Goal: Task Accomplishment & Management: Manage account settings

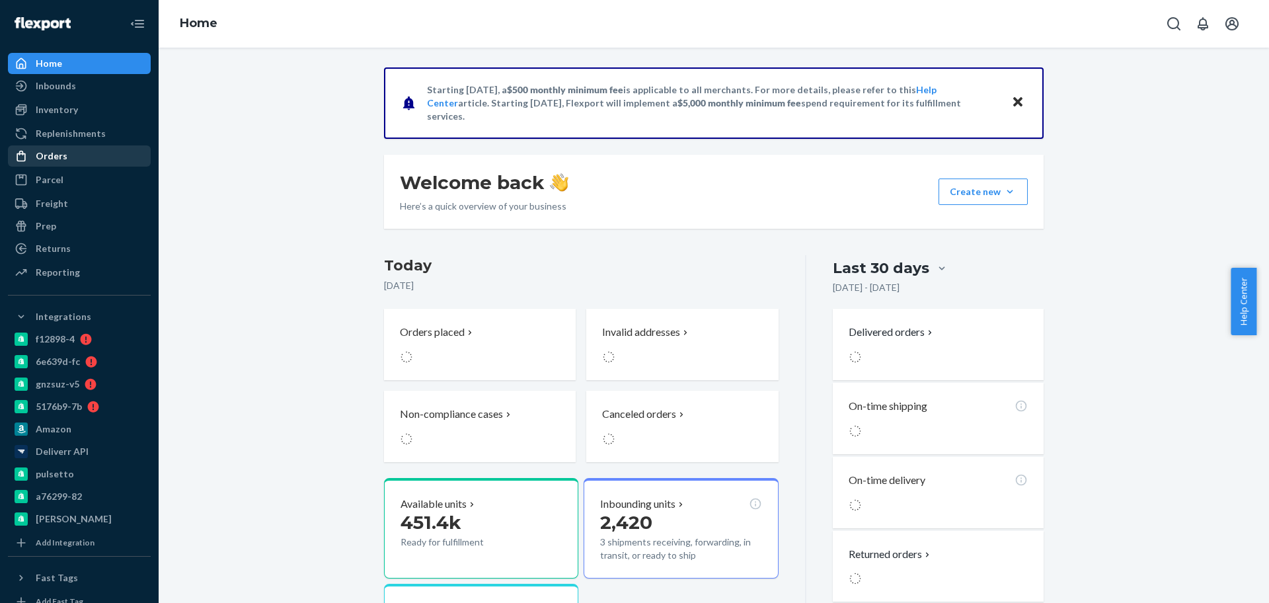
click at [92, 156] on div "Orders" at bounding box center [79, 156] width 140 height 19
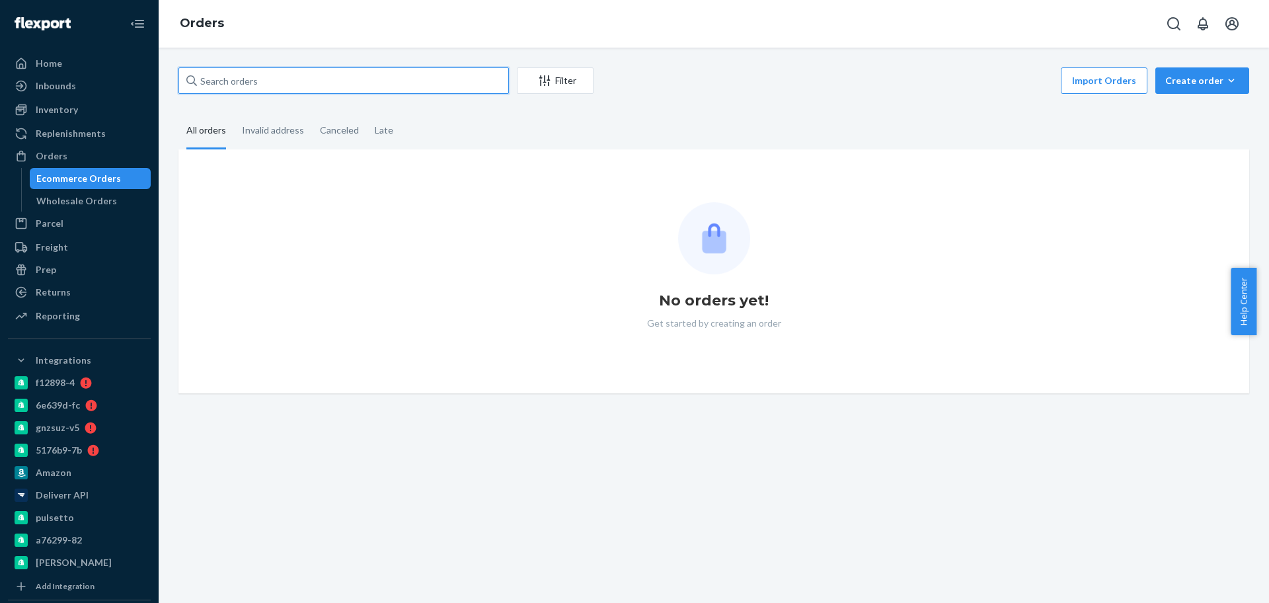
click at [418, 83] on input "text" at bounding box center [343, 80] width 331 height 26
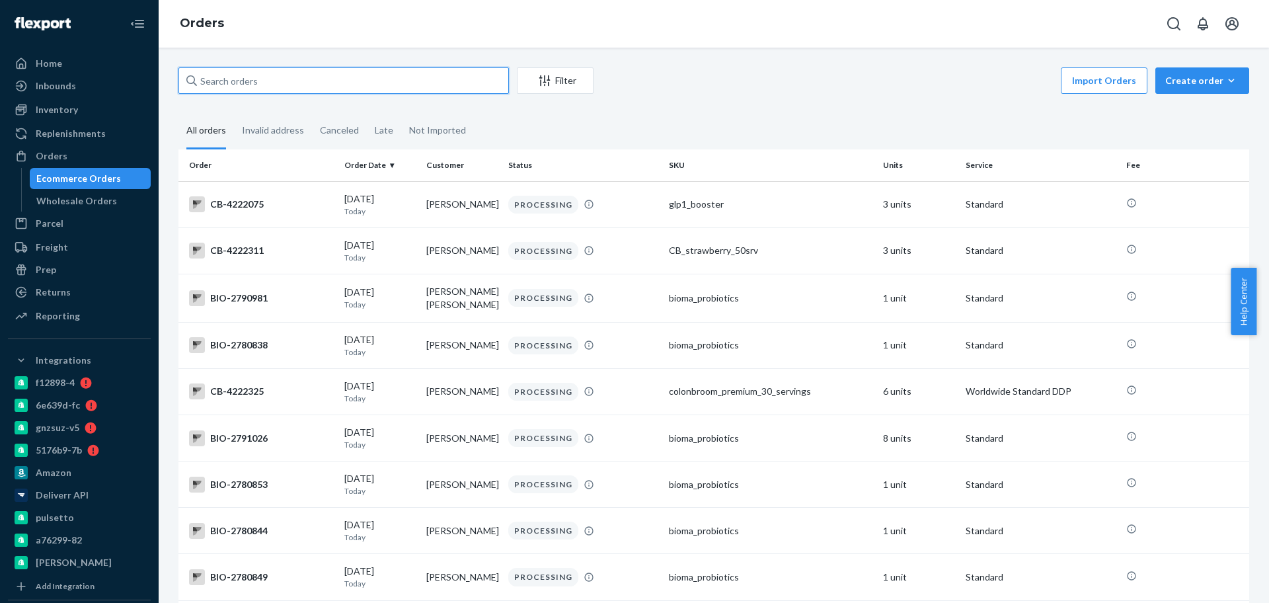
paste input "2706943"
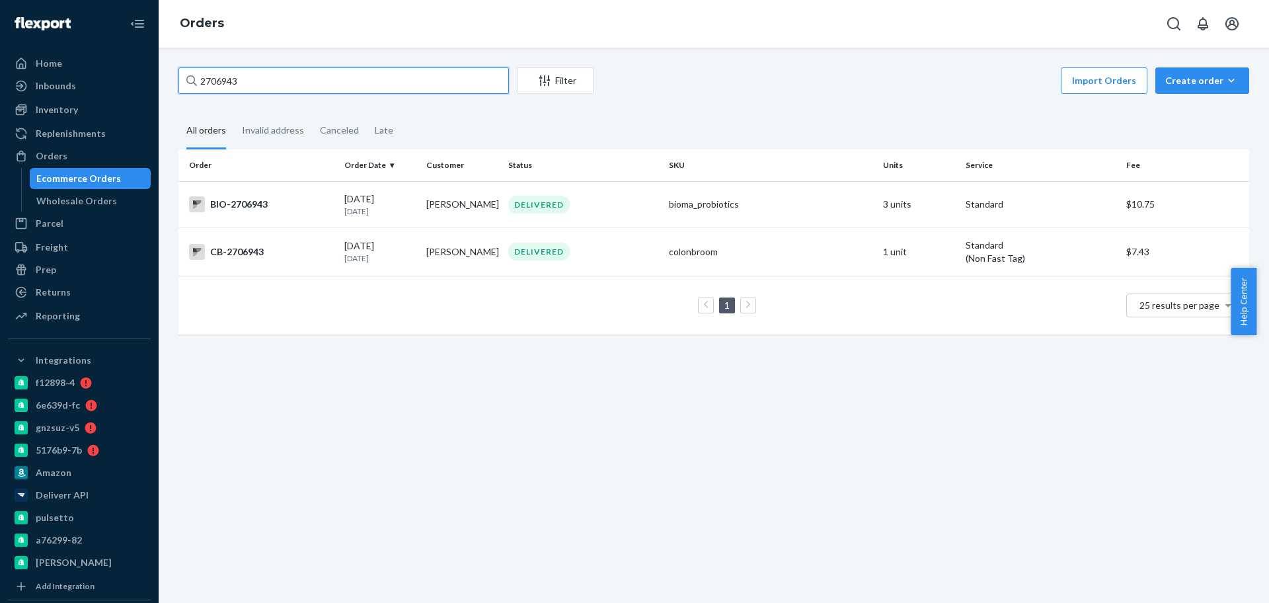
type input "2706943"
click at [334, 208] on td "BIO-2706943" at bounding box center [258, 204] width 161 height 46
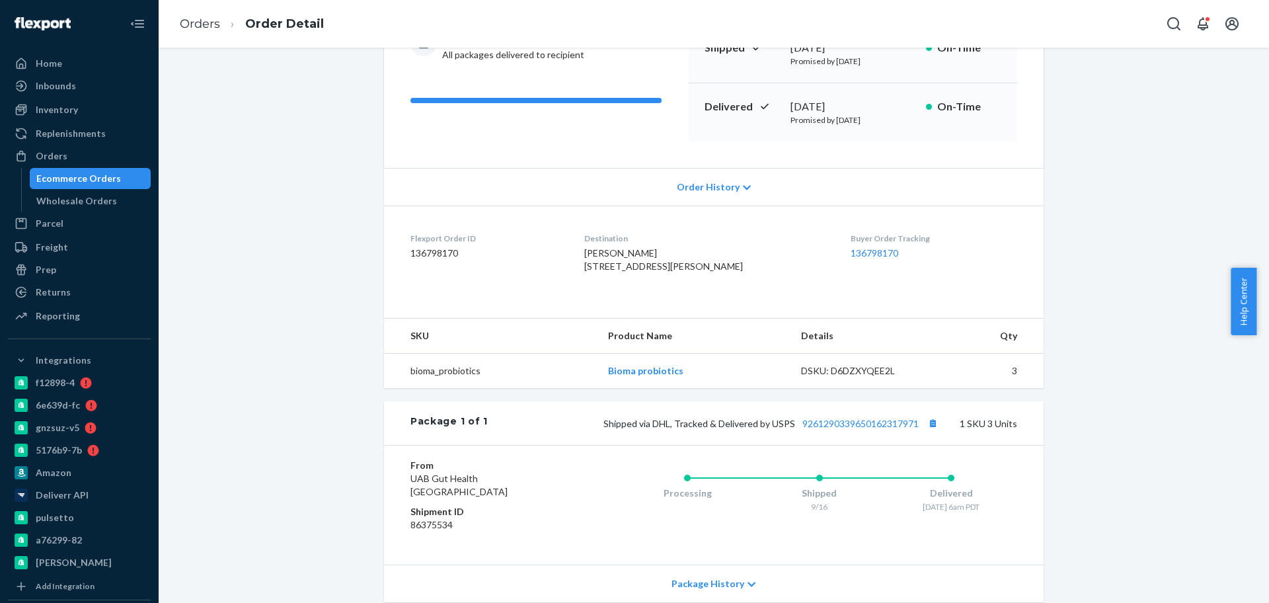
scroll to position [300, 0]
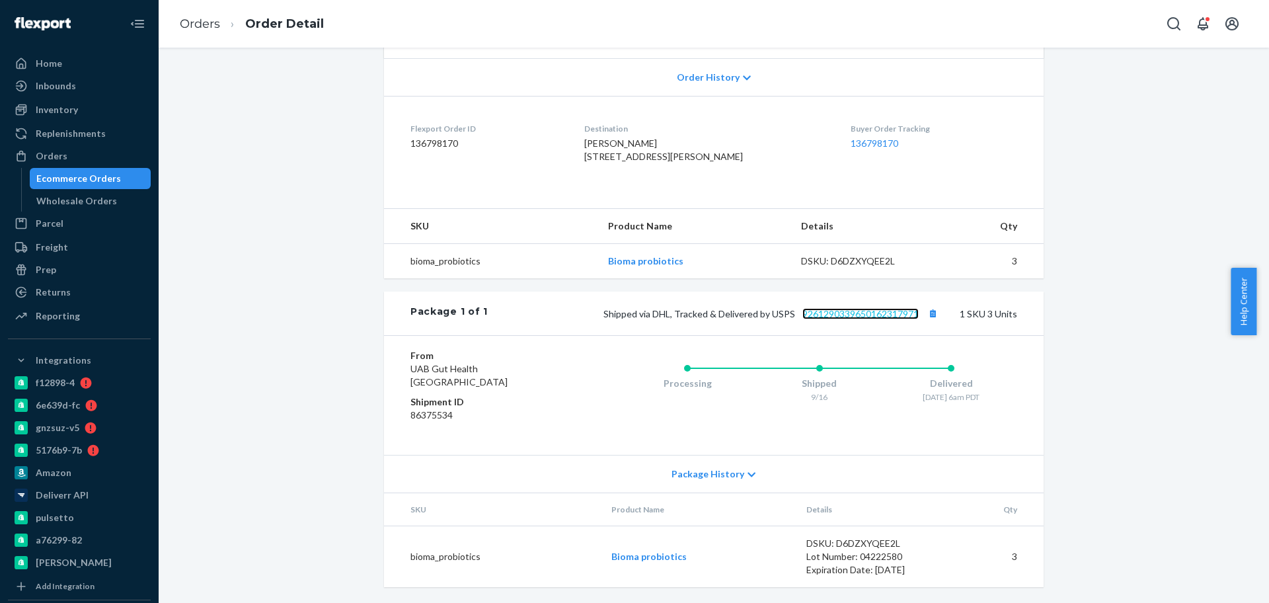
click at [840, 308] on link "9261290339650162317971" at bounding box center [861, 313] width 116 height 11
drag, startPoint x: 82, startPoint y: 155, endPoint x: 102, endPoint y: 10, distance: 146.1
click at [82, 155] on div "Orders" at bounding box center [79, 156] width 140 height 19
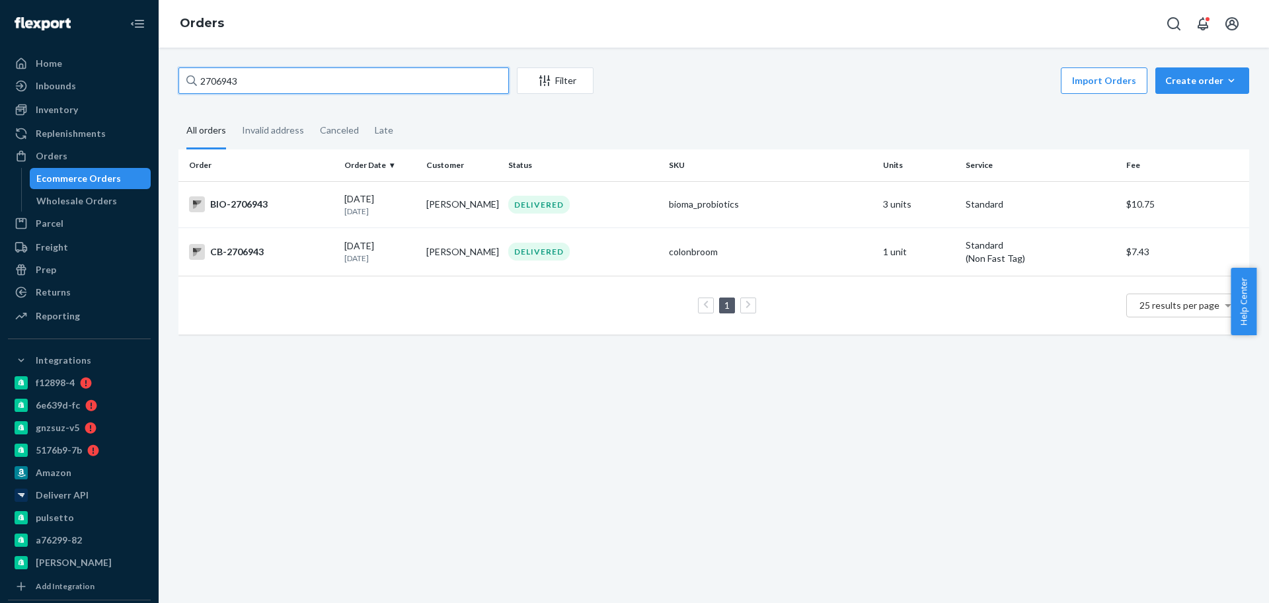
click at [369, 87] on input "2706943" at bounding box center [343, 80] width 331 height 26
paste input "2692098"
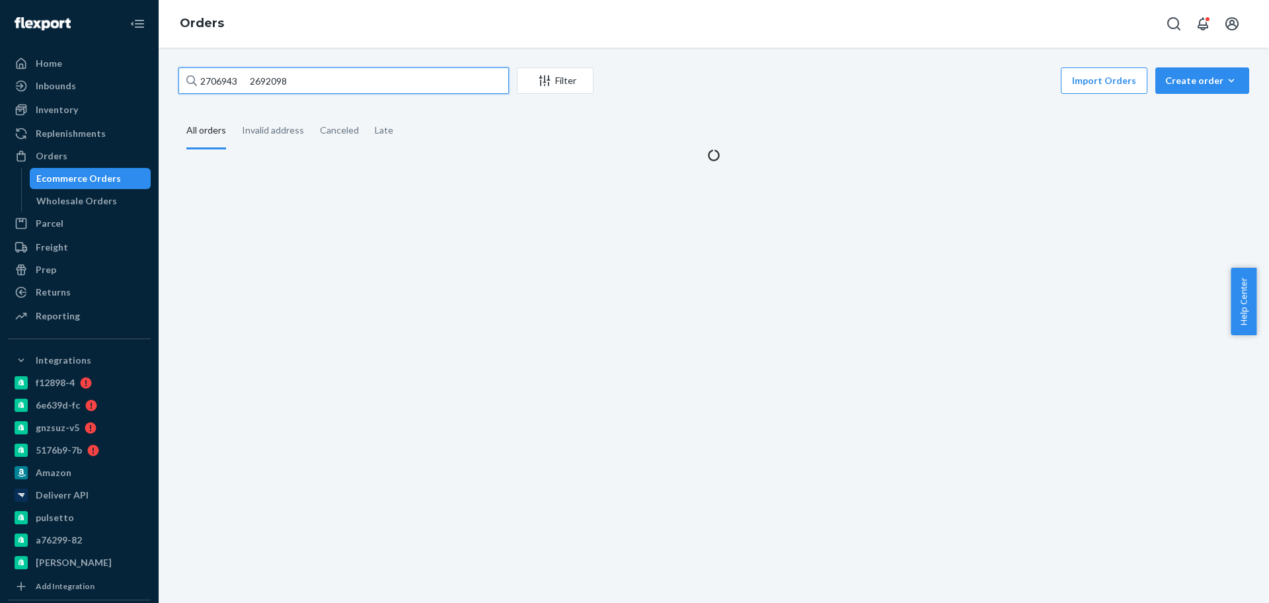
paste input "text"
type input "2692098"
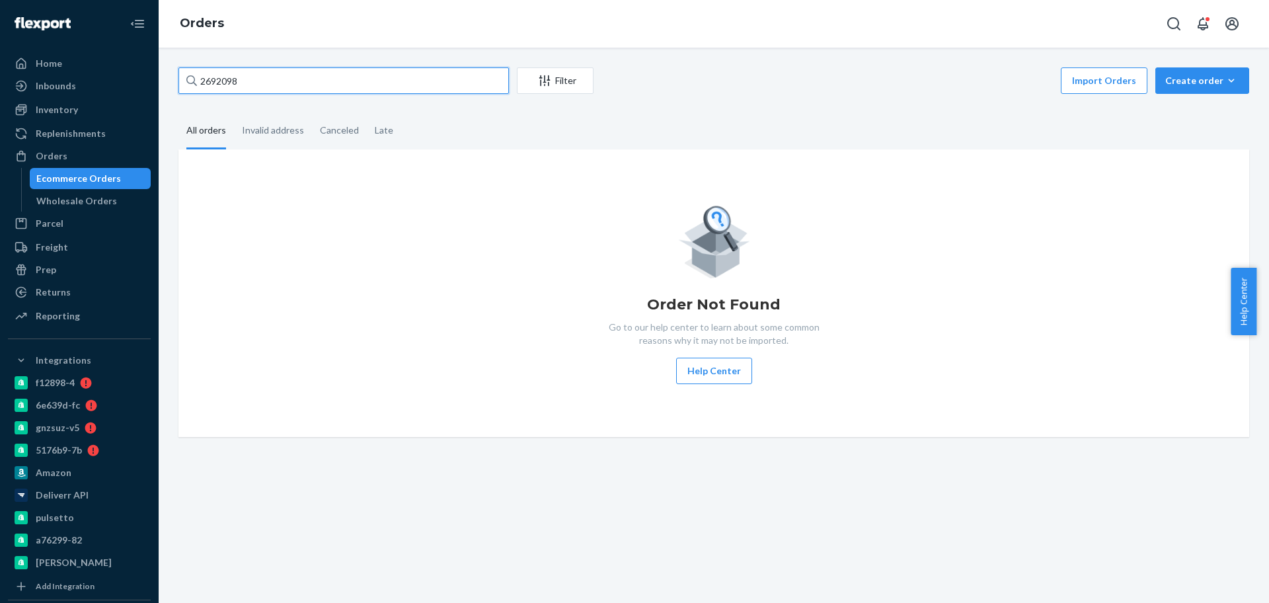
drag, startPoint x: 268, startPoint y: 81, endPoint x: 151, endPoint y: 71, distance: 117.5
click at [151, 71] on div "Home Inbounds Shipping Plans Problems Inventory Products Branded Packaging Repl…" at bounding box center [634, 301] width 1269 height 603
click at [104, 149] on div "Orders" at bounding box center [79, 156] width 140 height 19
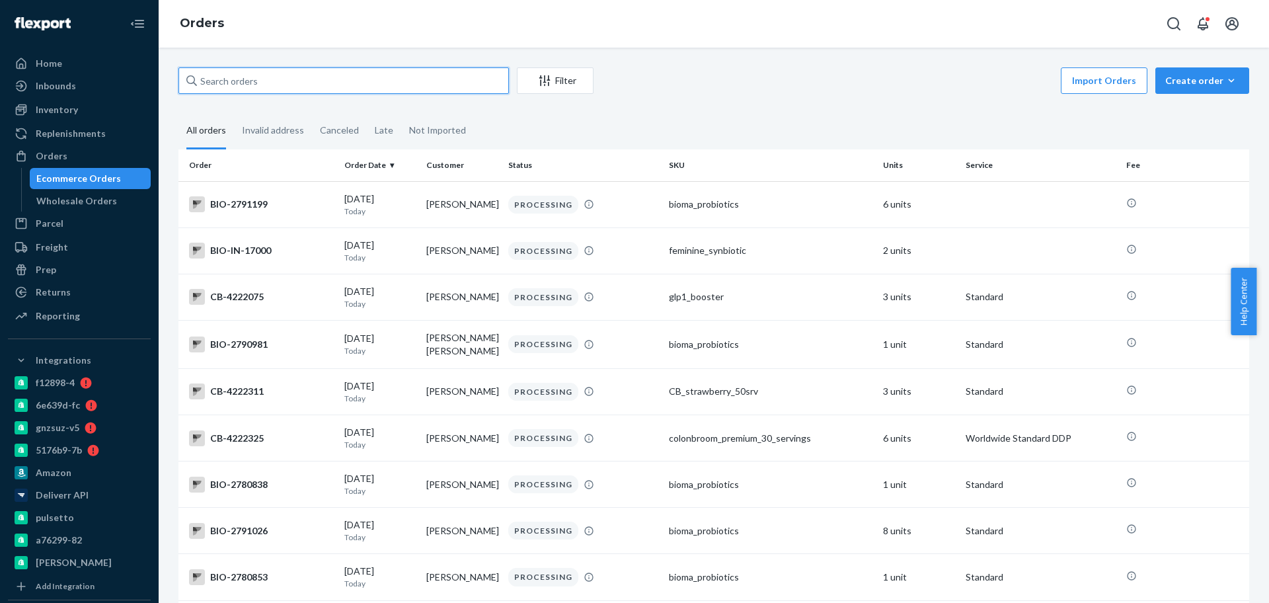
click at [369, 93] on input "text" at bounding box center [343, 80] width 331 height 26
paste input "2692098"
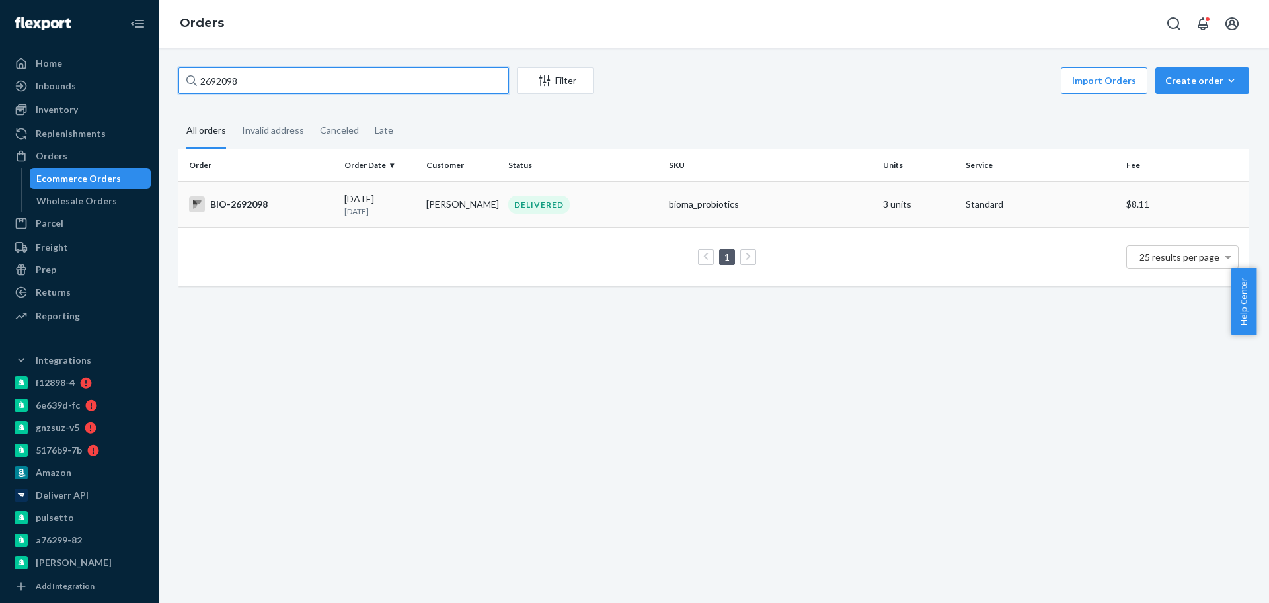
type input "2692098"
click at [364, 216] on p "[DATE]" at bounding box center [379, 211] width 71 height 11
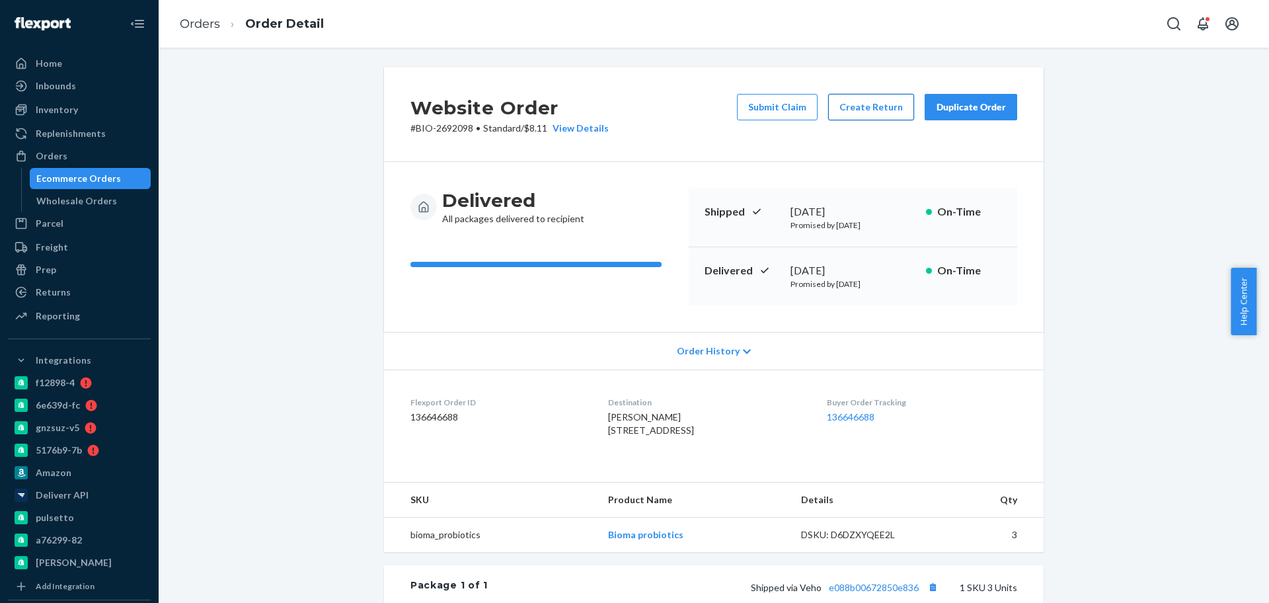
click at [878, 106] on button "Create Return" at bounding box center [871, 107] width 86 height 26
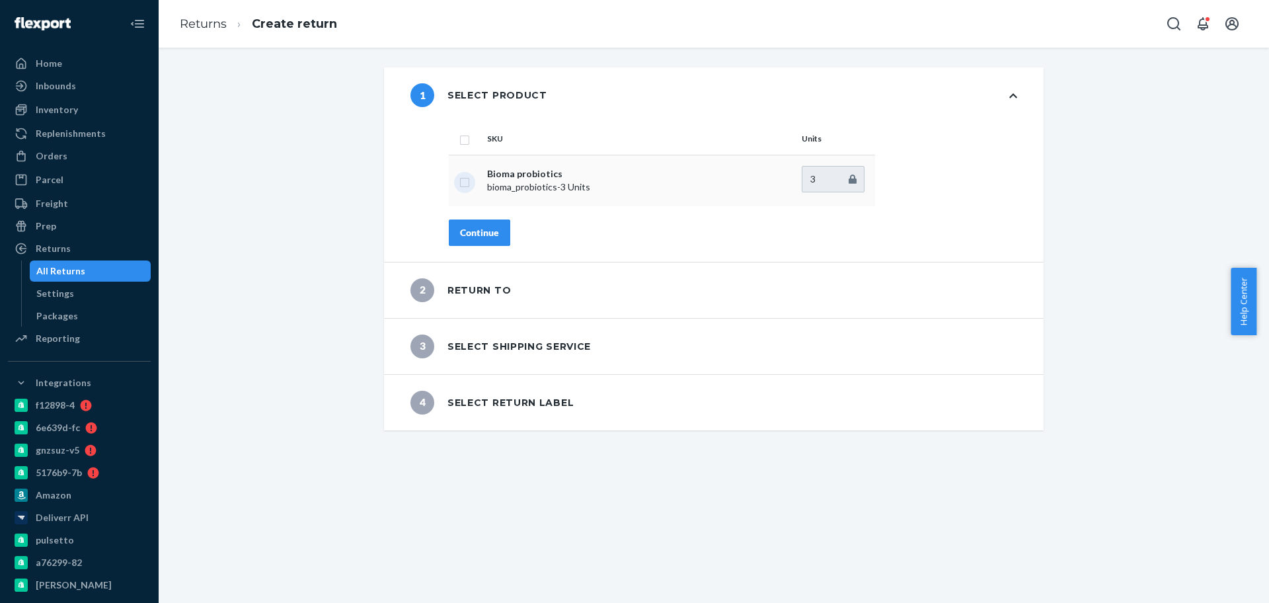
click at [459, 184] on input "checkbox" at bounding box center [464, 181] width 11 height 14
checkbox input "true"
click at [473, 247] on div "SKU Units Bioma probiotics bioma_probiotics - 3 Units 3 Continue" at bounding box center [732, 192] width 621 height 139
click at [473, 245] on div "SKU Units Bioma probiotics bioma_probiotics - 3 Units 3 Continue" at bounding box center [732, 192] width 621 height 139
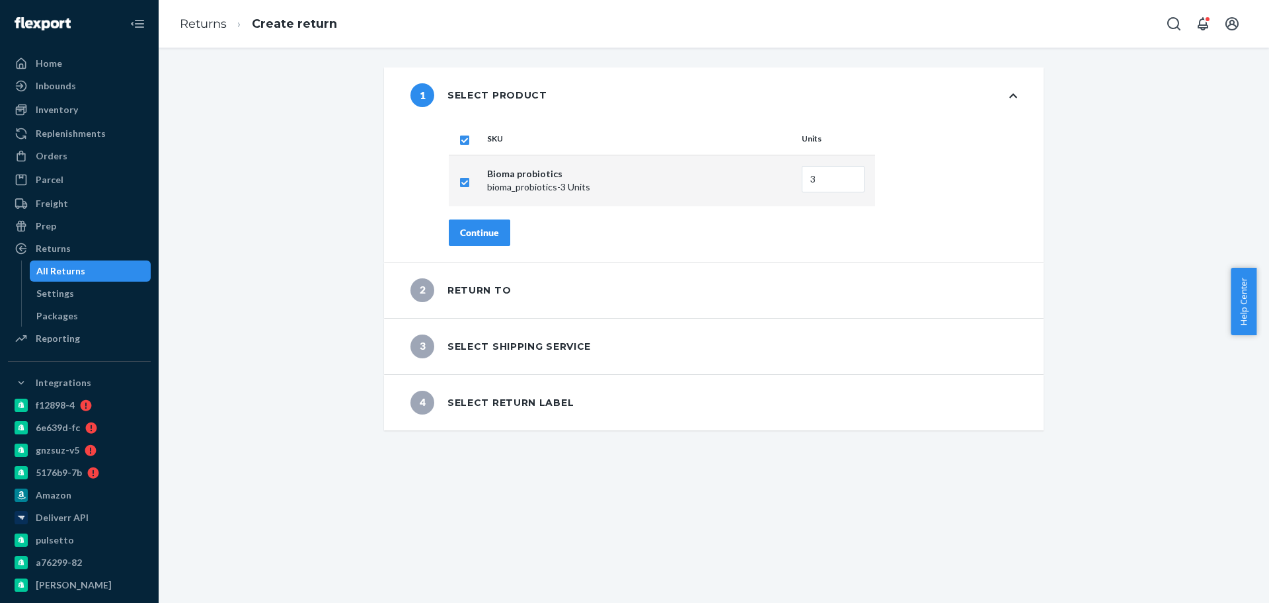
click at [487, 227] on div "Continue" at bounding box center [479, 232] width 39 height 13
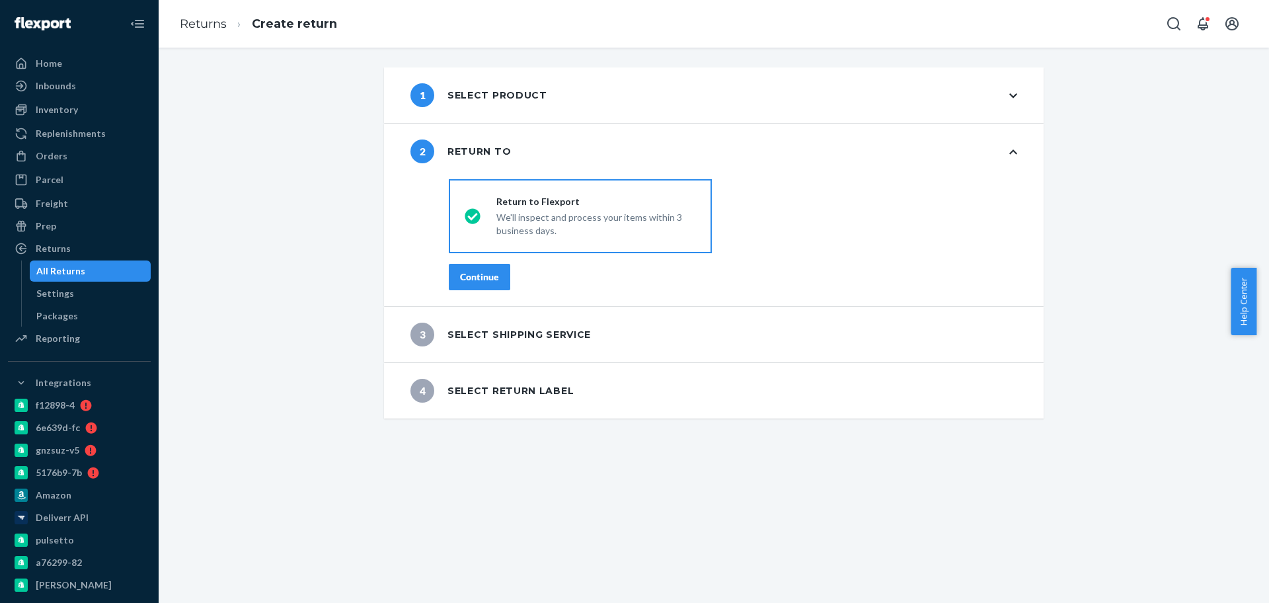
click at [477, 275] on div "Continue" at bounding box center [479, 276] width 39 height 13
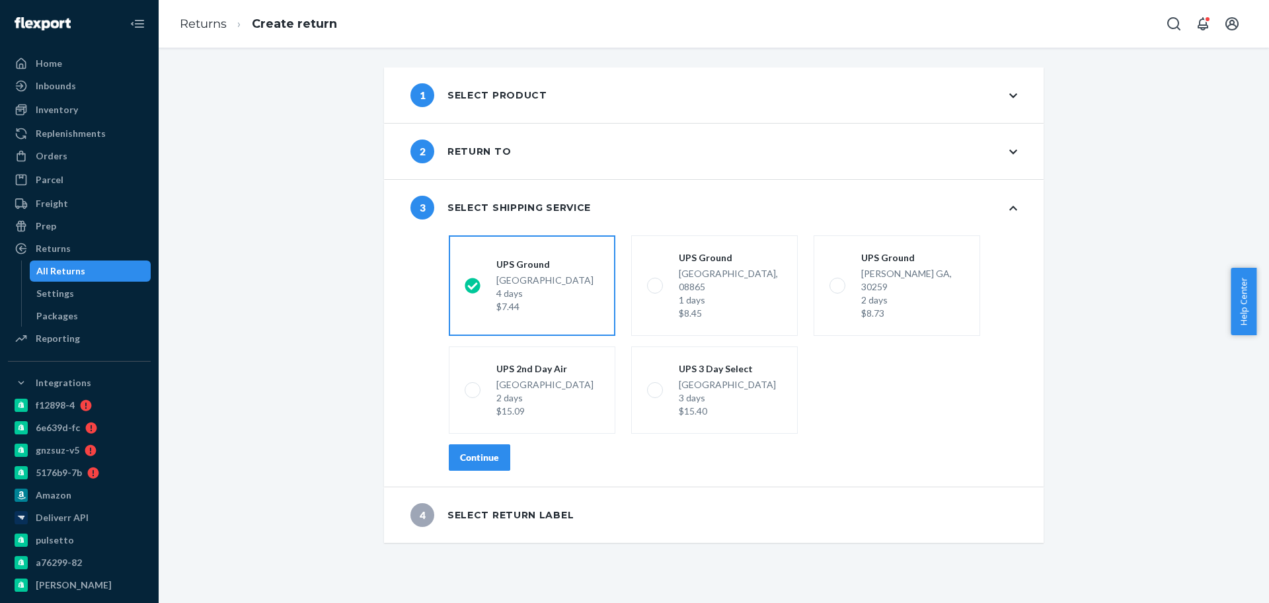
click at [475, 459] on div "shippingRatesRadioGroup UPS Ground Highland CA, 92346 4 days $7.44 UPS Ground P…" at bounding box center [732, 358] width 621 height 256
click at [477, 451] on div "Continue" at bounding box center [479, 457] width 39 height 13
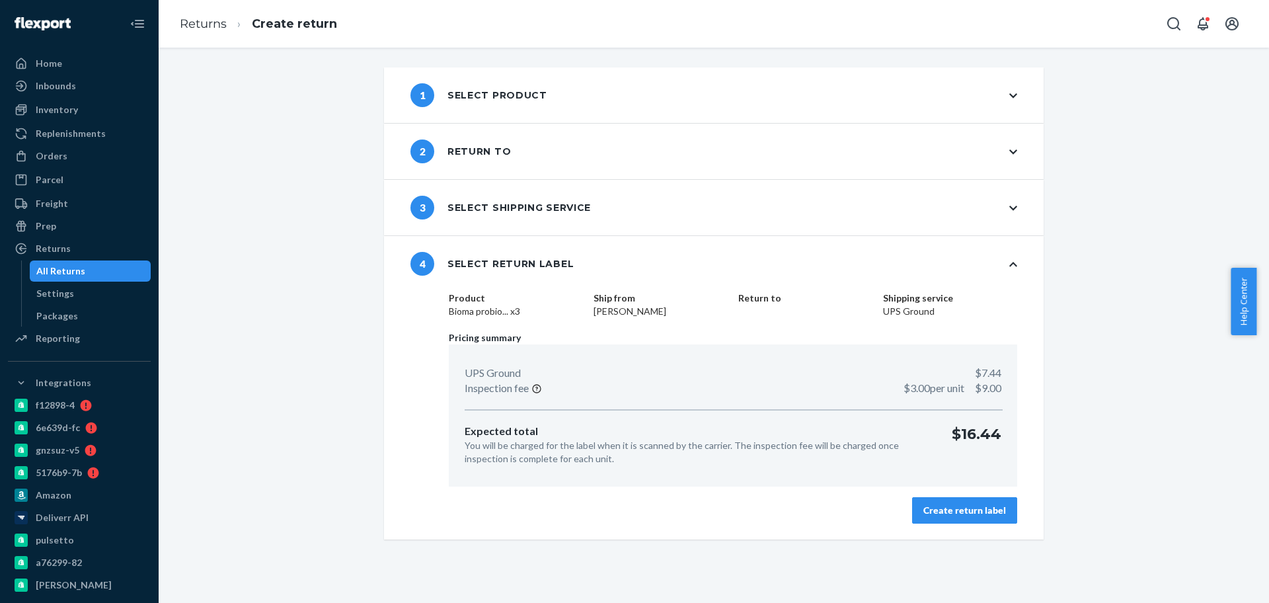
click at [968, 510] on div "Create return label" at bounding box center [964, 510] width 83 height 13
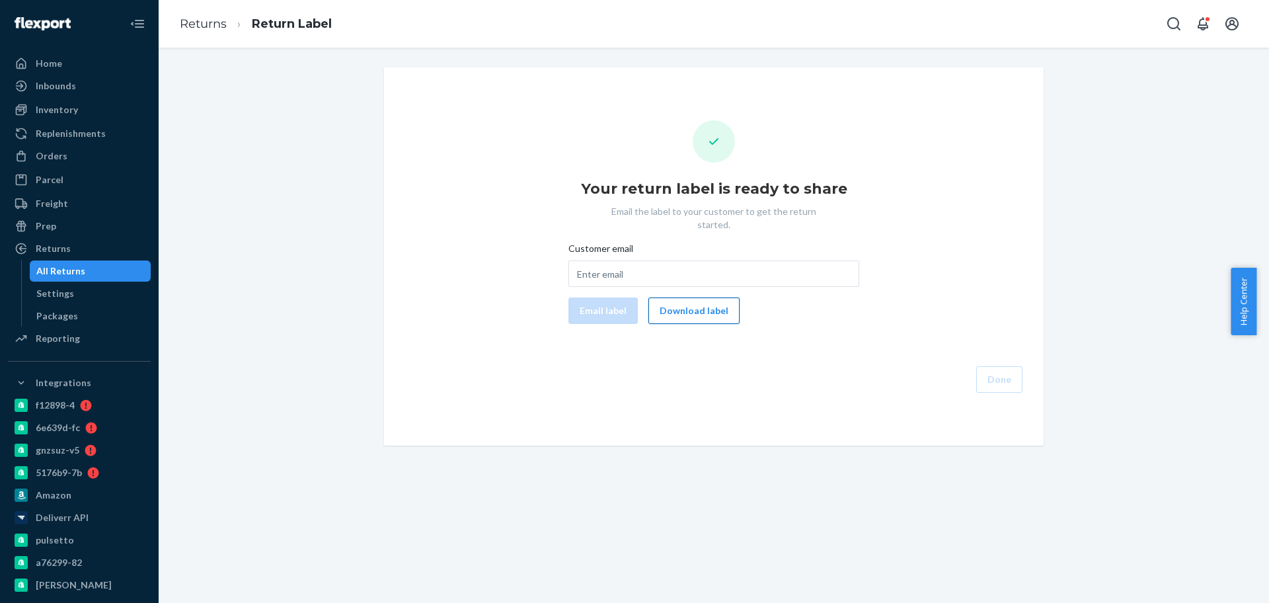
click at [717, 297] on button "Download label" at bounding box center [693, 310] width 91 height 26
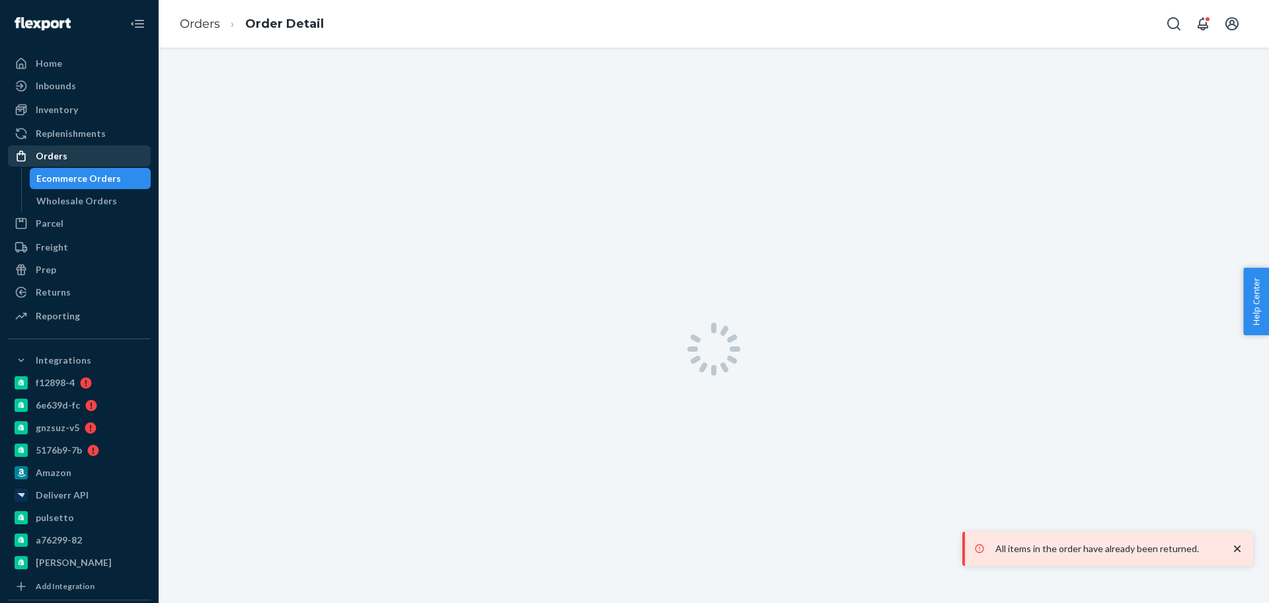
click at [81, 157] on div "Orders" at bounding box center [79, 156] width 140 height 19
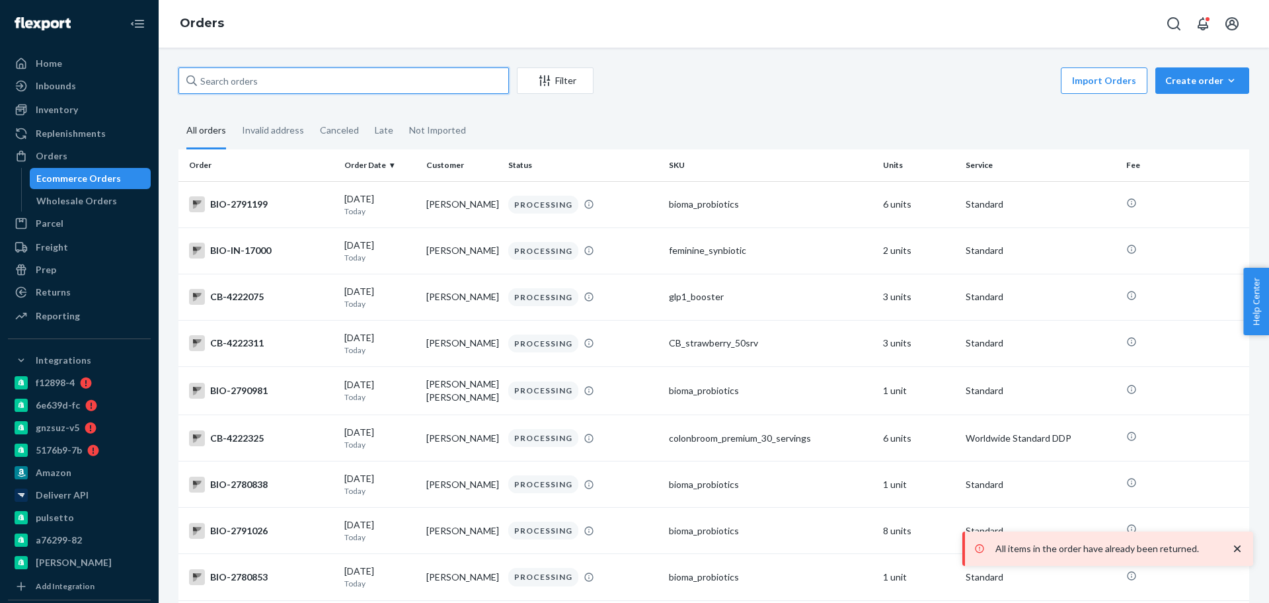
click at [366, 71] on input "text" at bounding box center [343, 80] width 331 height 26
paste input "2748758"
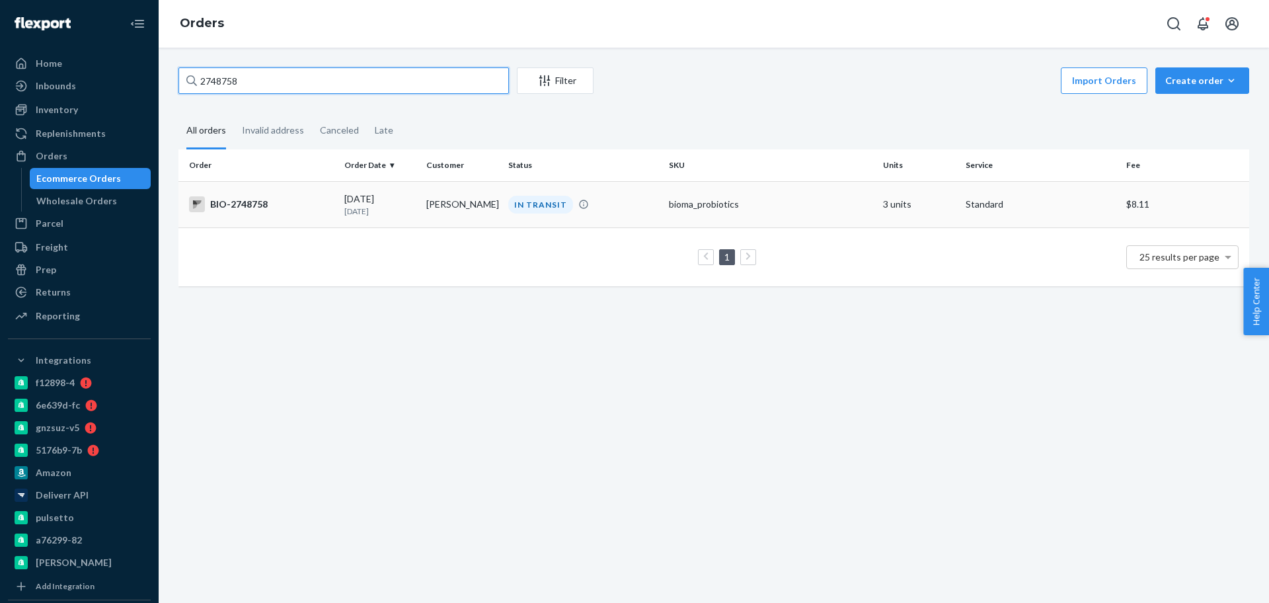
type input "2748758"
click at [372, 211] on p "5 days ago" at bounding box center [379, 211] width 71 height 11
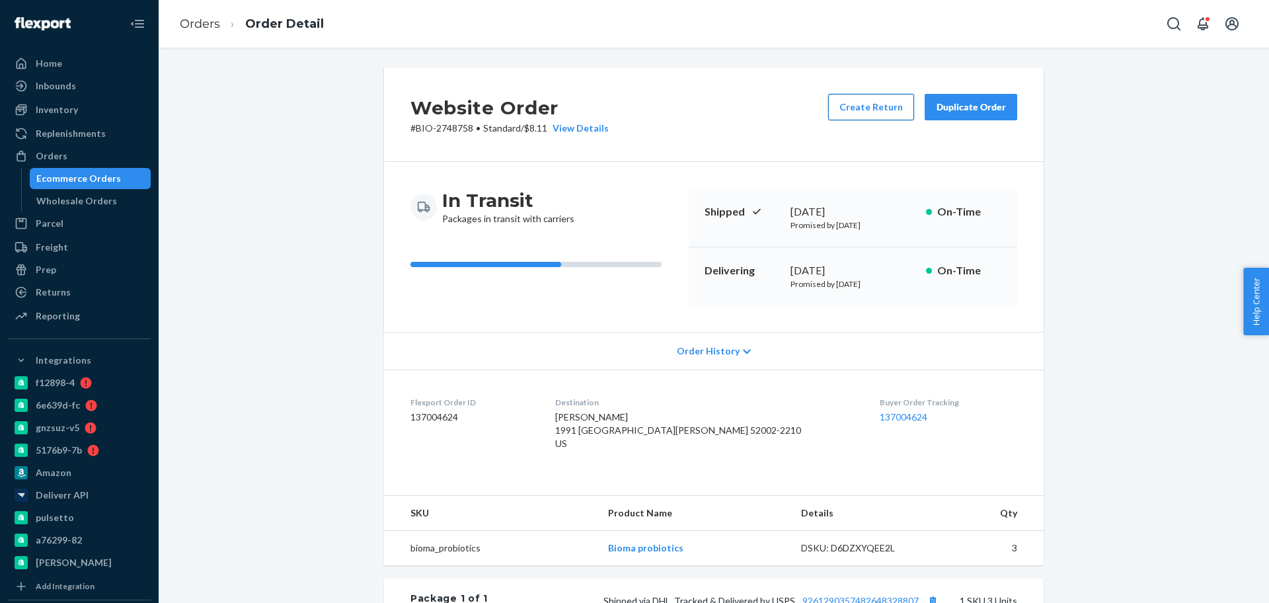
click at [836, 109] on button "Create Return" at bounding box center [871, 107] width 86 height 26
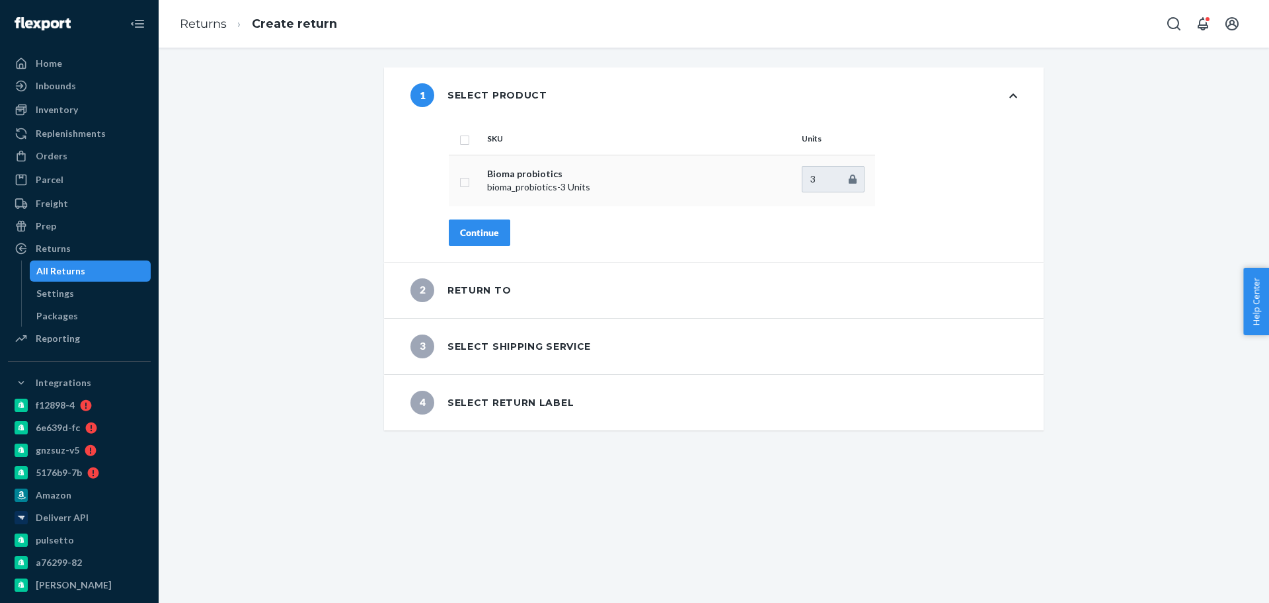
click at [459, 182] on input "checkbox" at bounding box center [464, 181] width 11 height 14
checkbox input "true"
click at [471, 227] on div "Continue" at bounding box center [479, 232] width 39 height 13
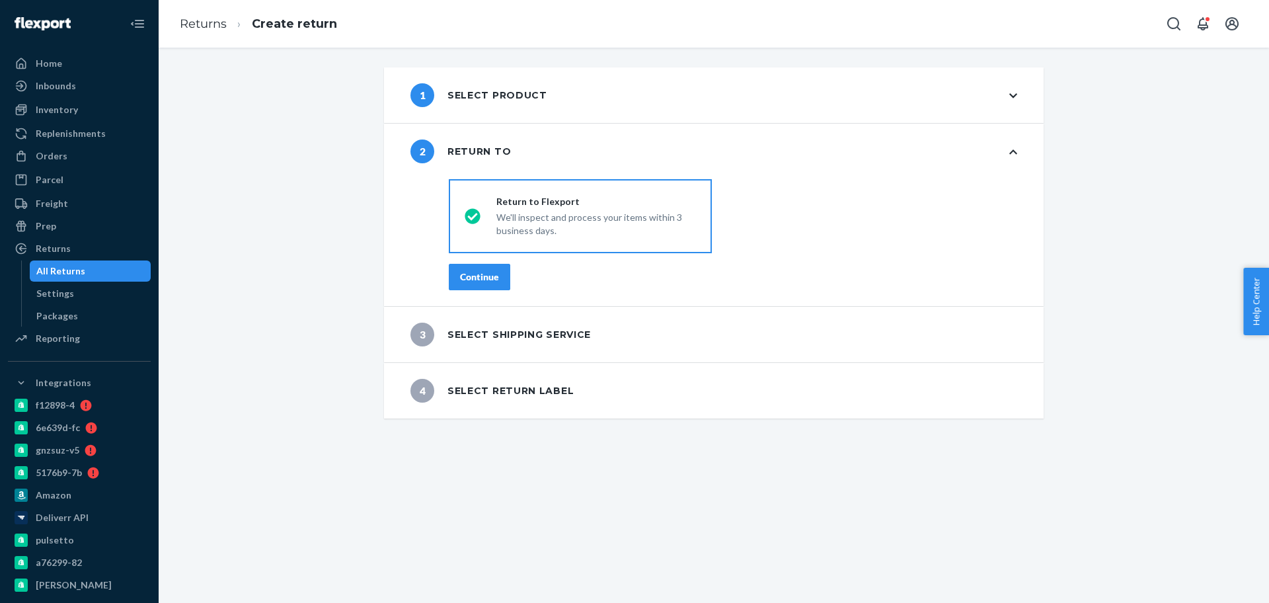
click at [477, 267] on button "Continue" at bounding box center [479, 277] width 61 height 26
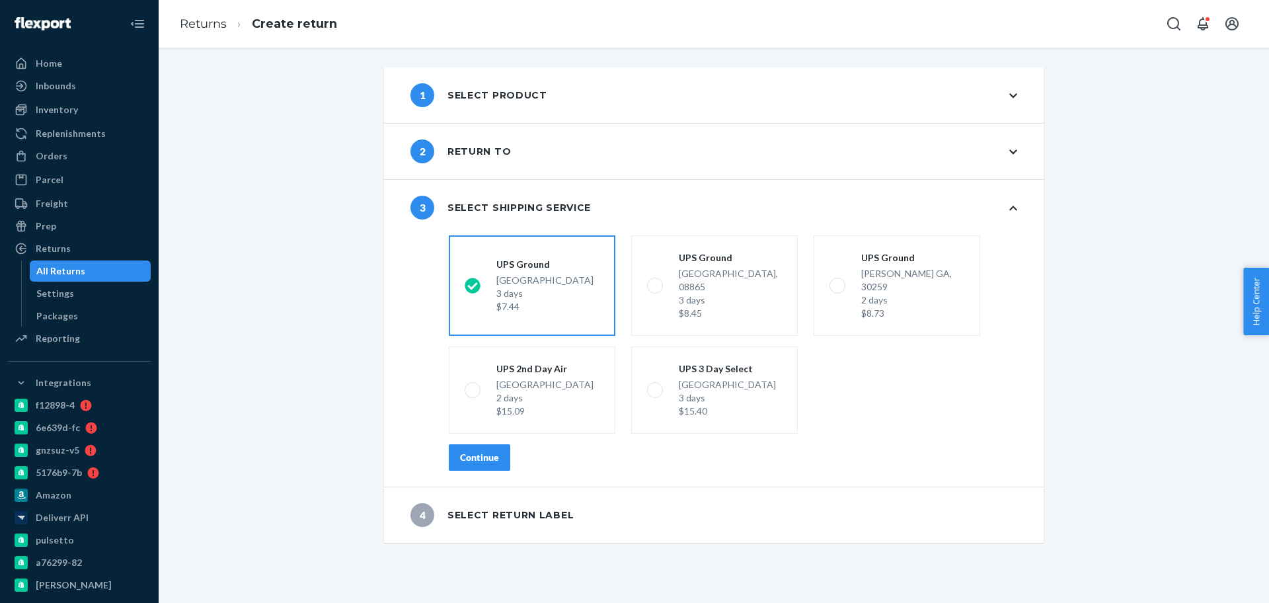
click at [473, 451] on div "Continue" at bounding box center [479, 457] width 39 height 13
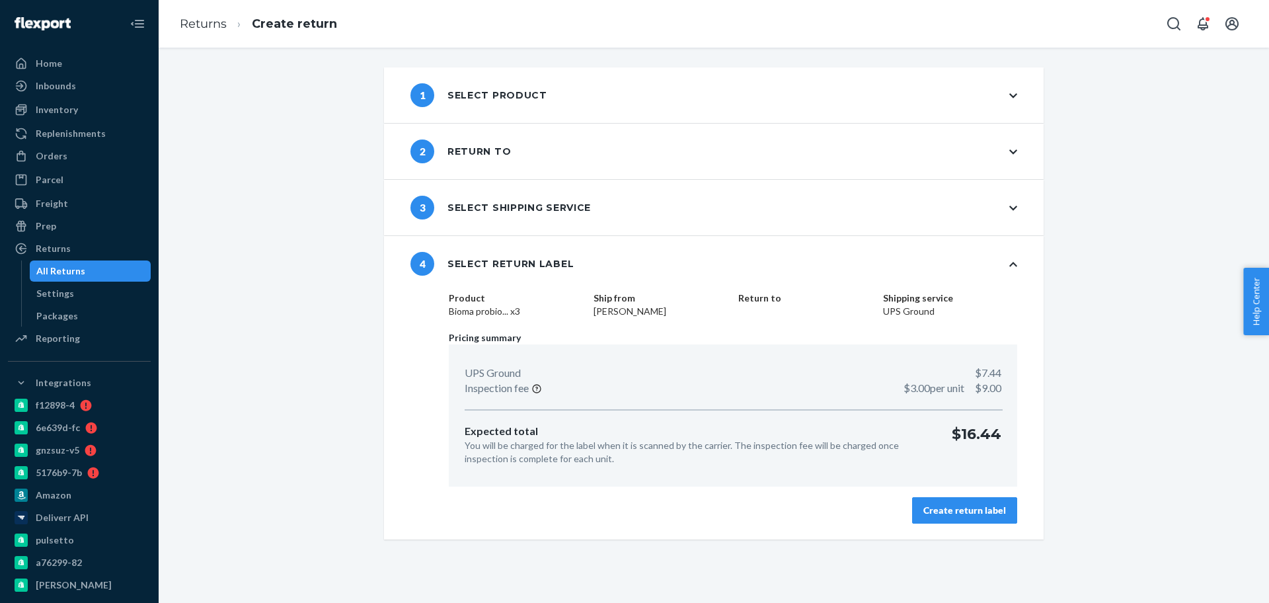
click at [959, 511] on div "Create return label" at bounding box center [964, 510] width 83 height 13
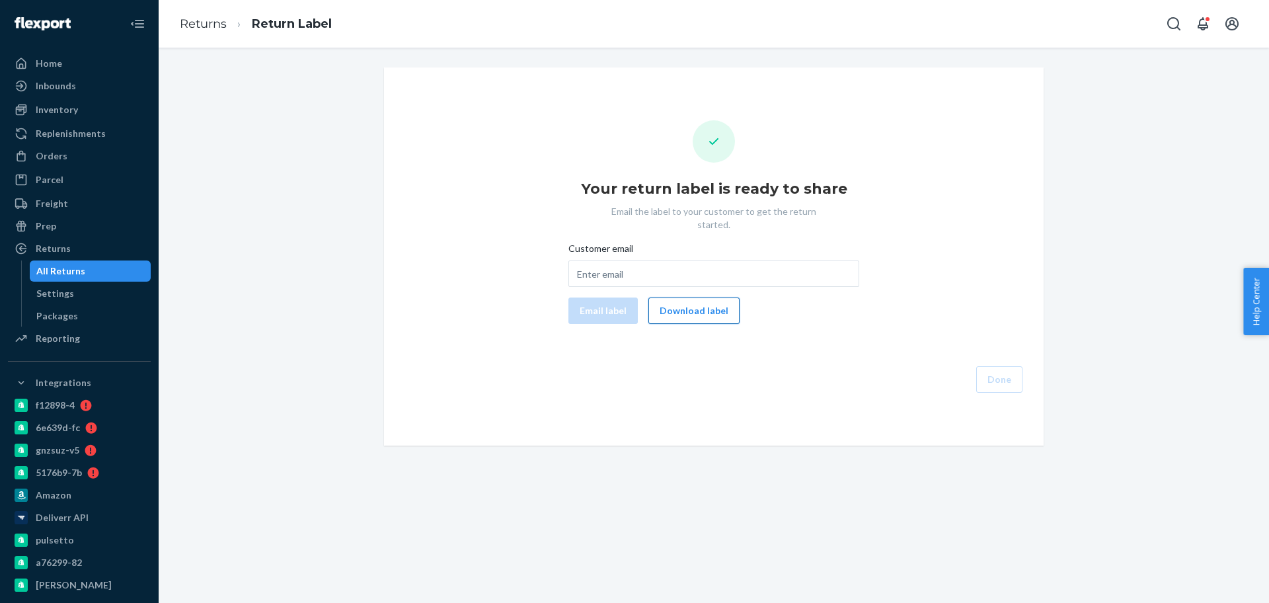
click at [707, 297] on button "Download label" at bounding box center [693, 310] width 91 height 26
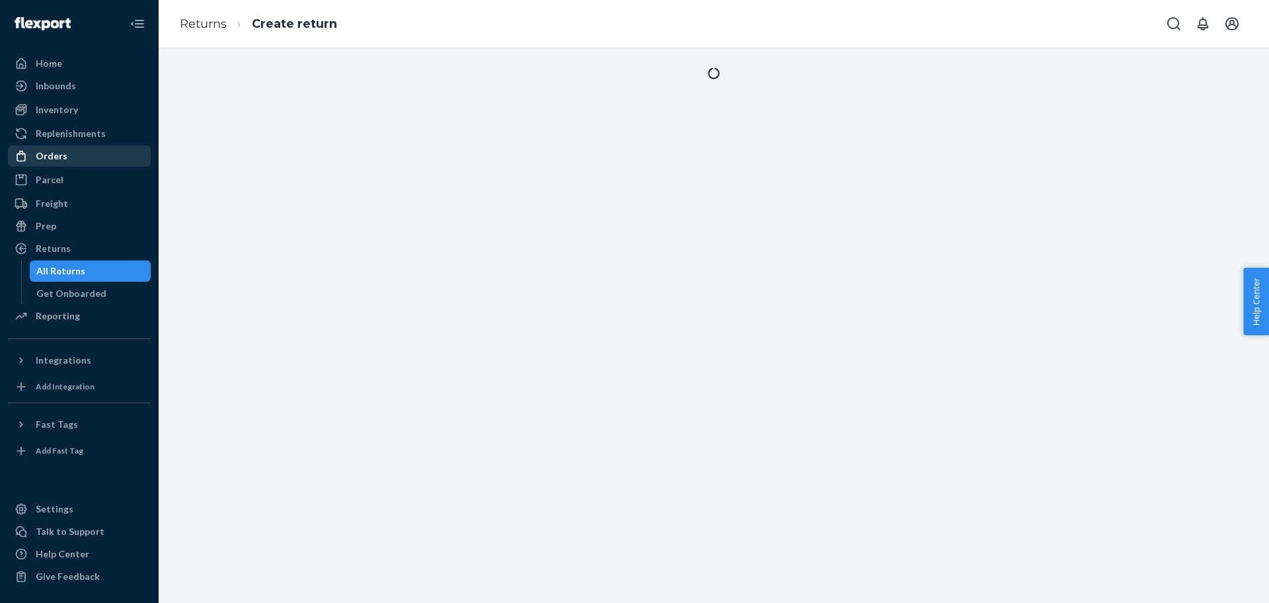
click at [85, 156] on div "Orders" at bounding box center [79, 156] width 140 height 19
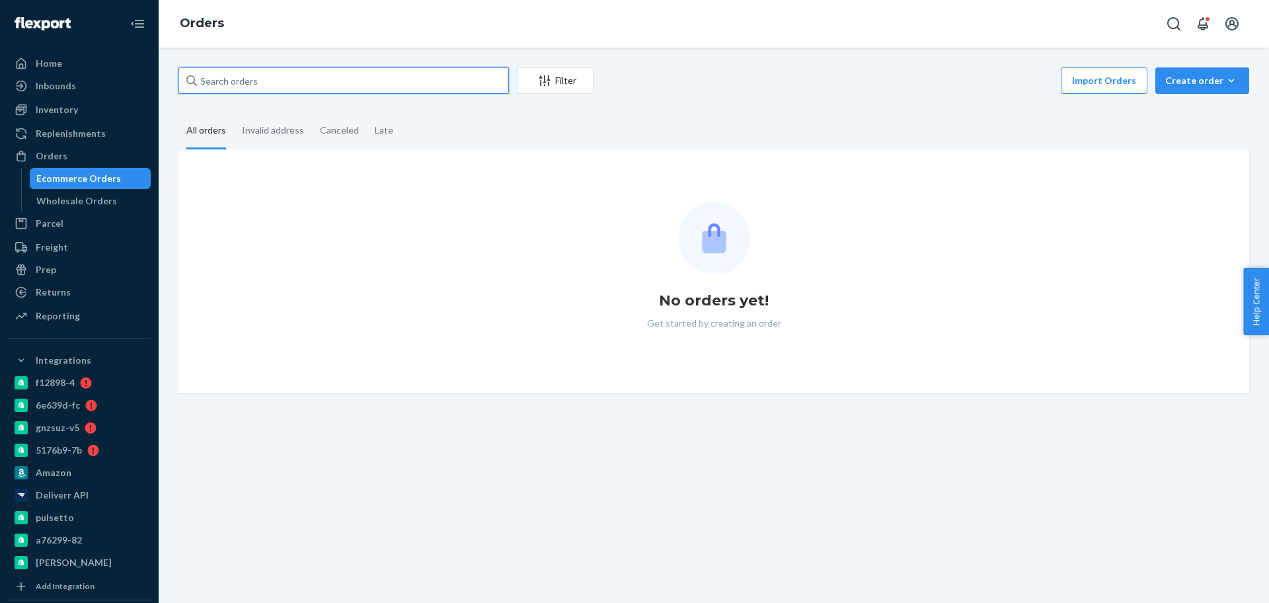
click at [234, 75] on input "text" at bounding box center [343, 80] width 331 height 26
paste input "2728051"
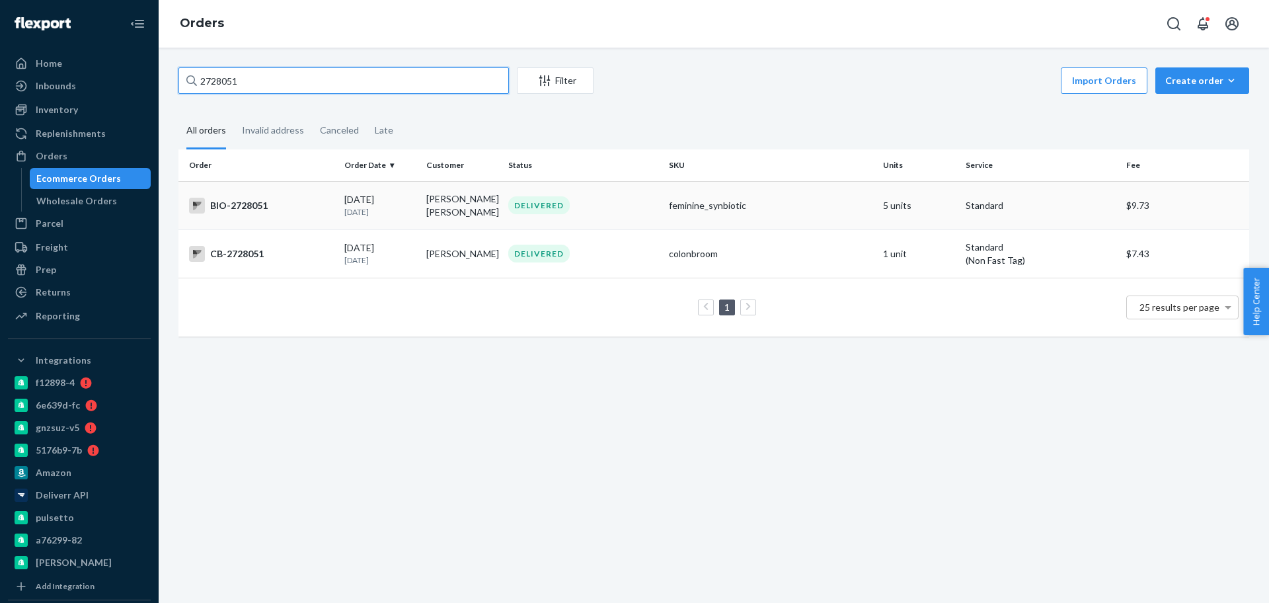
type input "2728051"
click at [326, 196] on td "BIO-2728051" at bounding box center [258, 205] width 161 height 48
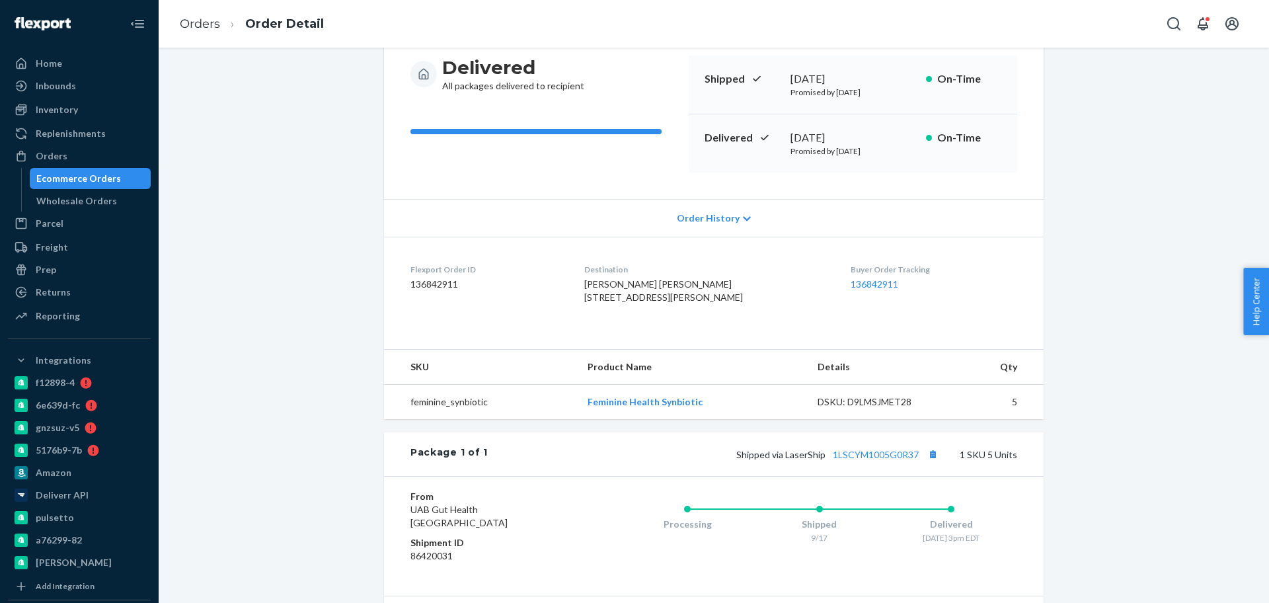
scroll to position [248, 0]
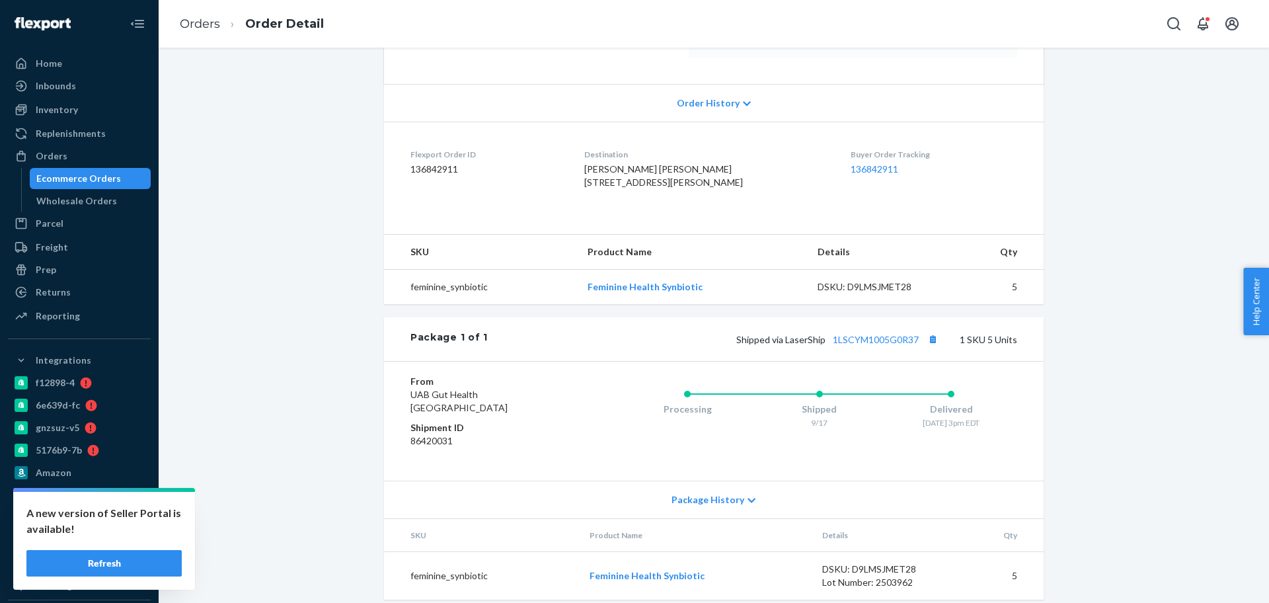
click at [101, 161] on div "Orders" at bounding box center [79, 156] width 140 height 19
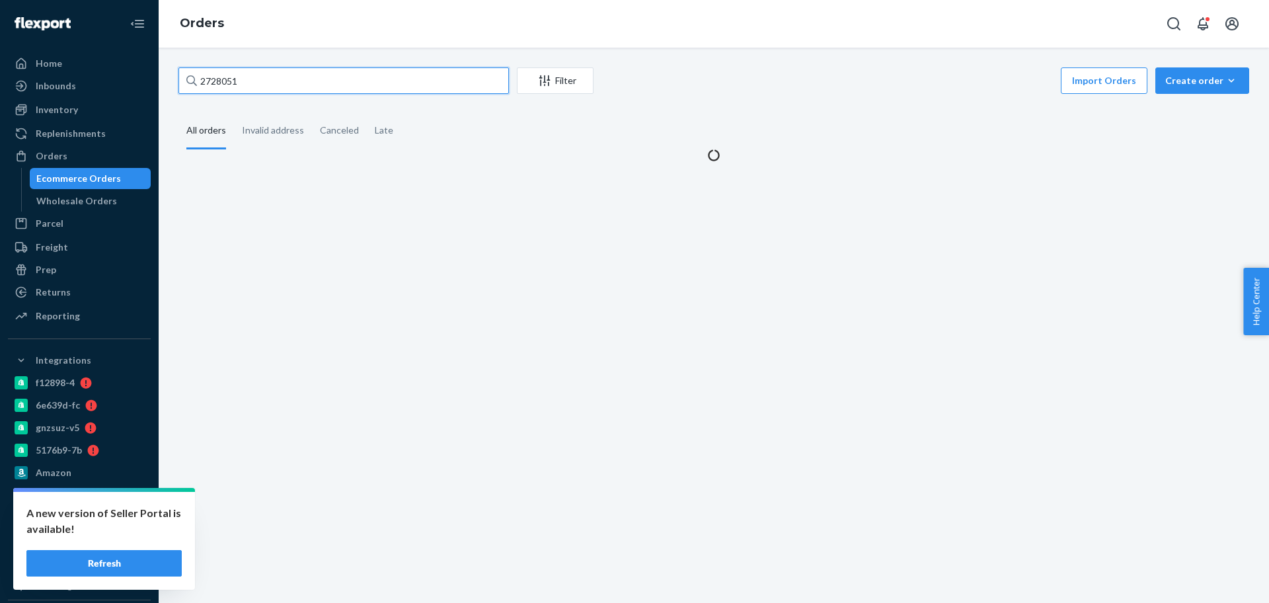
click at [317, 73] on input "2728051" at bounding box center [343, 80] width 331 height 26
paste input "25836"
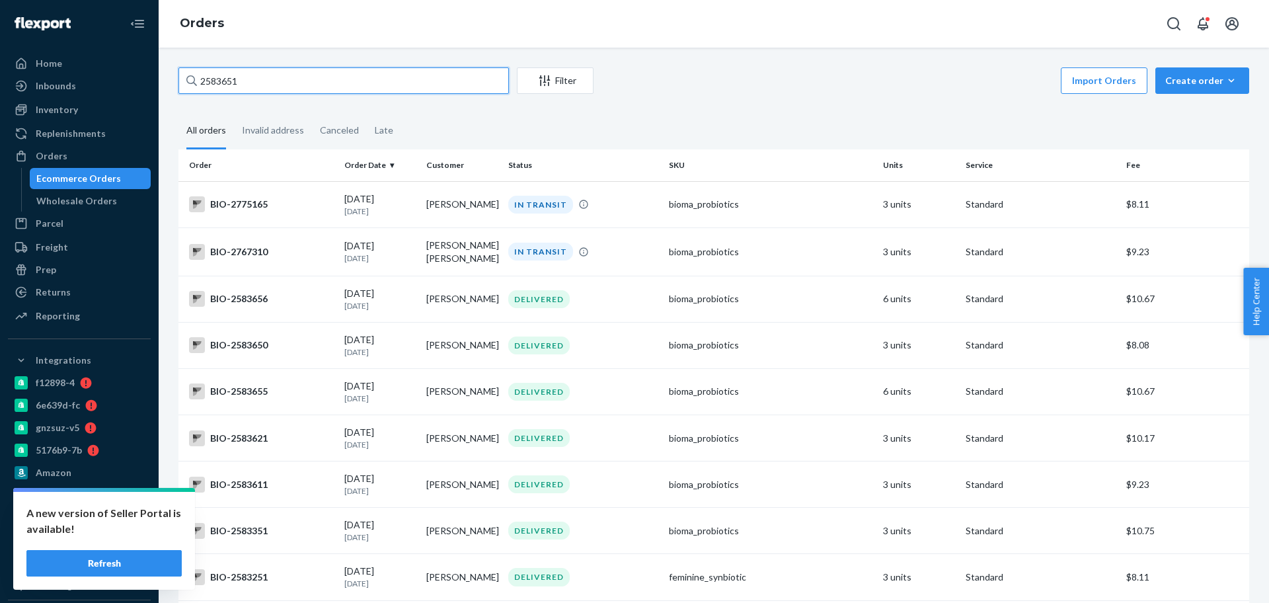
type input "2583651"
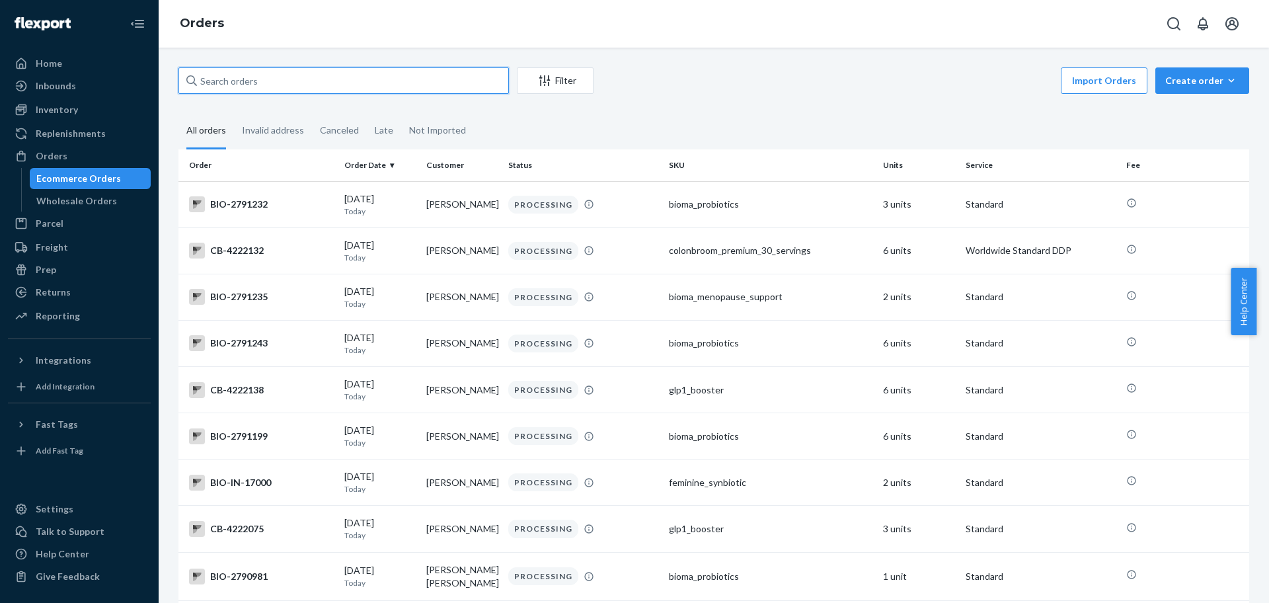
click at [373, 85] on input "text" at bounding box center [343, 80] width 331 height 26
paste input "2583651"
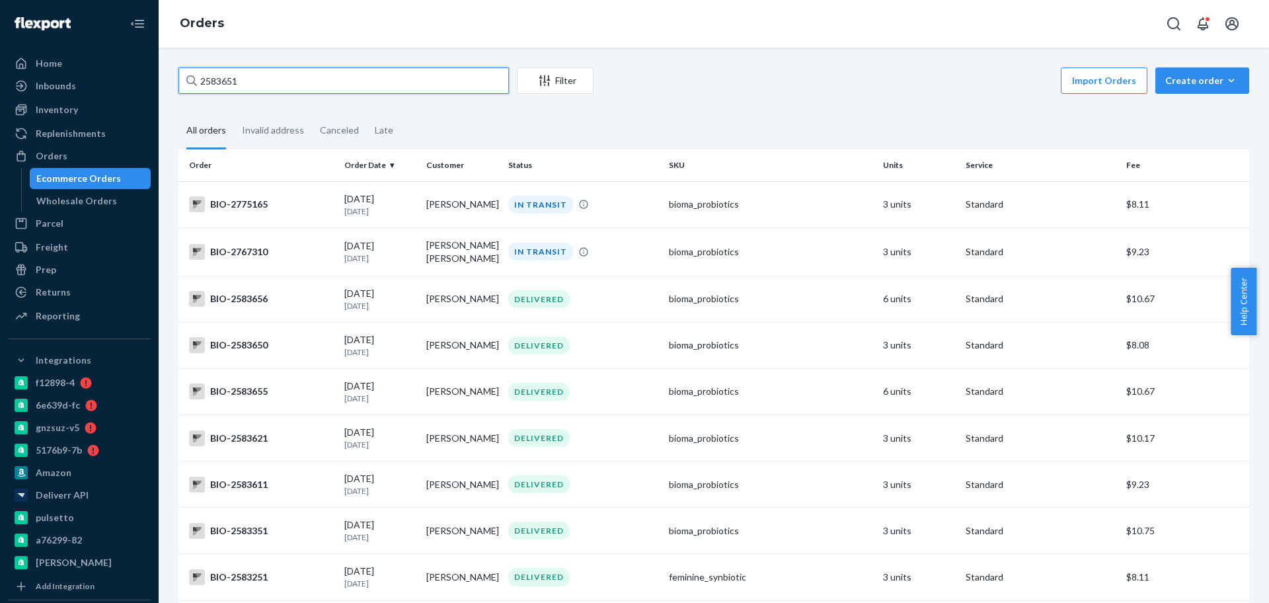
type input "2583651"
click at [89, 118] on div "Inventory" at bounding box center [79, 109] width 140 height 19
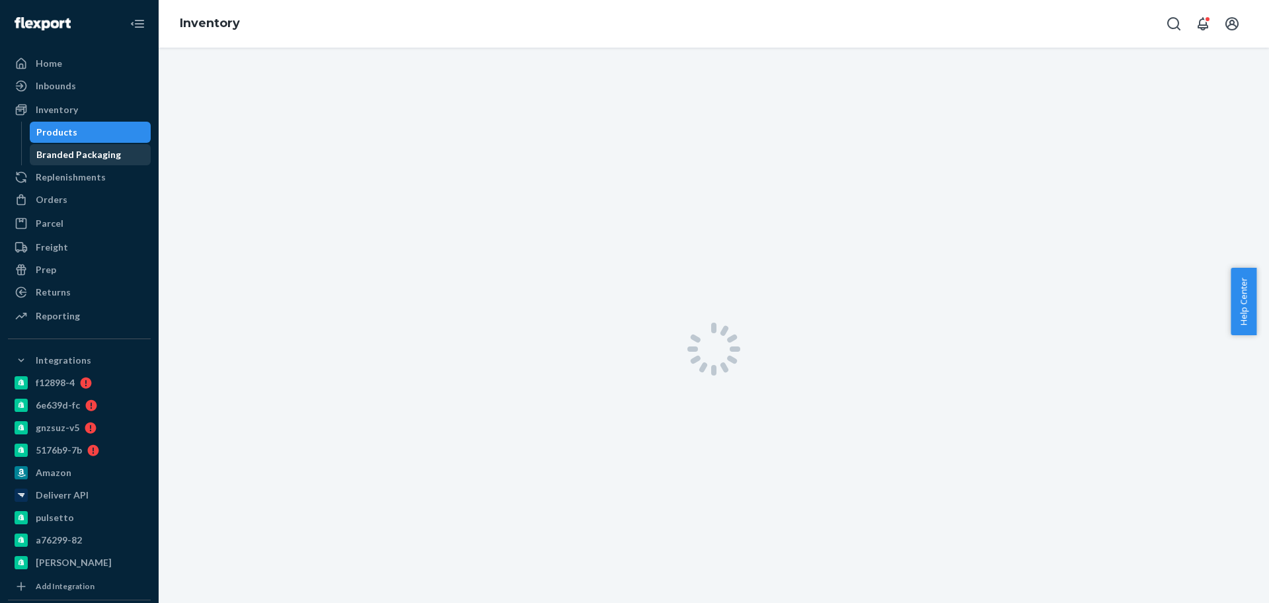
click at [75, 150] on div "Branded Packaging" at bounding box center [78, 154] width 85 height 13
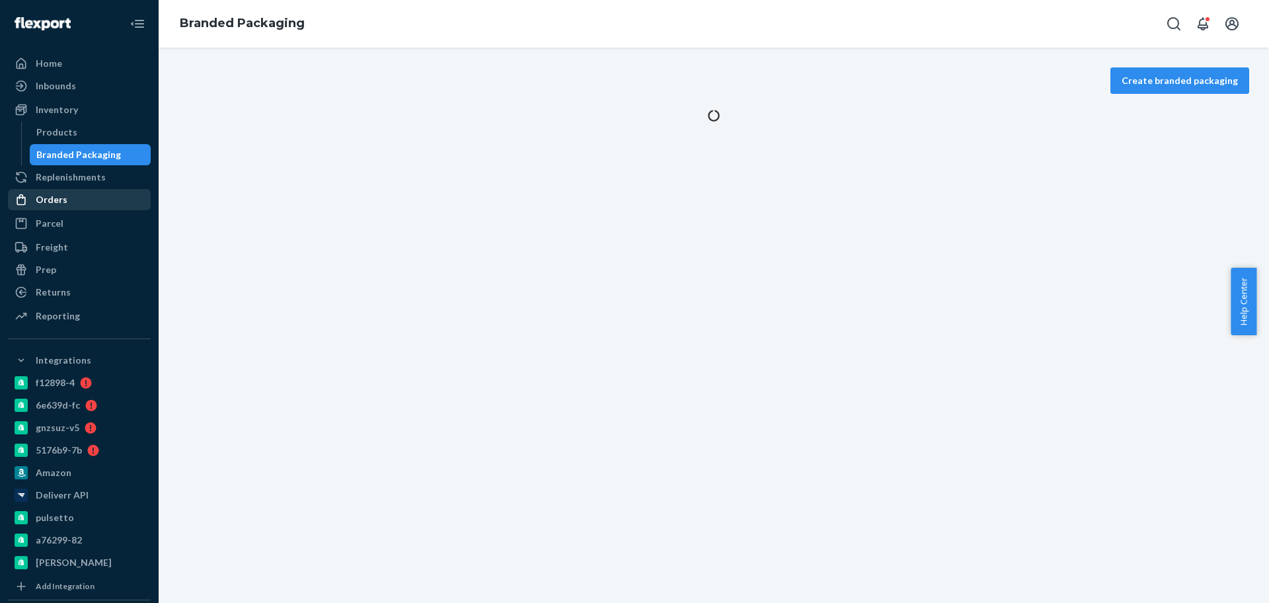
drag, startPoint x: 63, startPoint y: 193, endPoint x: 73, endPoint y: 195, distance: 10.1
click at [63, 194] on div "Orders" at bounding box center [52, 199] width 32 height 13
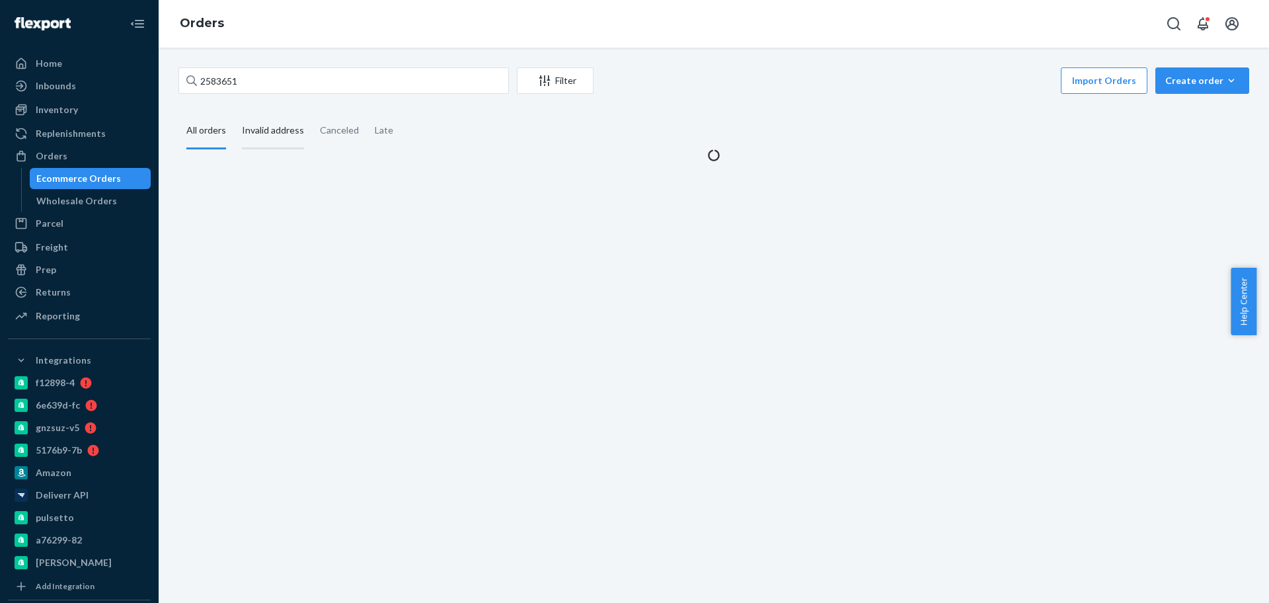
click at [271, 132] on div "Invalid address" at bounding box center [273, 131] width 62 height 36
click at [234, 113] on input "Invalid address" at bounding box center [234, 113] width 0 height 0
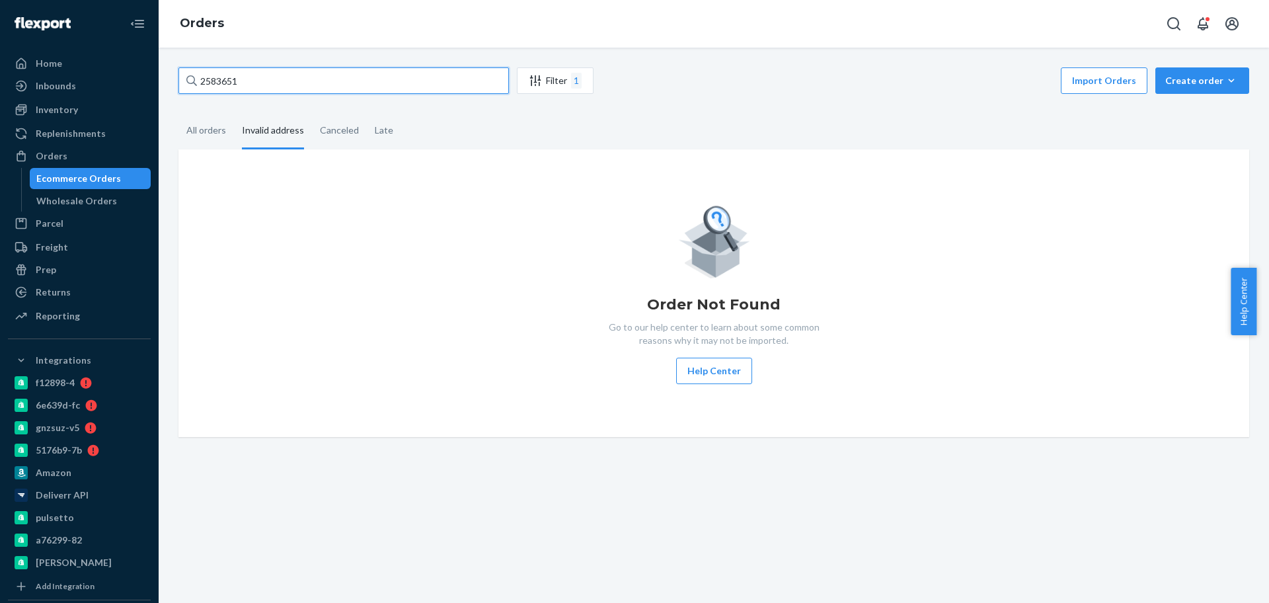
click at [346, 81] on input "2583651" at bounding box center [343, 80] width 331 height 26
type input "="
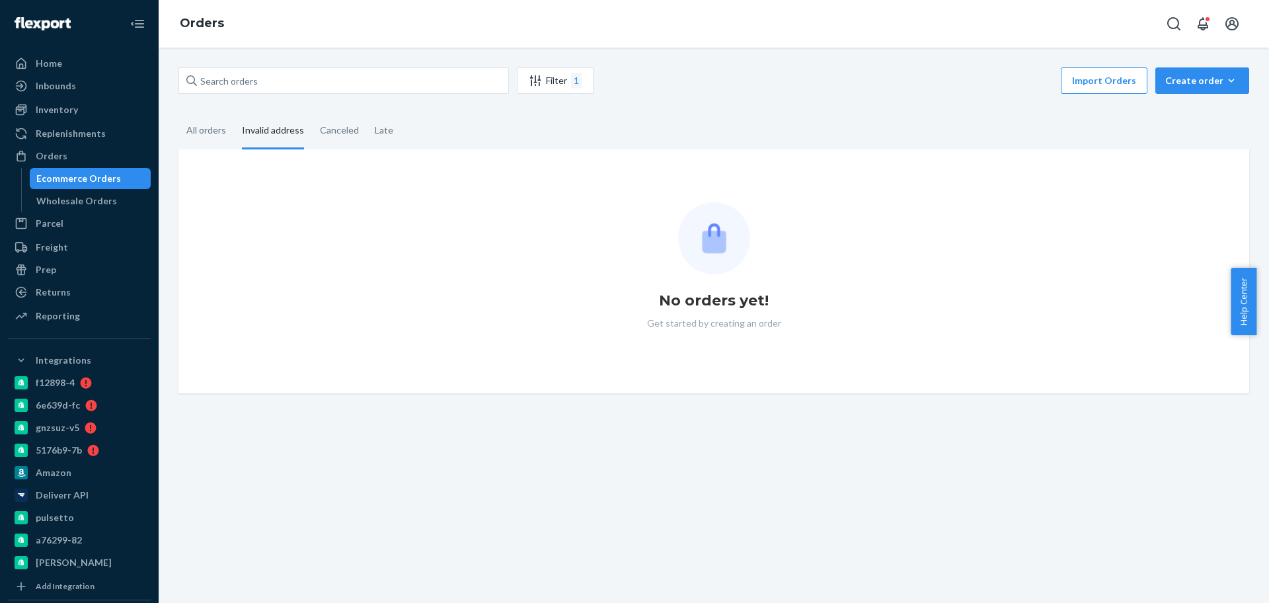
click at [294, 133] on div "Invalid address" at bounding box center [273, 131] width 62 height 36
click at [234, 113] on input "Invalid address" at bounding box center [234, 113] width 0 height 0
click at [206, 127] on div "All orders" at bounding box center [206, 131] width 40 height 36
click at [178, 113] on input "All orders" at bounding box center [178, 113] width 0 height 0
click at [260, 136] on div "Invalid address" at bounding box center [273, 131] width 62 height 36
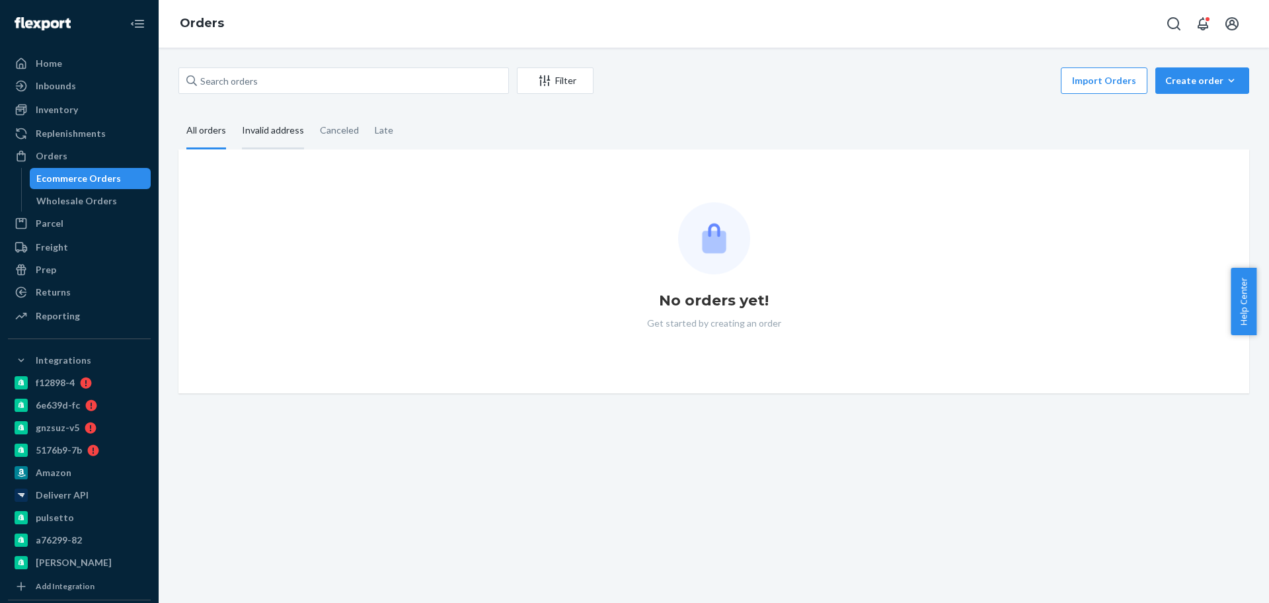
click at [234, 113] on input "Invalid address" at bounding box center [234, 113] width 0 height 0
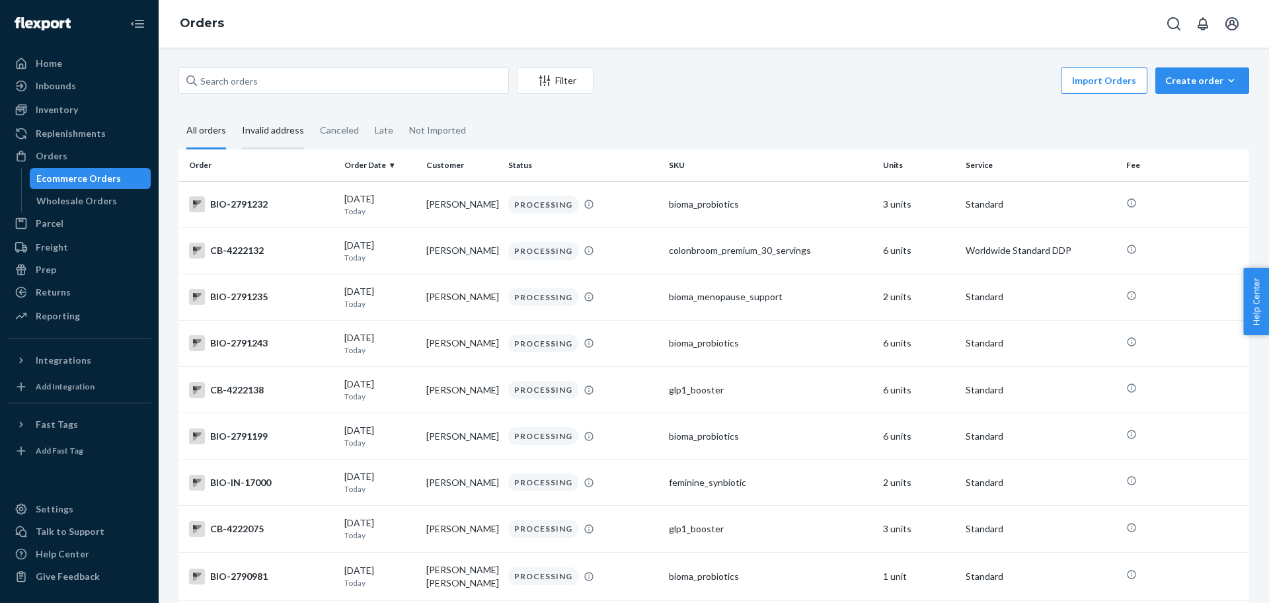
click at [272, 124] on div "Invalid address" at bounding box center [273, 131] width 62 height 36
click at [234, 113] on input "Invalid address" at bounding box center [234, 113] width 0 height 0
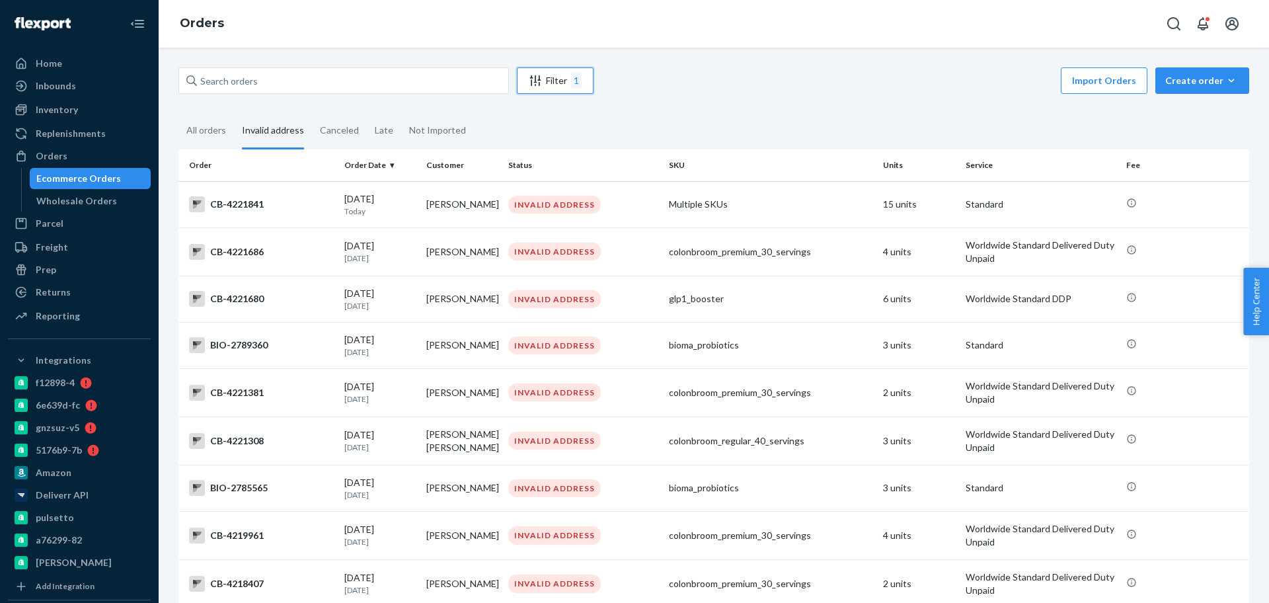
click at [568, 86] on div "Filter 1" at bounding box center [555, 81] width 75 height 16
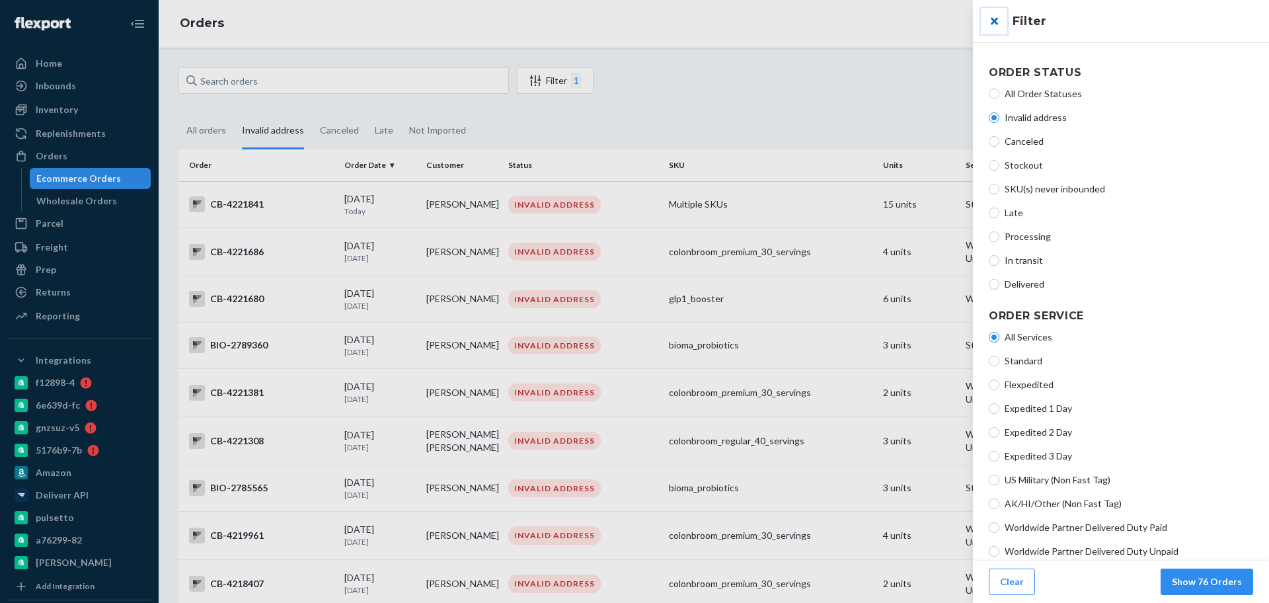
click at [996, 17] on button "close" at bounding box center [994, 21] width 26 height 26
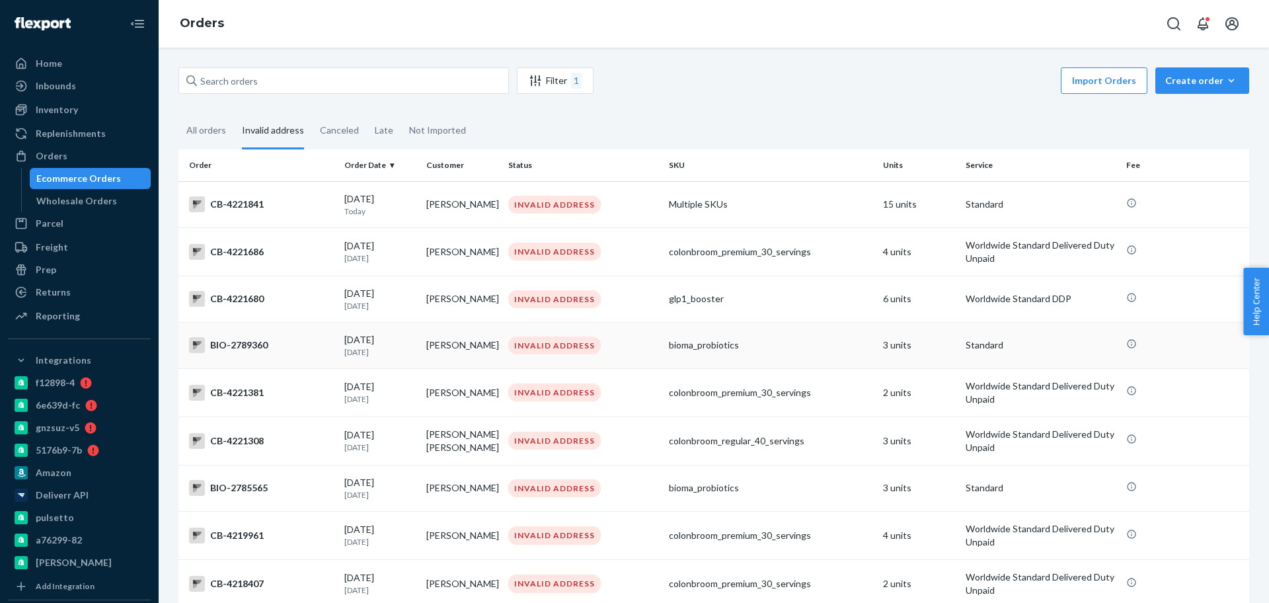
click at [296, 338] on div "BIO-2789360" at bounding box center [261, 345] width 145 height 16
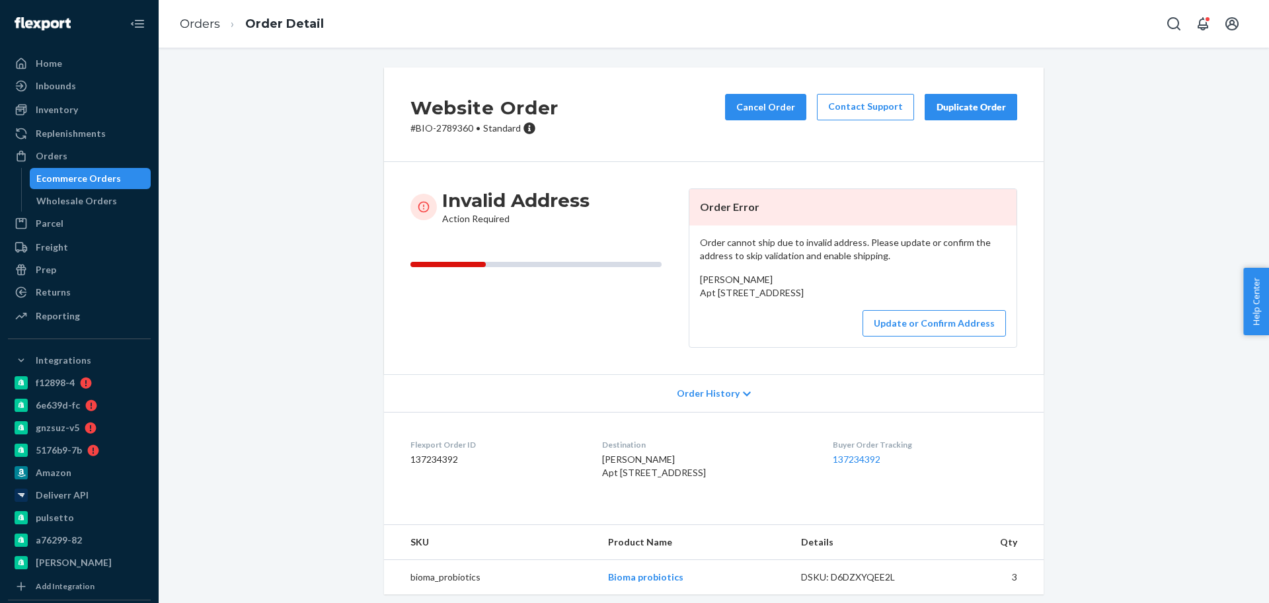
click at [448, 126] on p "# BIO-2789360 • Standard" at bounding box center [485, 128] width 148 height 13
copy p "2789360"
drag, startPoint x: 741, startPoint y: 280, endPoint x: 685, endPoint y: 284, distance: 56.3
click at [689, 284] on div "Order cannot ship due to invalid address. Please update or confirm the address …" at bounding box center [852, 286] width 327 height 122
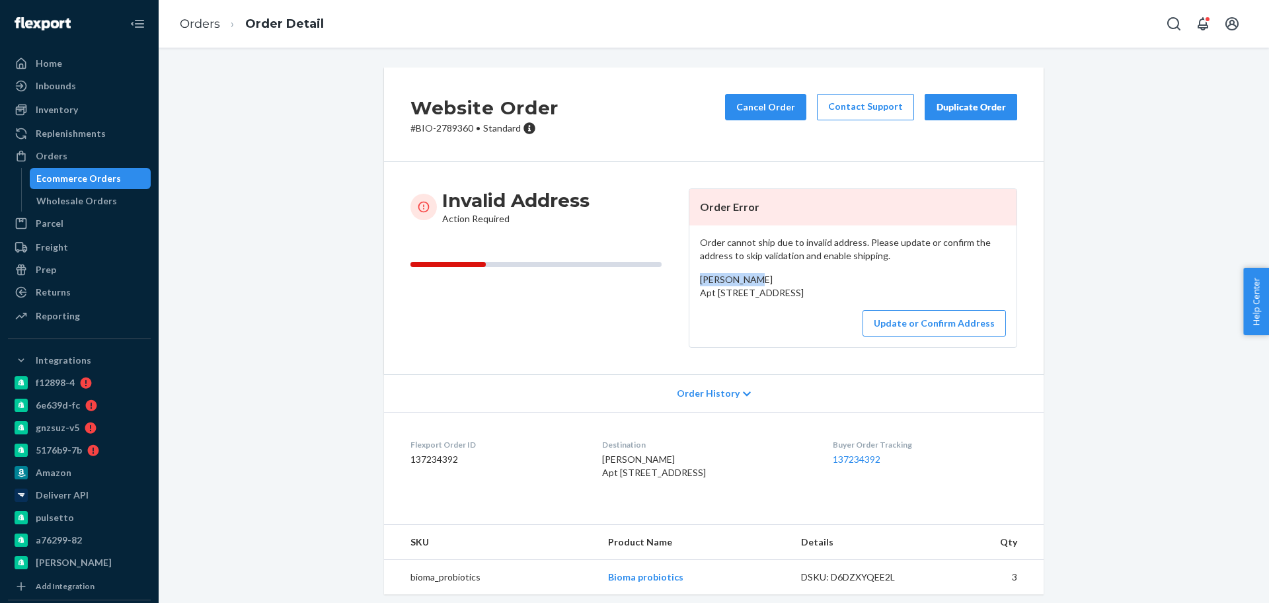
copy span "[PERSON_NAME]"
click at [446, 130] on p "# BIO-2789360 • Standard" at bounding box center [485, 128] width 148 height 13
copy p "2789360"
click at [489, 143] on div "Website Order # BIO-2789360 • Standard Cancel Order Contact Support Duplicate O…" at bounding box center [714, 114] width 660 height 95
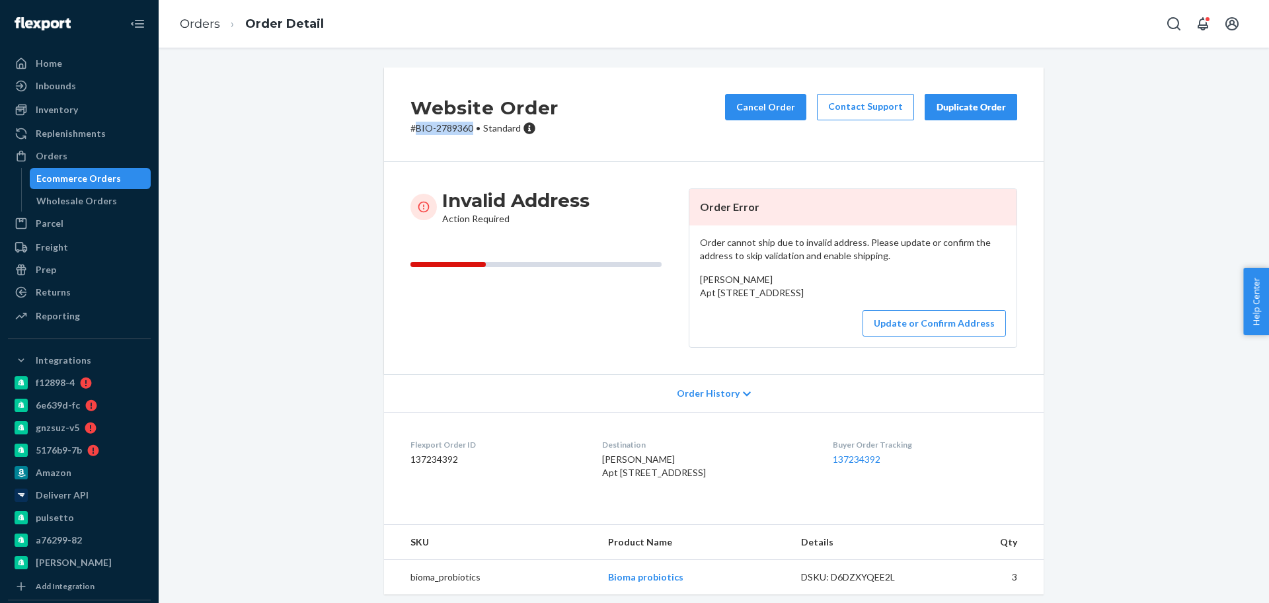
drag, startPoint x: 465, startPoint y: 130, endPoint x: 410, endPoint y: 130, distance: 55.5
click at [411, 130] on p "# BIO-2789360 • Standard" at bounding box center [485, 128] width 148 height 13
copy p "BIO-2789360"
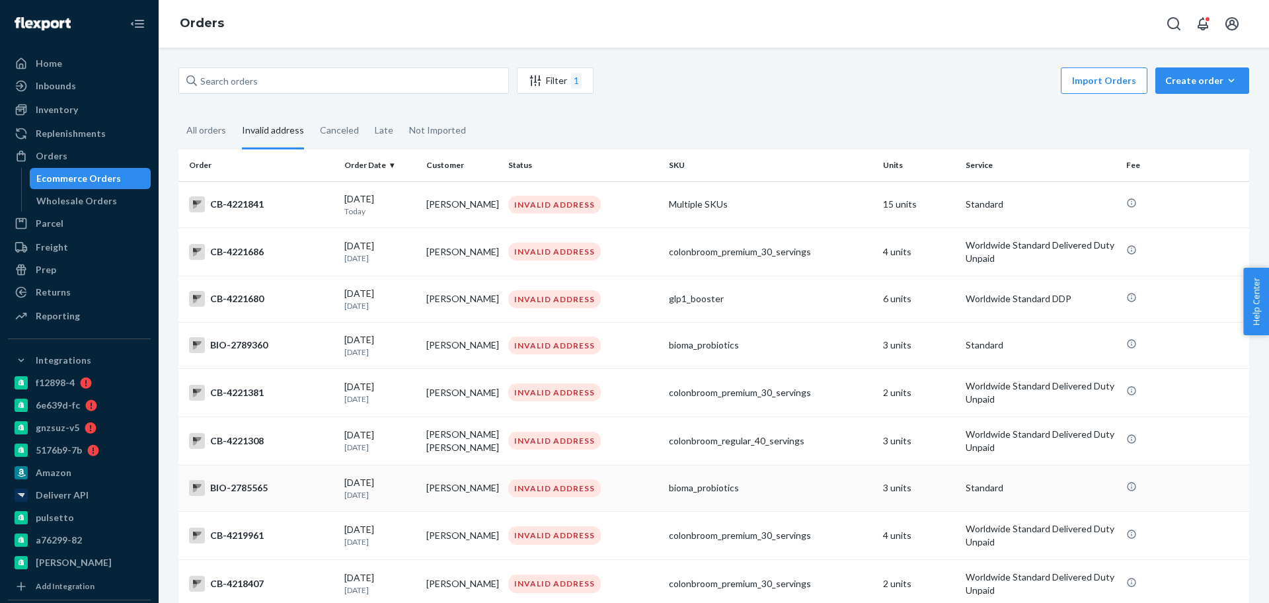
click at [301, 477] on td "BIO-2785565" at bounding box center [258, 488] width 161 height 46
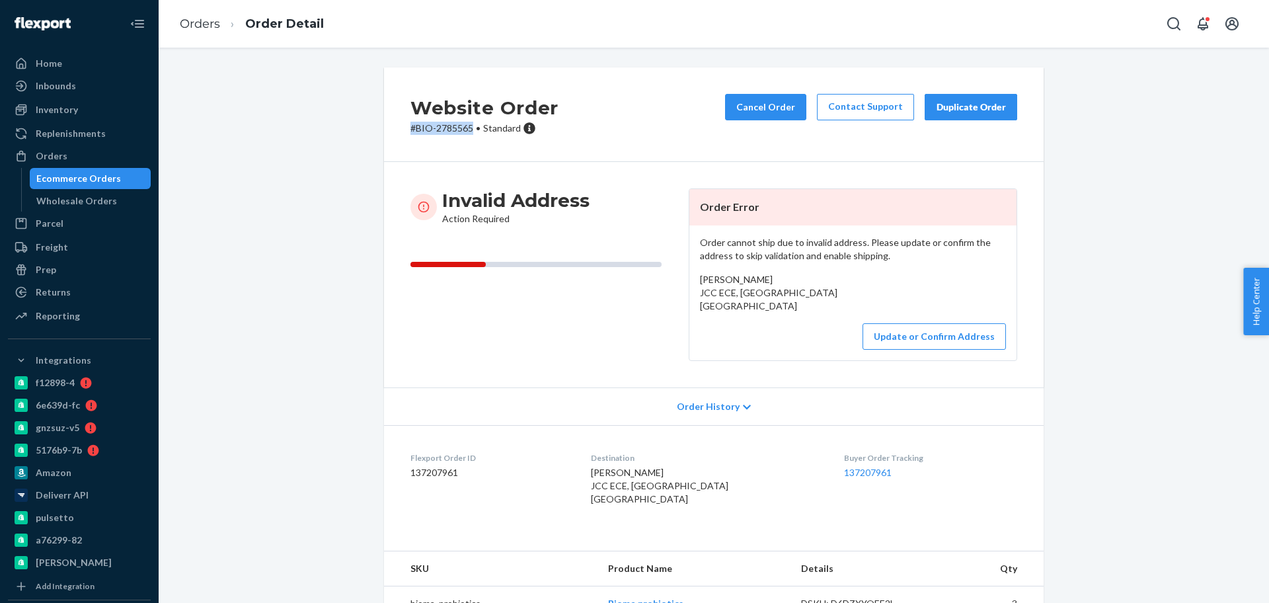
drag, startPoint x: 465, startPoint y: 130, endPoint x: 406, endPoint y: 124, distance: 59.8
click at [411, 124] on p "# BIO-2785565 • Standard" at bounding box center [485, 128] width 148 height 13
copy p "# BIO-2785565"
click at [695, 331] on div "Order cannot ship due to invalid address. Please update or confirm the address …" at bounding box center [852, 292] width 327 height 135
click at [444, 129] on p "# BIO-2785565 • Standard" at bounding box center [485, 128] width 148 height 13
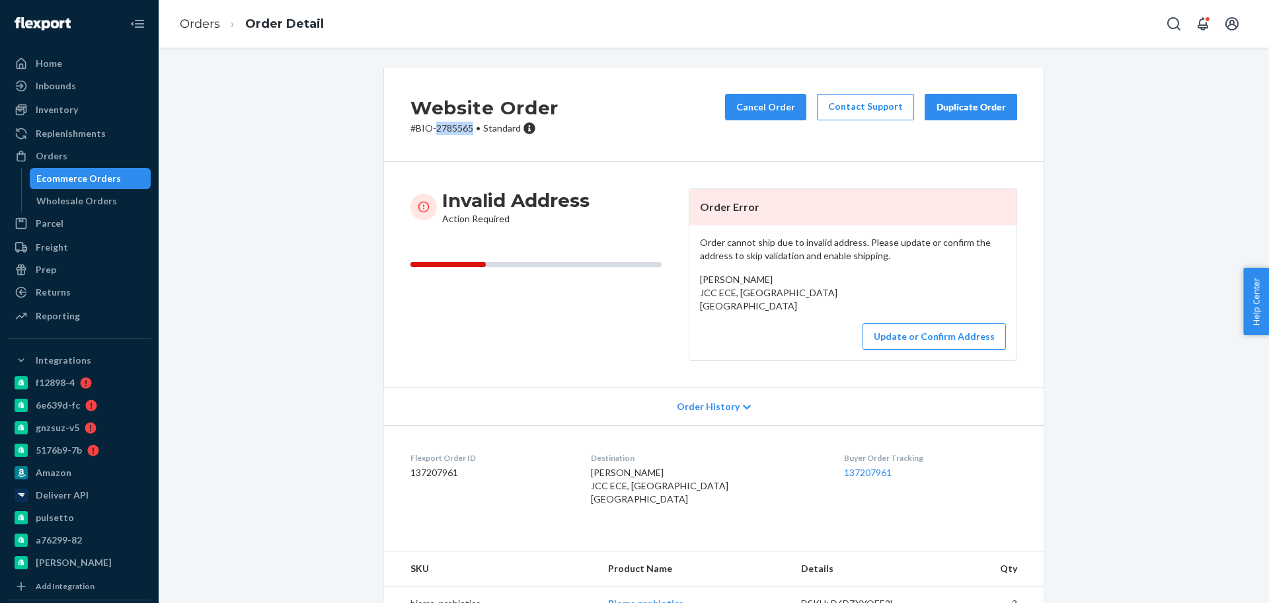
click at [444, 129] on p "# BIO-2785565 • Standard" at bounding box center [485, 128] width 148 height 13
copy p "2785565"
drag, startPoint x: 647, startPoint y: 487, endPoint x: 582, endPoint y: 487, distance: 64.1
click at [582, 487] on dl "Flexport Order ID 137207961 Destination [PERSON_NAME] JCC ECE, [GEOGRAPHIC_DATA…" at bounding box center [714, 481] width 660 height 112
drag, startPoint x: 637, startPoint y: 486, endPoint x: 652, endPoint y: 486, distance: 15.2
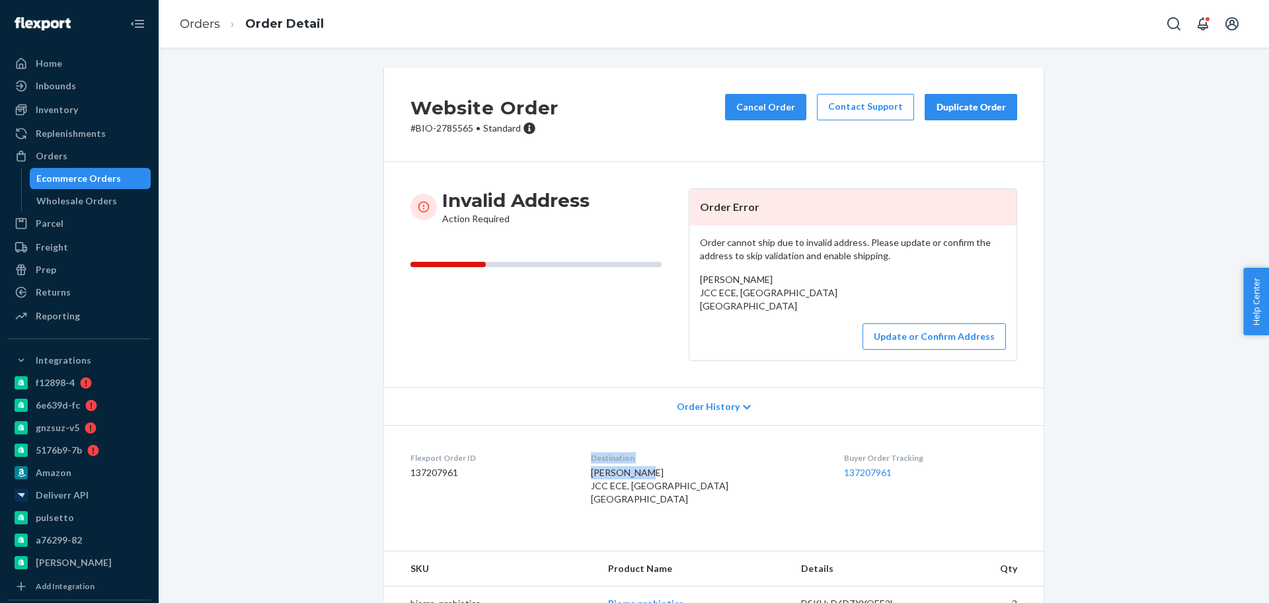
click at [638, 486] on span "[PERSON_NAME] JCC ECE, [GEOGRAPHIC_DATA] [GEOGRAPHIC_DATA]" at bounding box center [659, 486] width 137 height 38
click at [654, 497] on div "[PERSON_NAME] JCC ECE, [GEOGRAPHIC_DATA] [GEOGRAPHIC_DATA]" at bounding box center [706, 486] width 231 height 40
drag, startPoint x: 649, startPoint y: 485, endPoint x: 595, endPoint y: 481, distance: 54.3
click at [595, 481] on dl "Flexport Order ID 137207961 Destination [PERSON_NAME] JCC ECE, [GEOGRAPHIC_DATA…" at bounding box center [714, 481] width 660 height 112
copy span "[PERSON_NAME]"
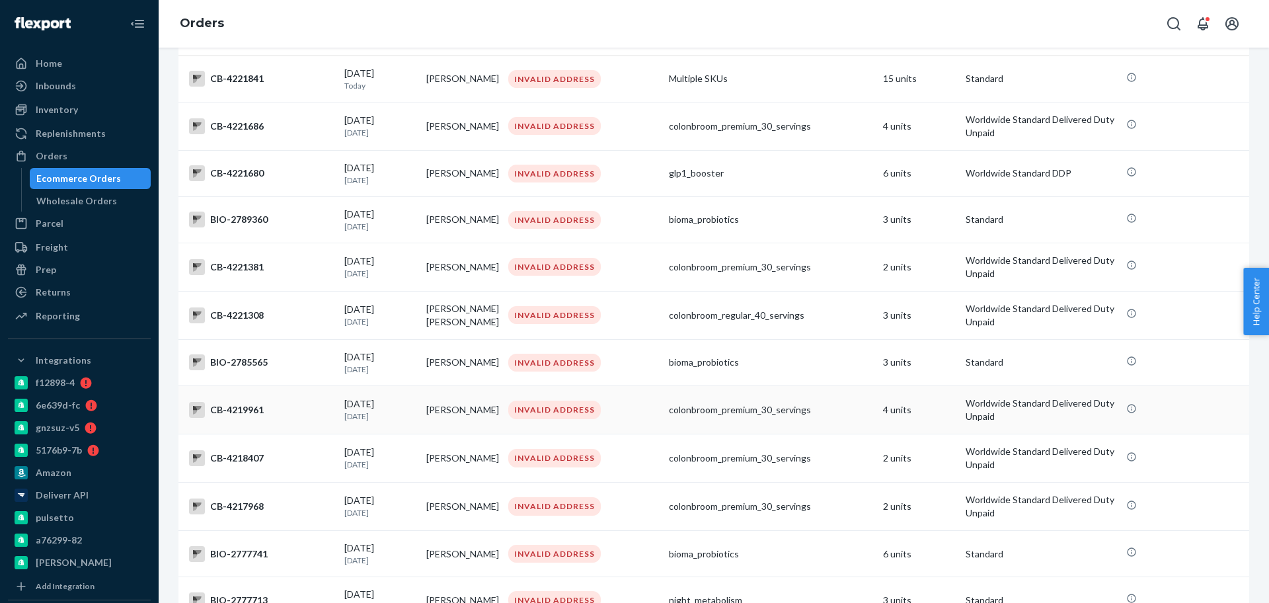
scroll to position [248, 0]
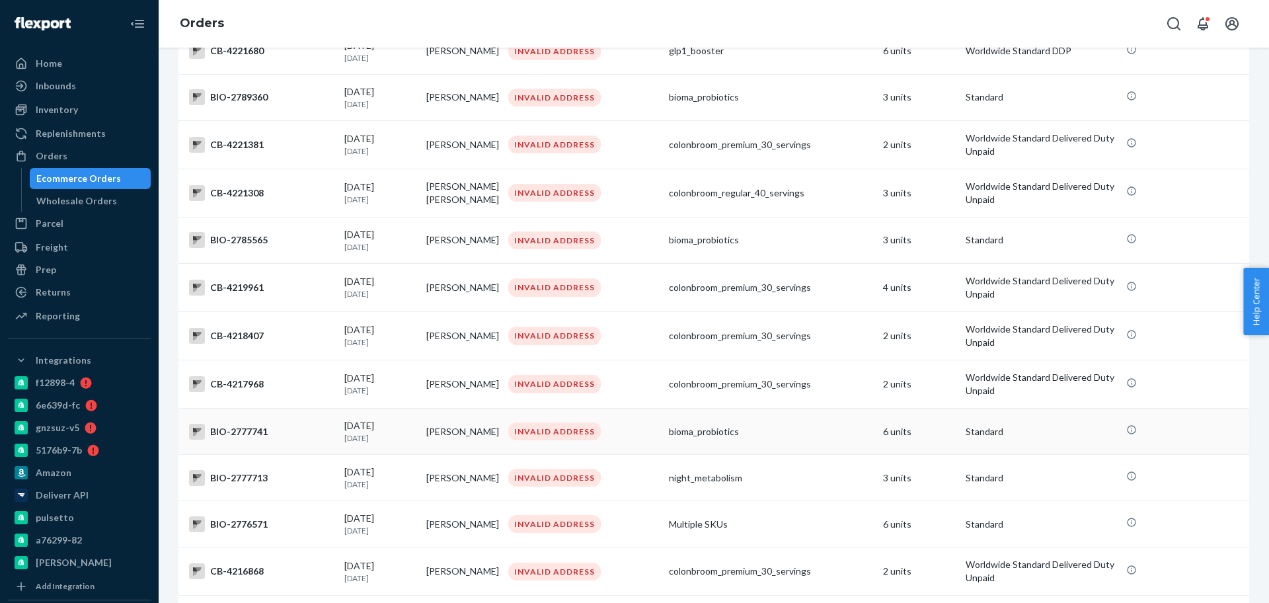
click at [283, 425] on div "BIO-2777741" at bounding box center [261, 432] width 145 height 16
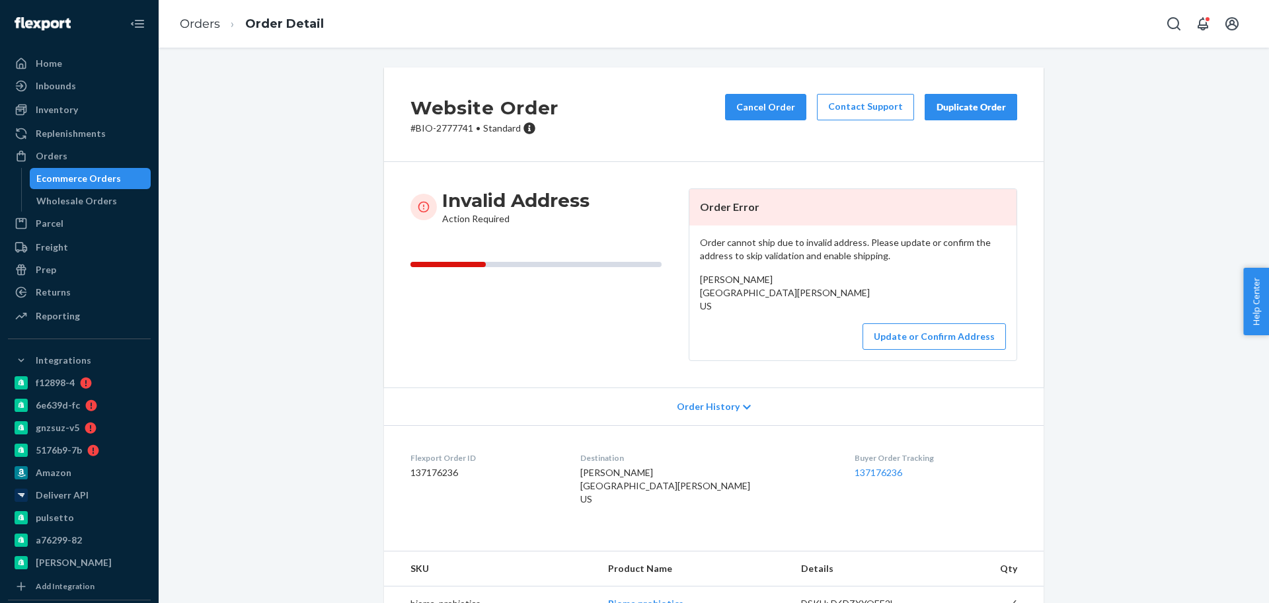
click at [445, 128] on p "# BIO-2777741 • Standard" at bounding box center [485, 128] width 148 height 13
copy p "2777741"
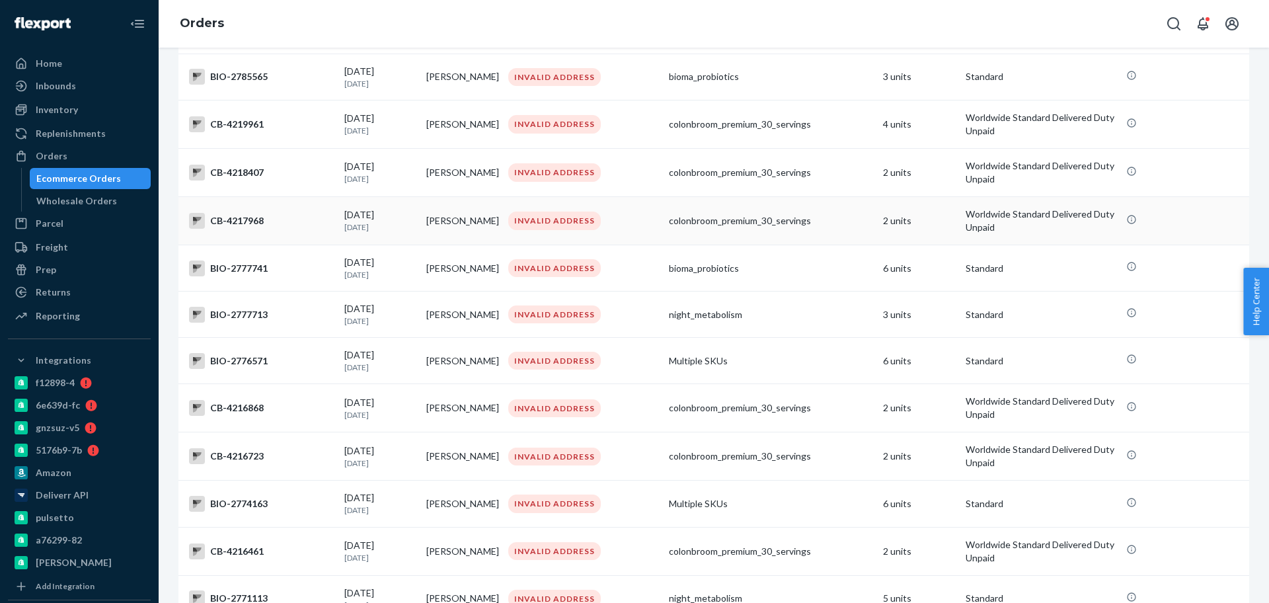
scroll to position [413, 0]
click at [63, 154] on div "Orders" at bounding box center [52, 155] width 32 height 13
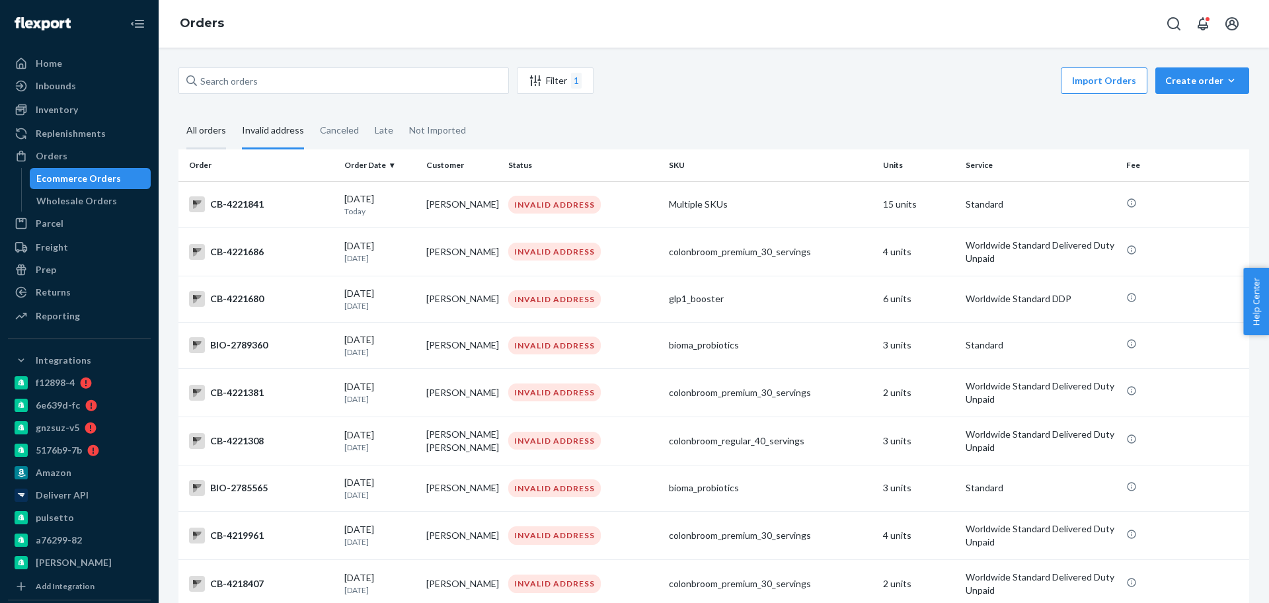
click at [207, 122] on div "All orders" at bounding box center [206, 131] width 40 height 36
click at [178, 113] on input "All orders" at bounding box center [178, 113] width 0 height 0
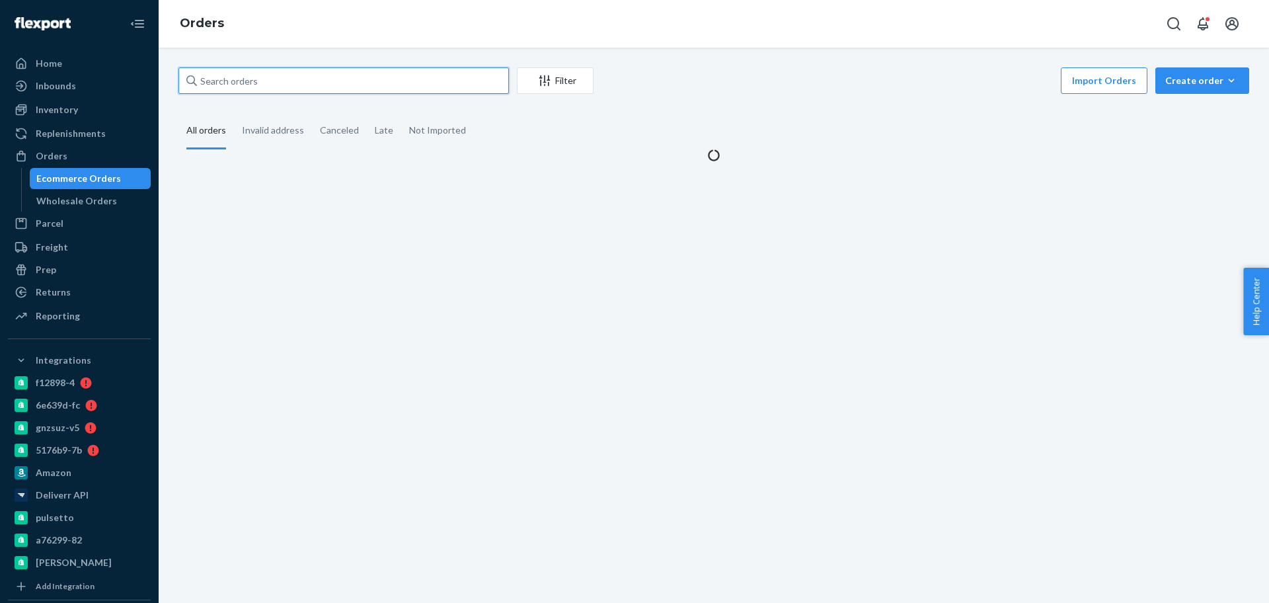
click at [249, 79] on input "text" at bounding box center [343, 80] width 331 height 26
paste input "2728340"
type input "2728340"
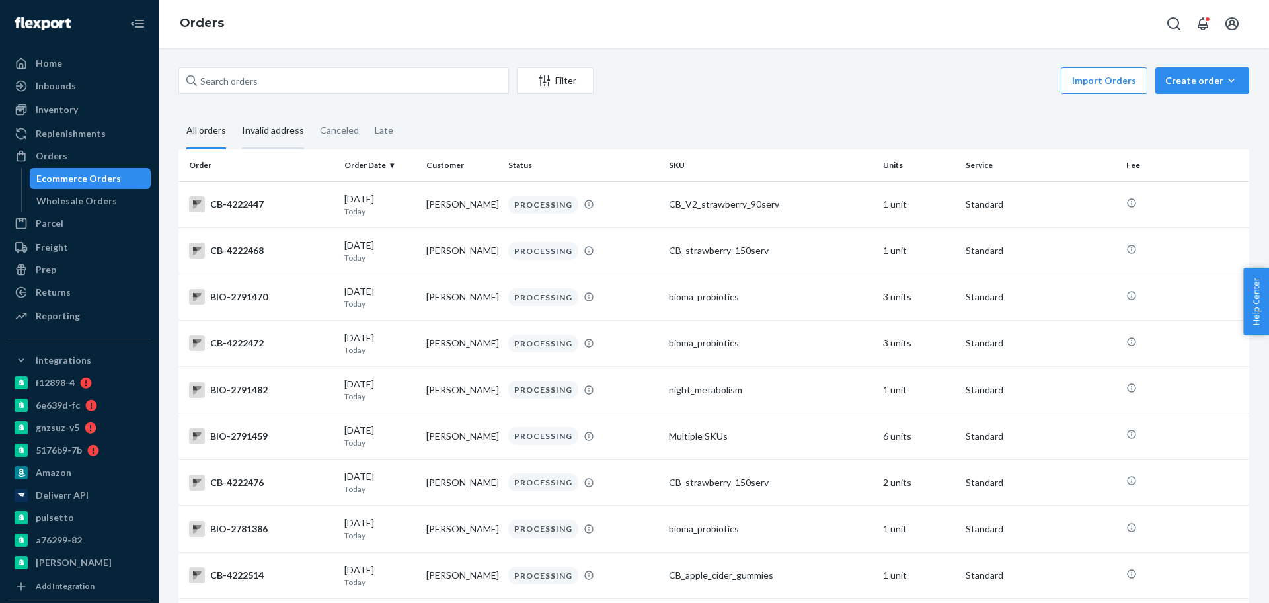
click at [258, 128] on div "Invalid address" at bounding box center [273, 131] width 62 height 36
click at [234, 113] on input "Invalid address" at bounding box center [234, 113] width 0 height 0
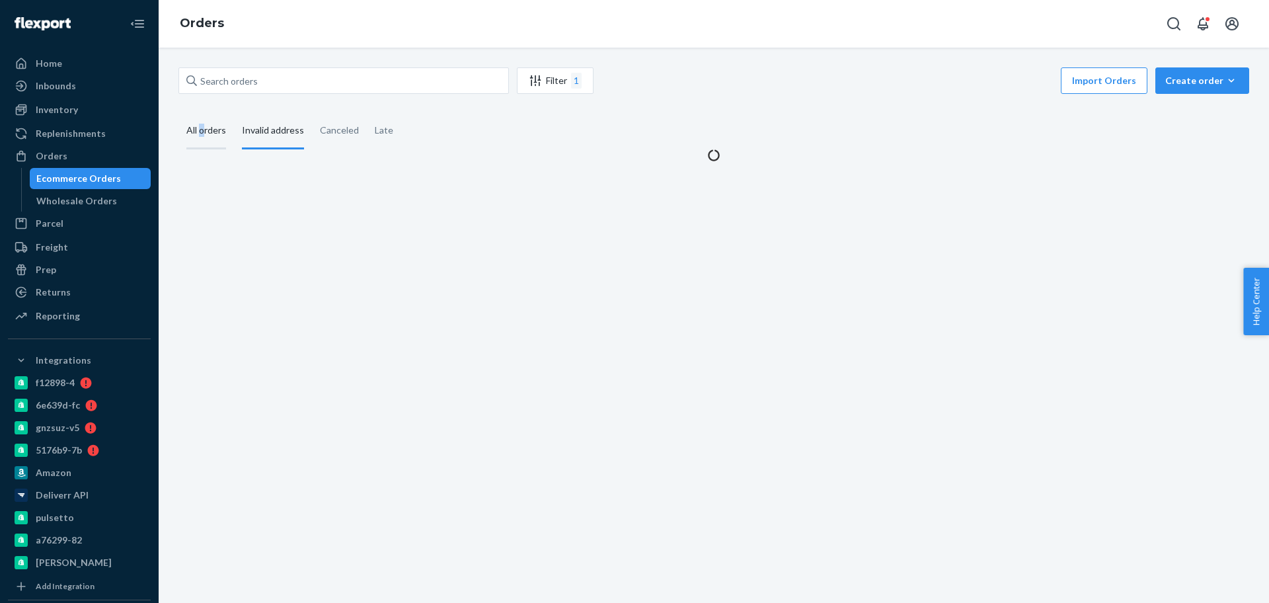
click at [200, 130] on div "All orders" at bounding box center [206, 131] width 40 height 36
click at [229, 68] on input "text" at bounding box center [343, 80] width 331 height 26
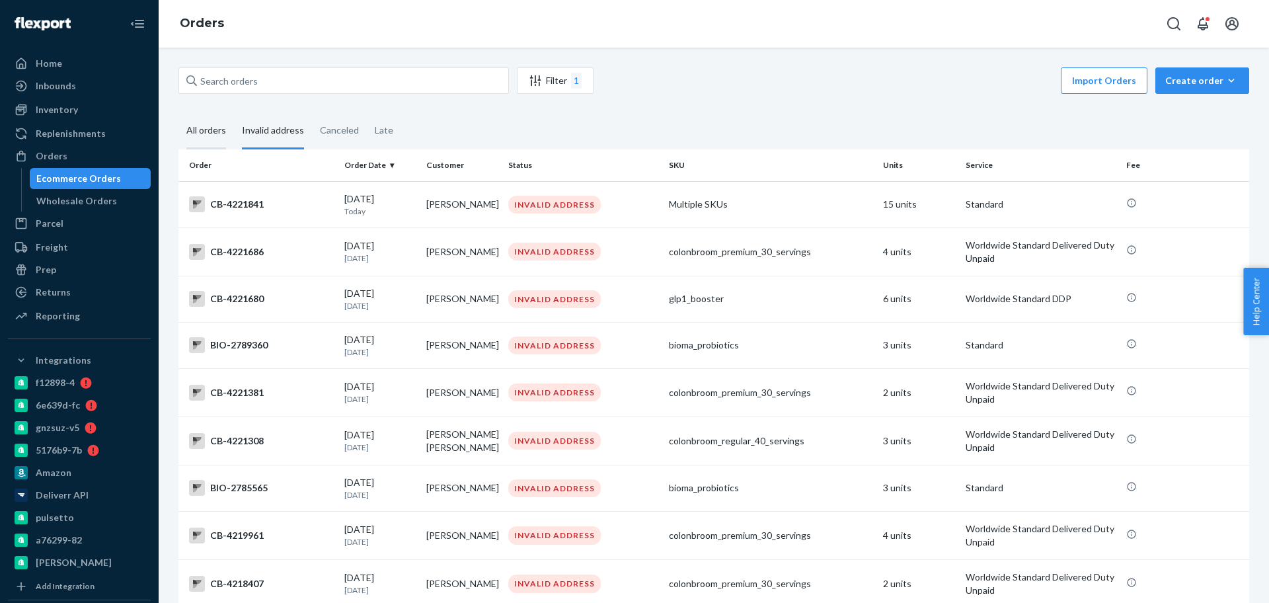
click at [210, 122] on div "All orders" at bounding box center [206, 131] width 40 height 36
click at [178, 113] on input "All orders" at bounding box center [178, 113] width 0 height 0
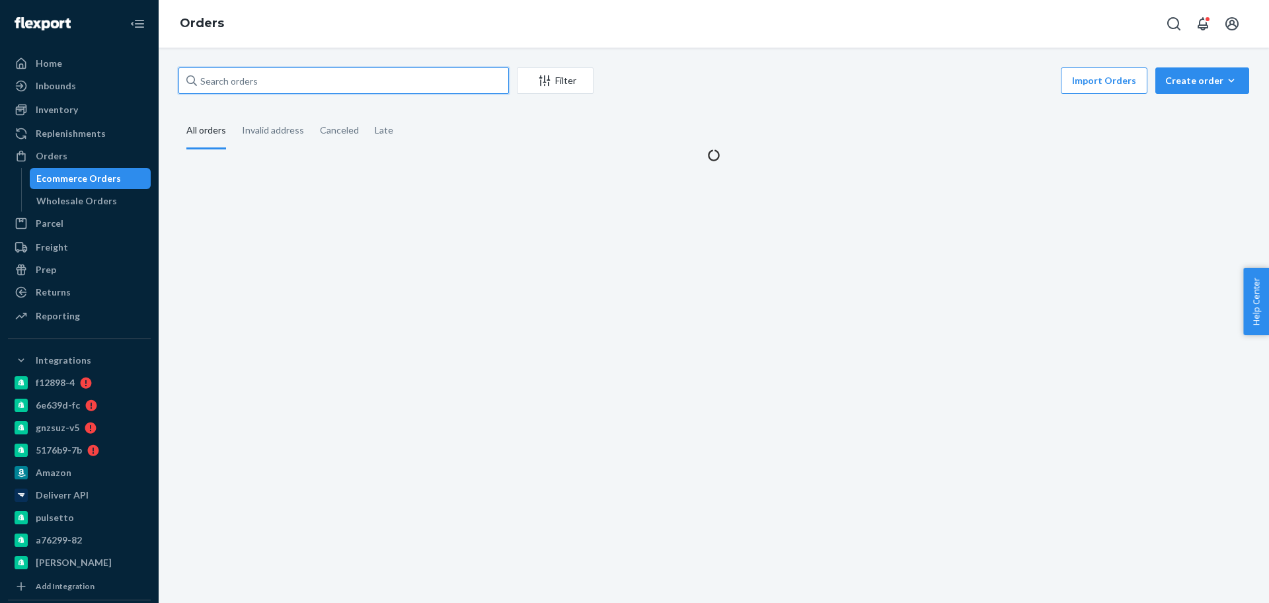
click at [252, 71] on input "text" at bounding box center [343, 80] width 331 height 26
paste input "2572790"
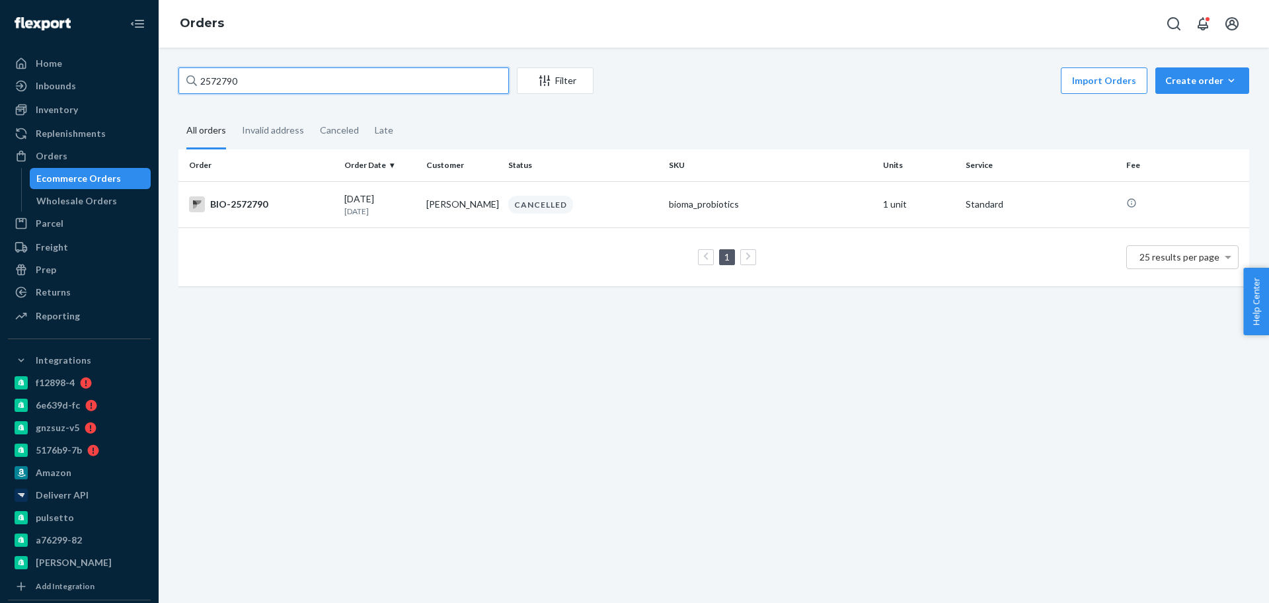
type input "2572790"
click at [272, 128] on div "Invalid address" at bounding box center [273, 131] width 62 height 36
click at [234, 113] on input "Invalid address" at bounding box center [234, 113] width 0 height 0
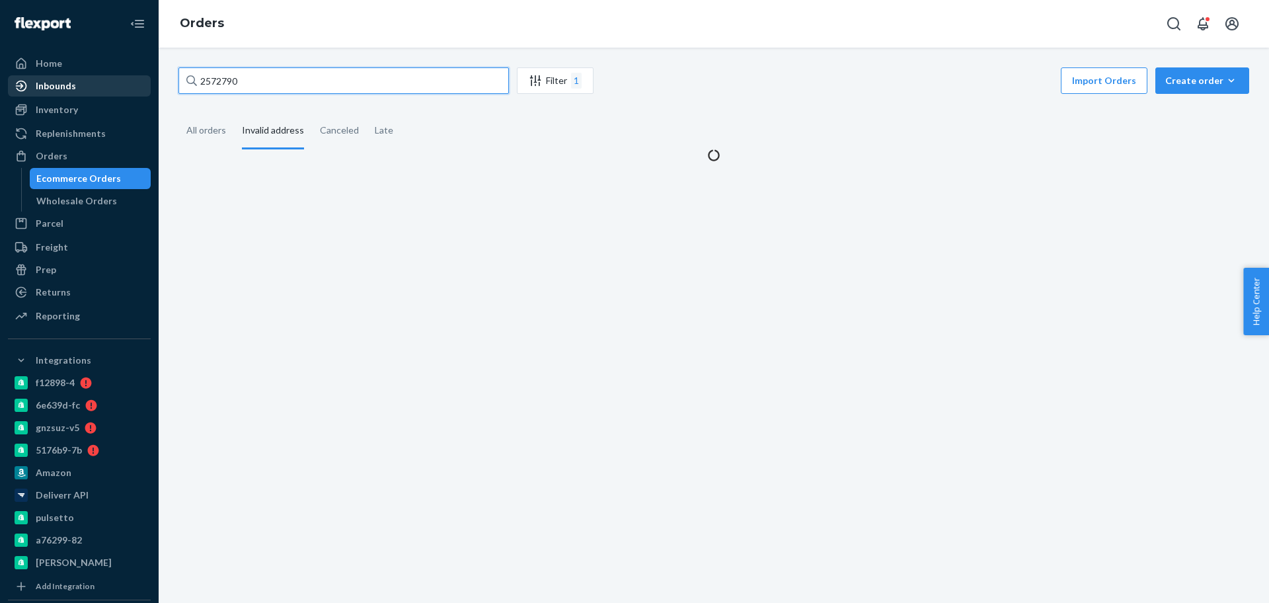
drag, startPoint x: 251, startPoint y: 75, endPoint x: 46, endPoint y: 81, distance: 204.3
click at [46, 81] on div "Home Inbounds Shipping Plans Problems Inventory Products Branded Packaging Repl…" at bounding box center [634, 301] width 1269 height 603
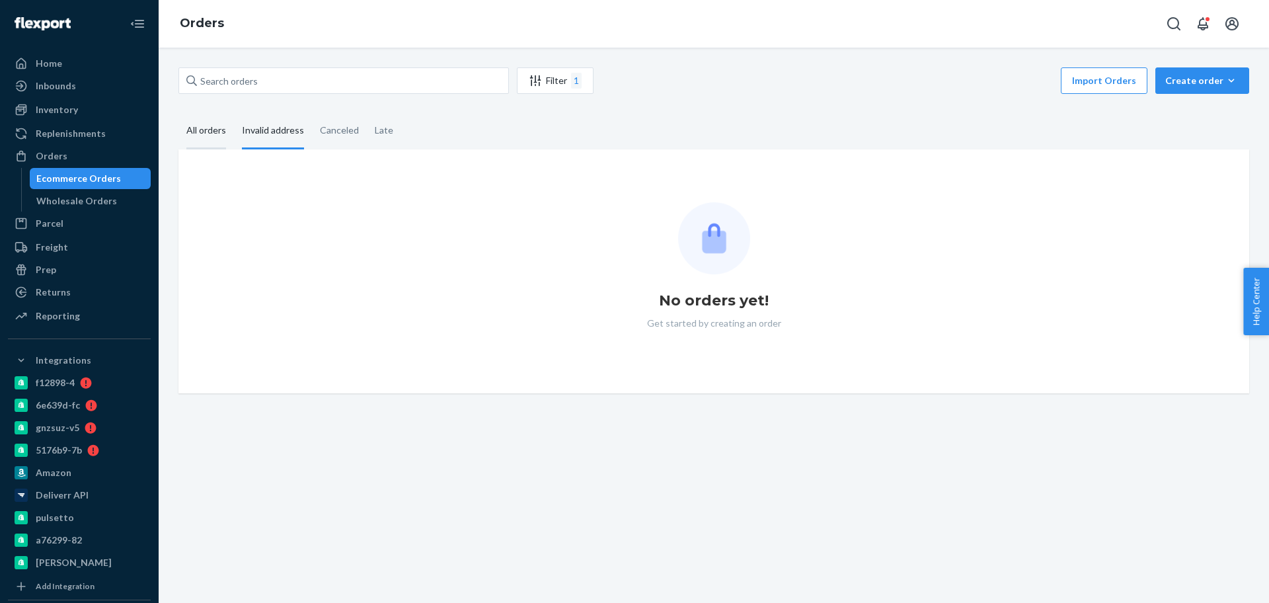
click at [206, 130] on div "All orders" at bounding box center [206, 131] width 40 height 36
click at [178, 113] on input "All orders" at bounding box center [178, 113] width 0 height 0
click at [249, 127] on div "Invalid address" at bounding box center [273, 131] width 62 height 36
click at [234, 113] on input "Invalid address" at bounding box center [234, 113] width 0 height 0
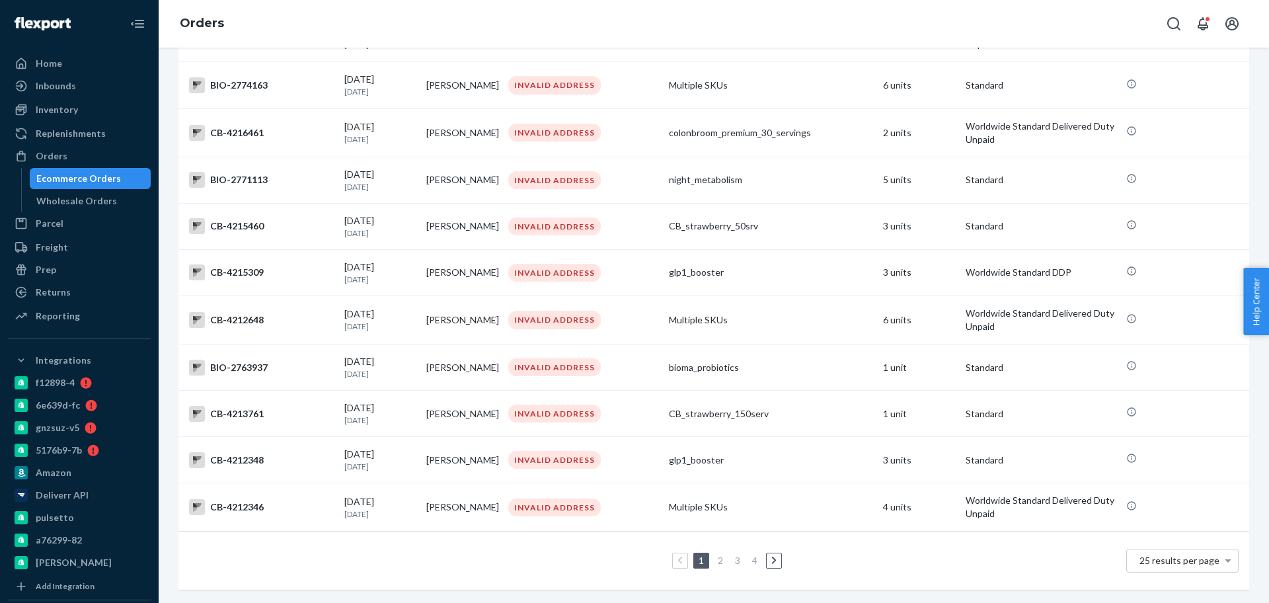
scroll to position [859, 0]
click at [754, 555] on link "4" at bounding box center [755, 560] width 11 height 11
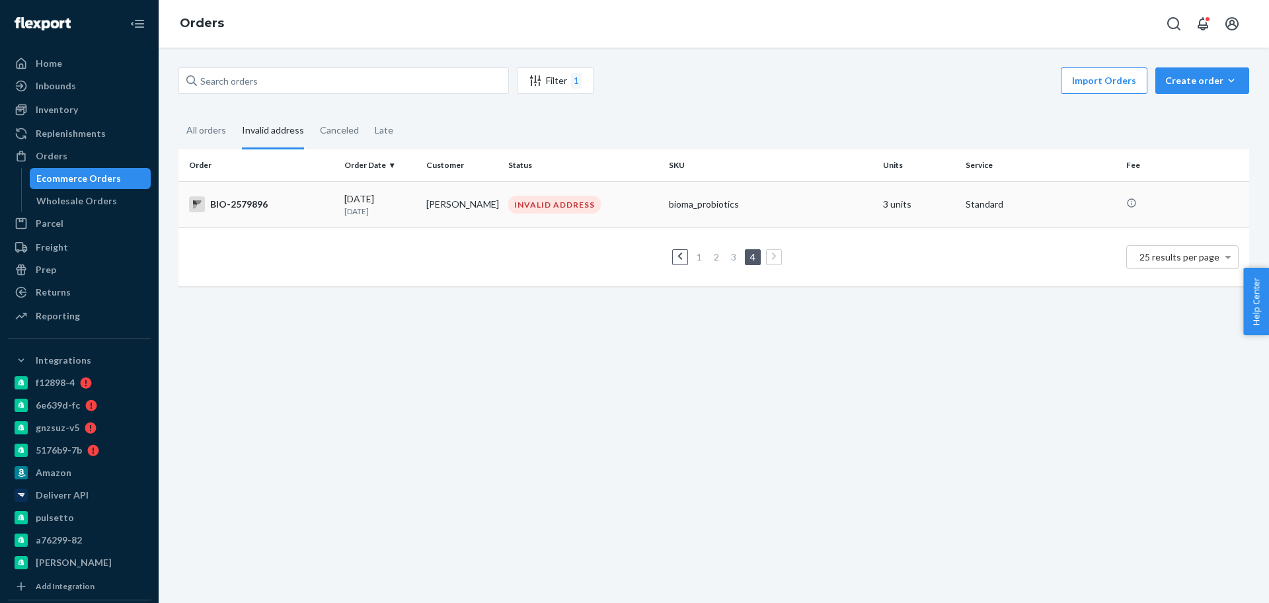
click at [301, 205] on div "BIO-2579896" at bounding box center [261, 204] width 145 height 16
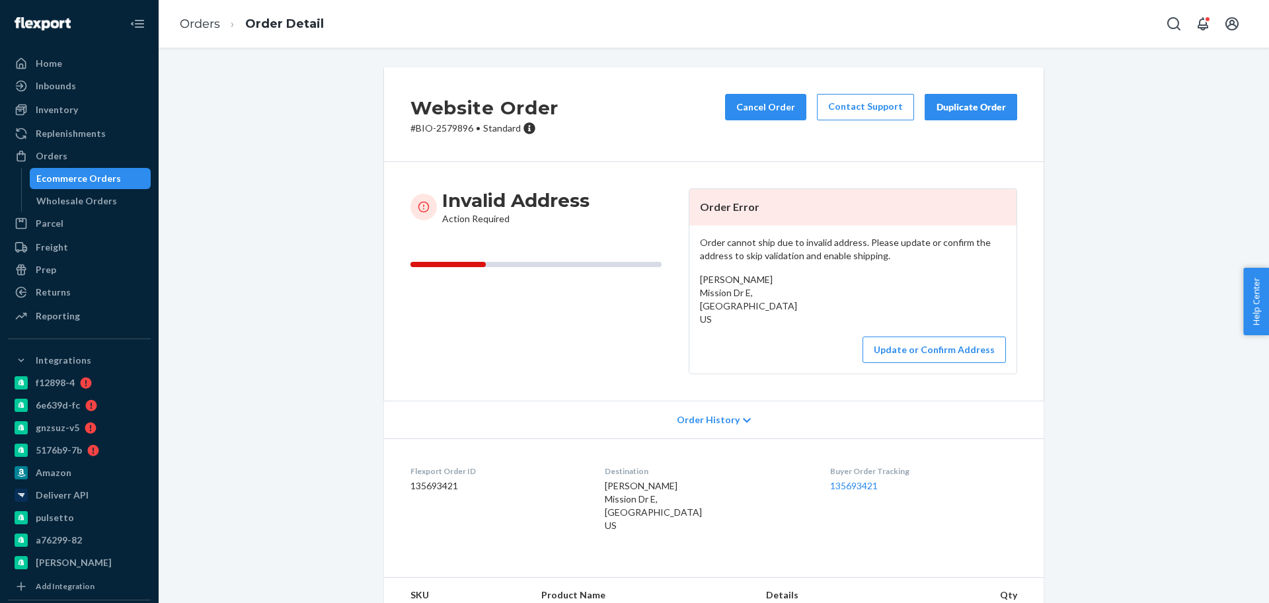
click at [453, 120] on h2 "Website Order" at bounding box center [485, 108] width 148 height 28
click at [450, 128] on p "# BIO-2579896 • Standard" at bounding box center [485, 128] width 148 height 13
copy p "2579896"
click at [324, 169] on div "Website Order # BIO-2579896 • Standard Cancel Order Contact Support Duplicate O…" at bounding box center [714, 365] width 1091 height 596
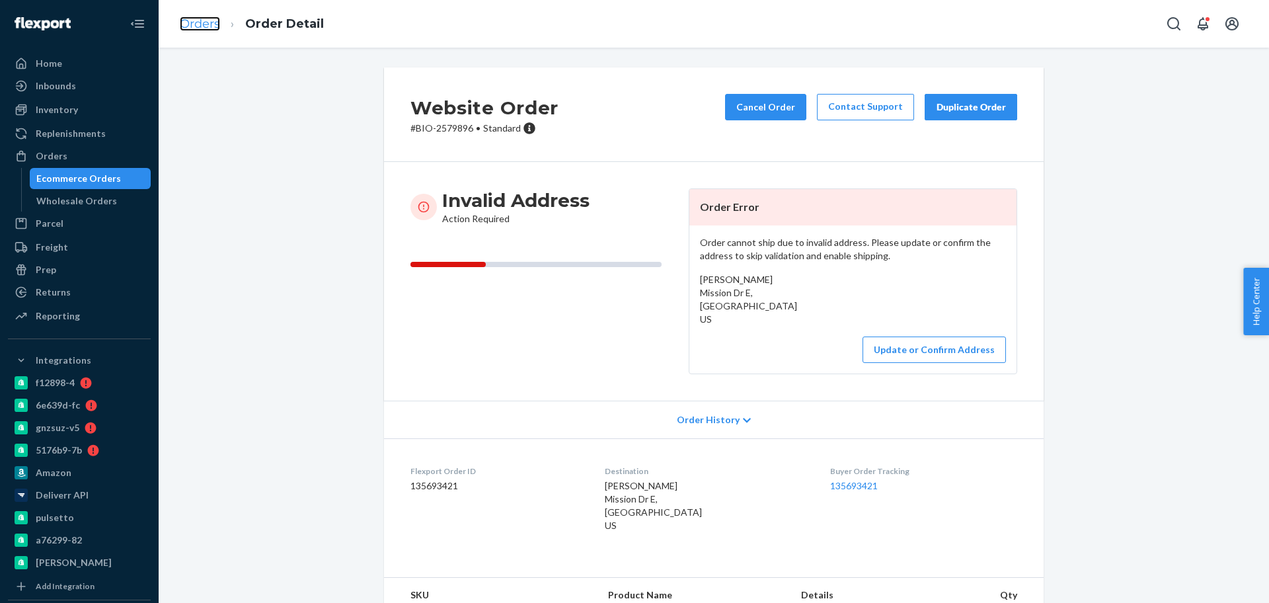
click at [217, 22] on link "Orders" at bounding box center [200, 24] width 40 height 15
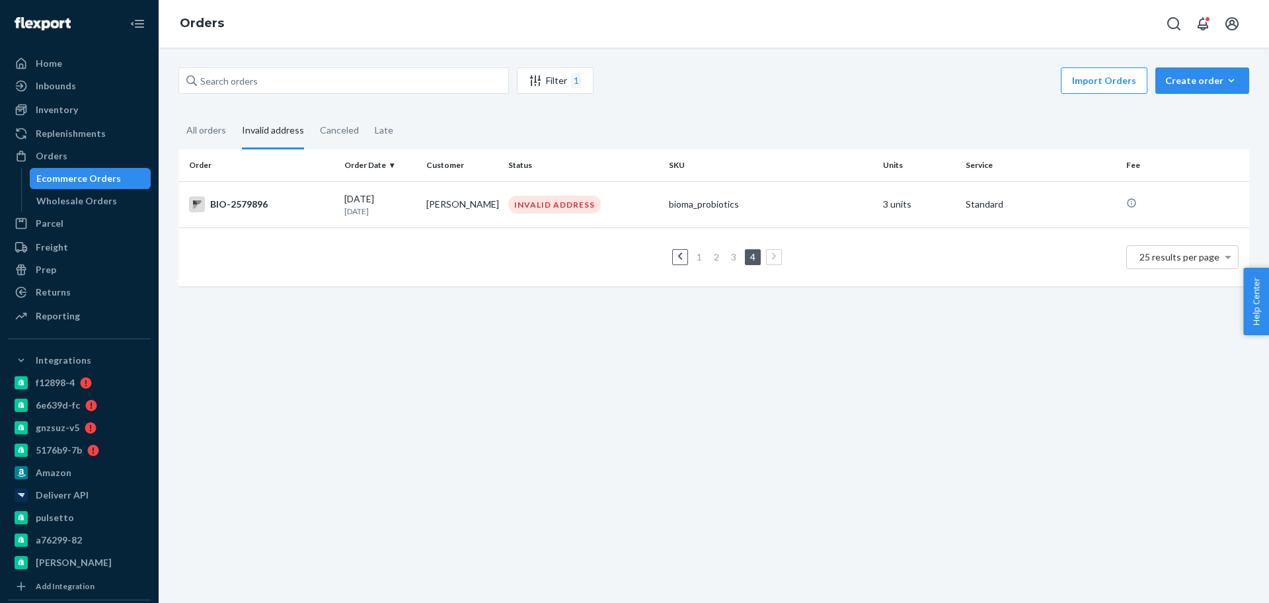
click at [695, 259] on link "1" at bounding box center [699, 256] width 11 height 11
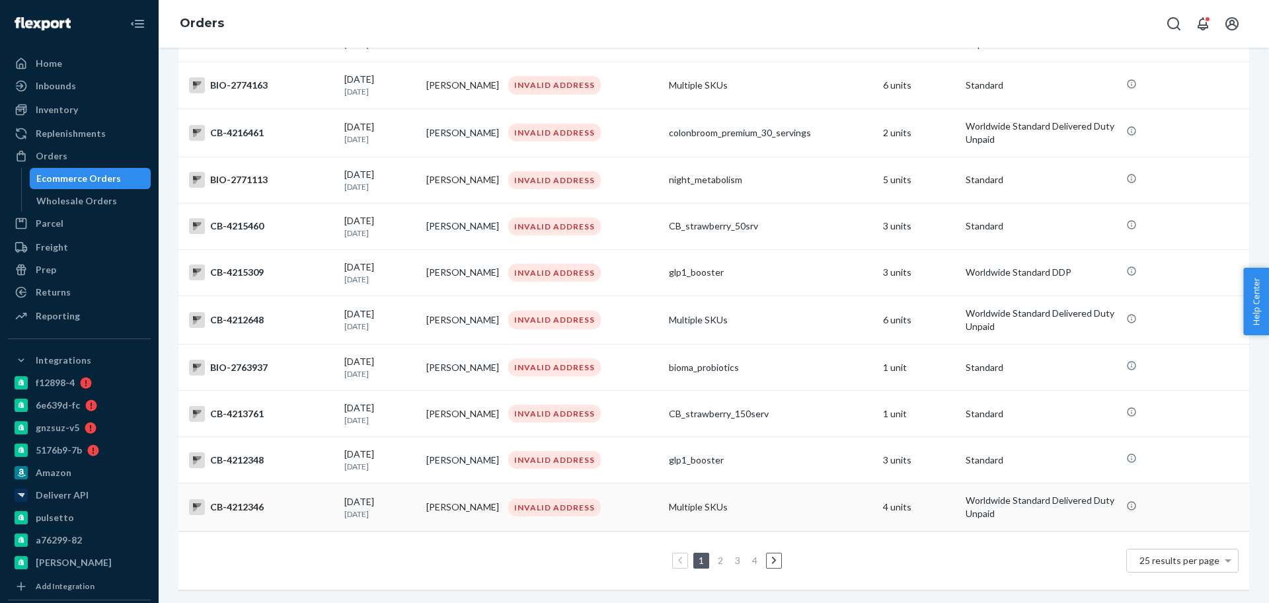
scroll to position [859, 0]
click at [717, 555] on link "2" at bounding box center [720, 560] width 11 height 11
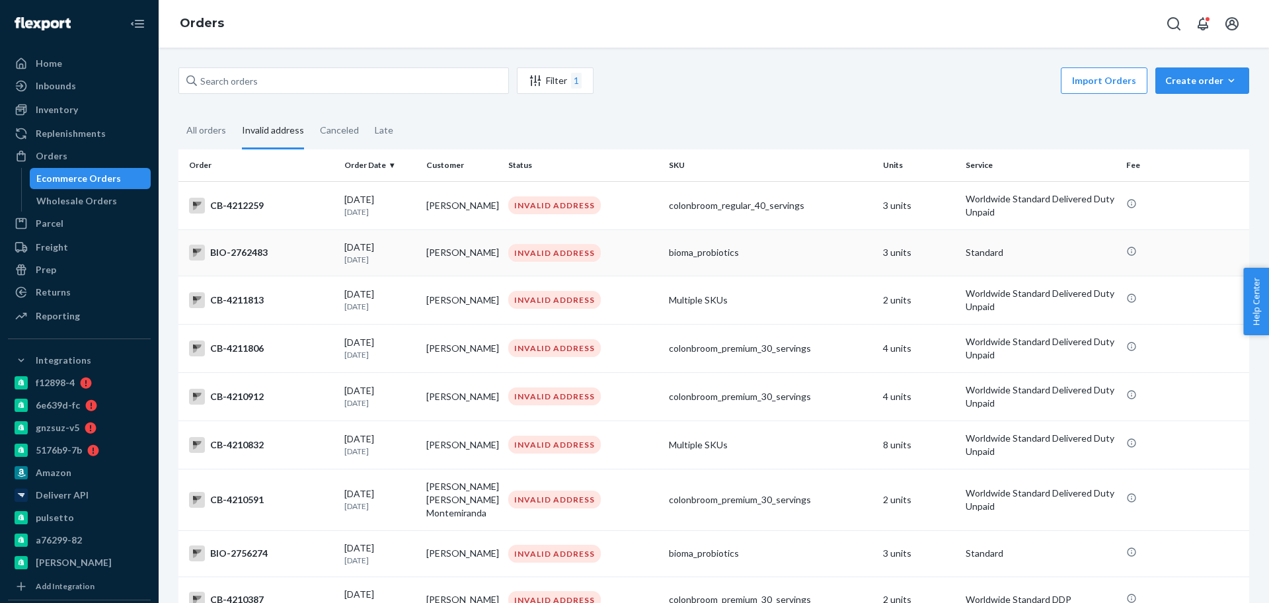
drag, startPoint x: 277, startPoint y: 253, endPoint x: 268, endPoint y: 255, distance: 9.5
click at [268, 255] on div "BIO-2762483" at bounding box center [261, 253] width 145 height 16
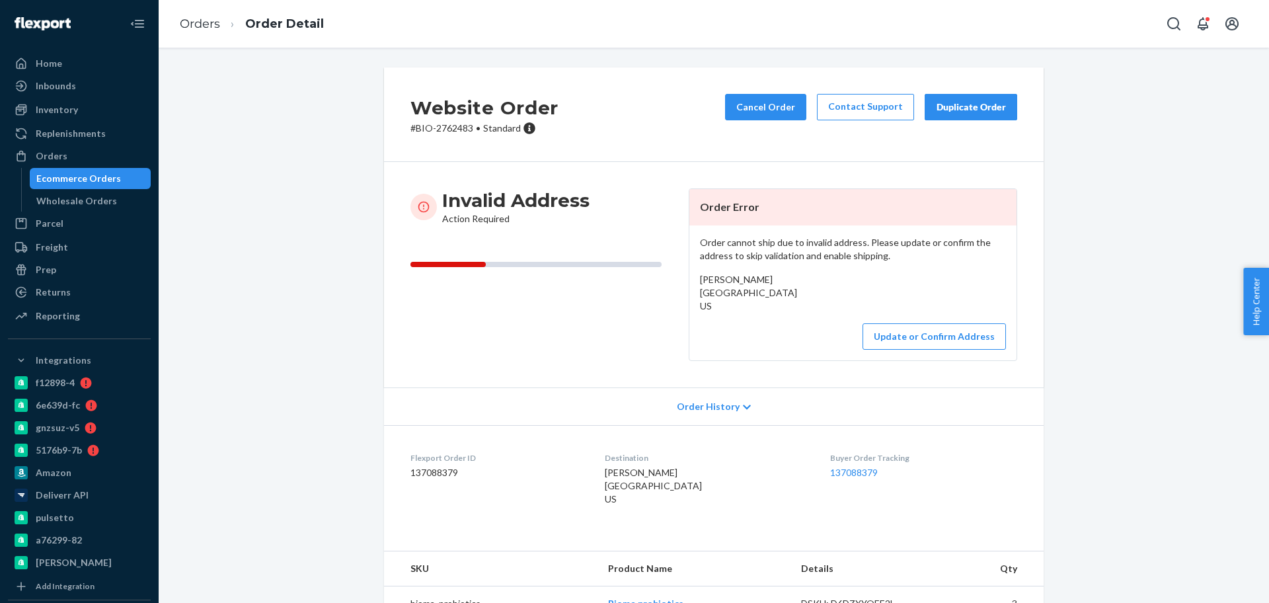
click at [458, 130] on p "# BIO-2762483 • Standard" at bounding box center [485, 128] width 148 height 13
copy p "2762483"
click at [187, 22] on link "Orders" at bounding box center [200, 24] width 40 height 15
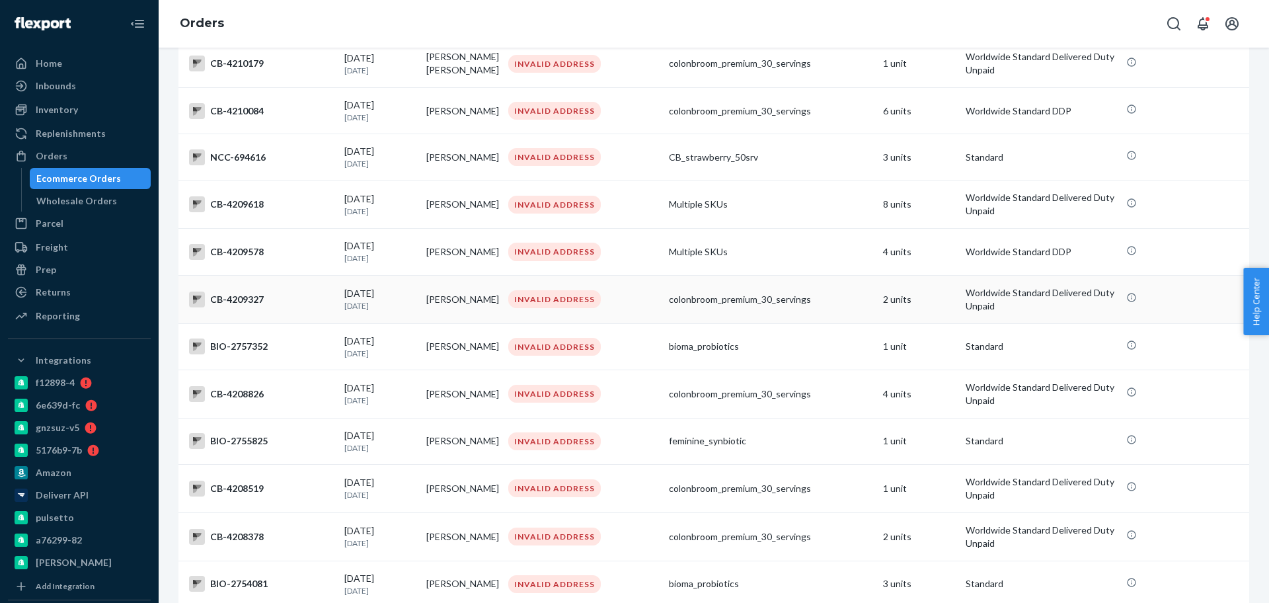
scroll to position [826, 0]
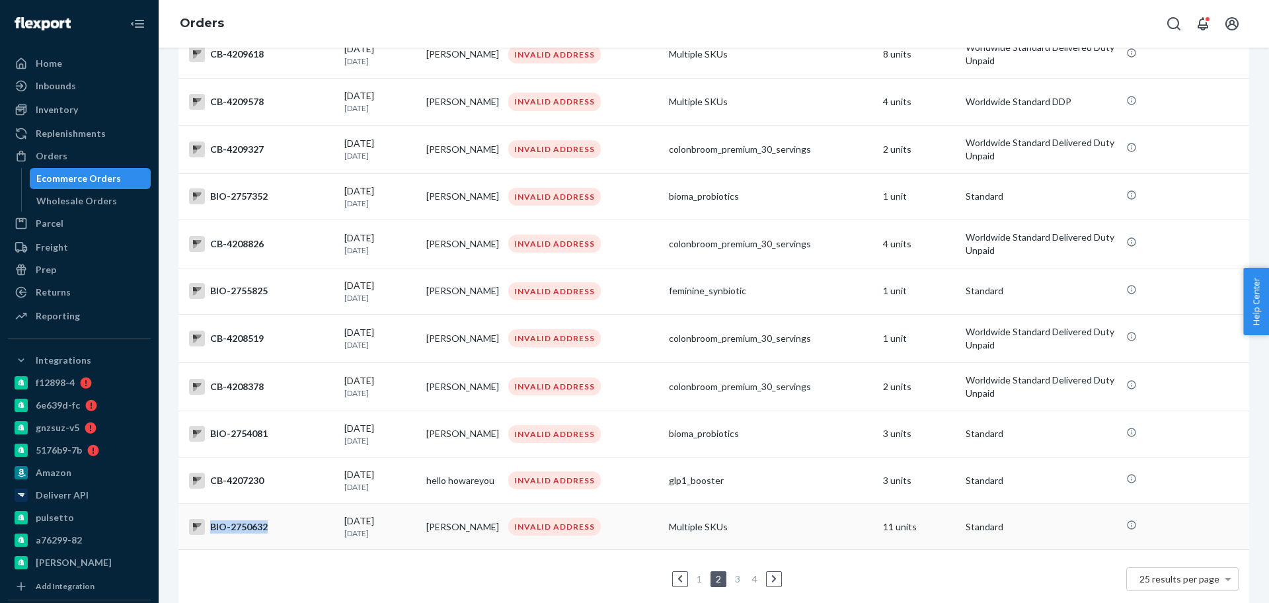
drag, startPoint x: 278, startPoint y: 529, endPoint x: 280, endPoint y: 541, distance: 12.1
click at [280, 541] on td "BIO-2750632" at bounding box center [258, 527] width 161 height 46
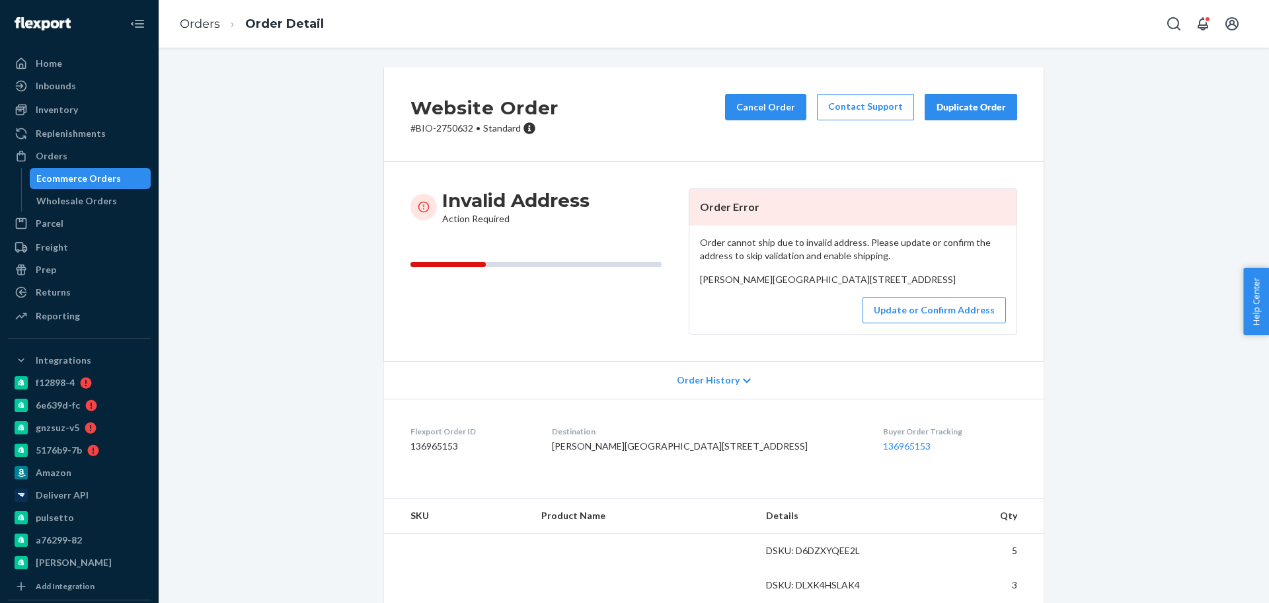
drag, startPoint x: 663, startPoint y: 41, endPoint x: 620, endPoint y: 89, distance: 64.6
click at [663, 40] on div "Orders Order Detail" at bounding box center [714, 24] width 1111 height 48
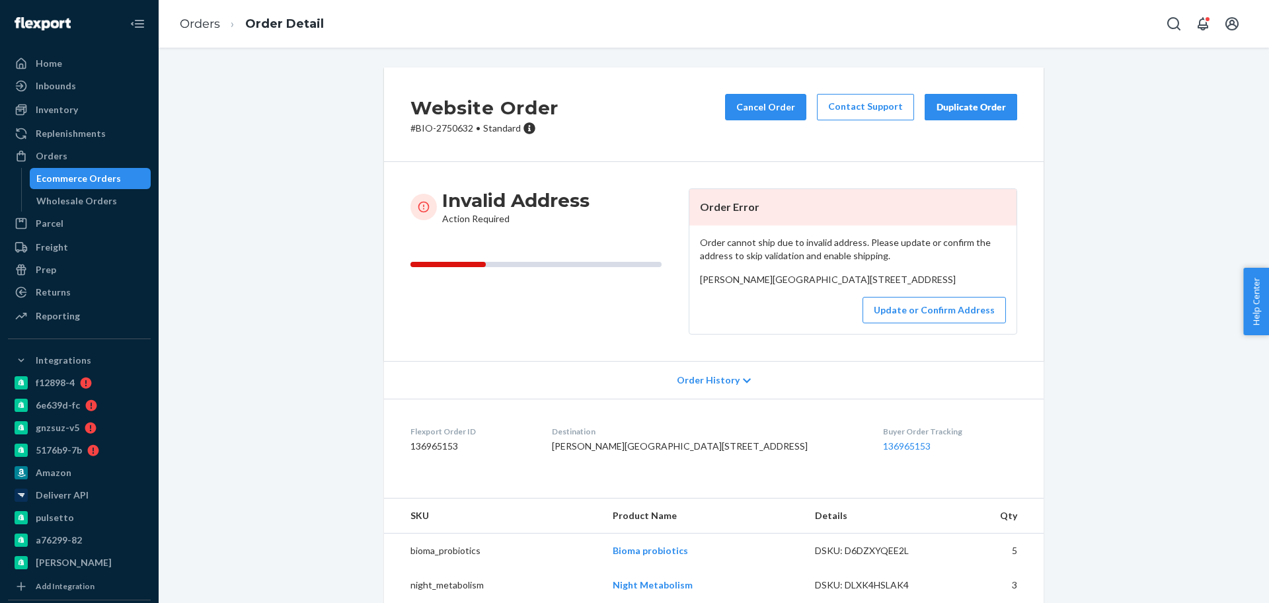
click at [453, 133] on p "# BIO-2750632 • Standard" at bounding box center [485, 128] width 148 height 13
click at [449, 169] on div "Invalid Address Action Required Order Error Order cannot ship due to invalid ad…" at bounding box center [714, 261] width 660 height 199
click at [191, 17] on link "Orders" at bounding box center [200, 24] width 40 height 15
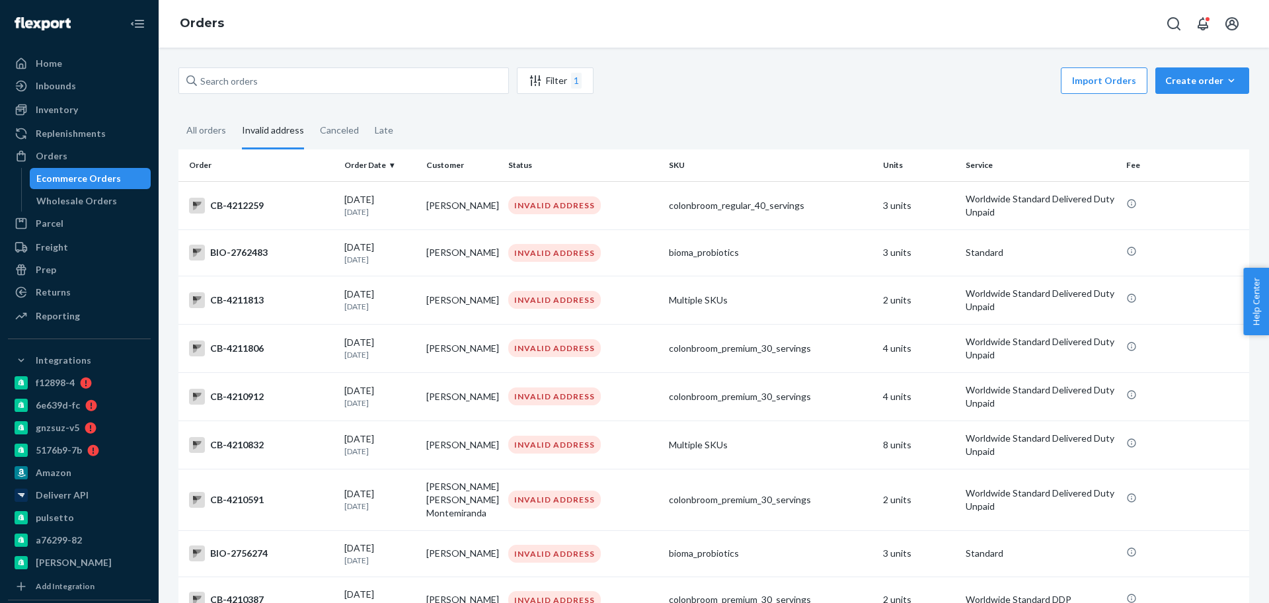
drag, startPoint x: 229, startPoint y: 136, endPoint x: 237, endPoint y: 94, distance: 43.2
click at [227, 136] on div "All orders" at bounding box center [206, 130] width 56 height 34
click at [178, 113] on input "All orders" at bounding box center [178, 113] width 0 height 0
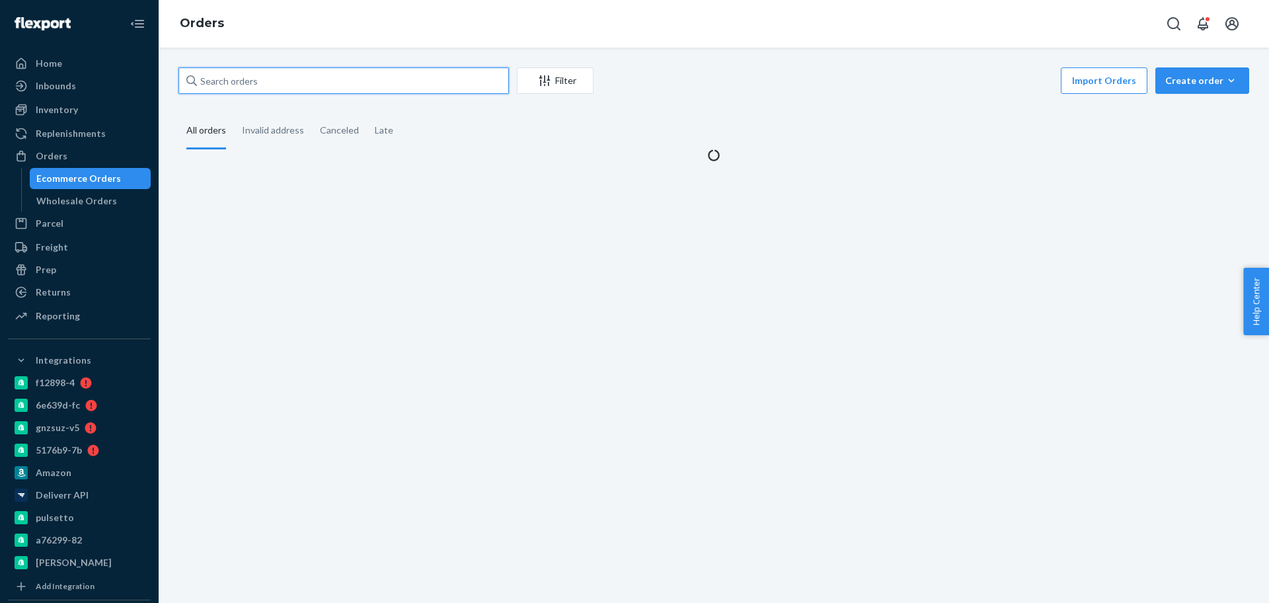
click at [243, 80] on input "text" at bounding box center [343, 80] width 331 height 26
paste input "2639904"
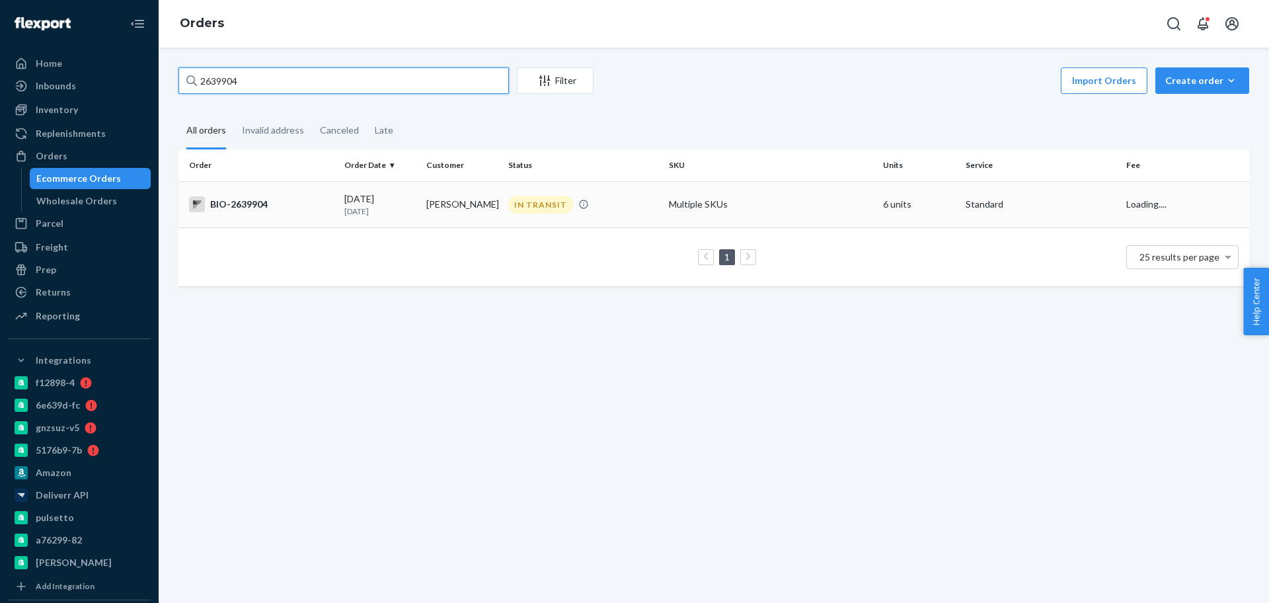
type input "2639904"
click at [429, 202] on td "[PERSON_NAME]" at bounding box center [462, 204] width 82 height 46
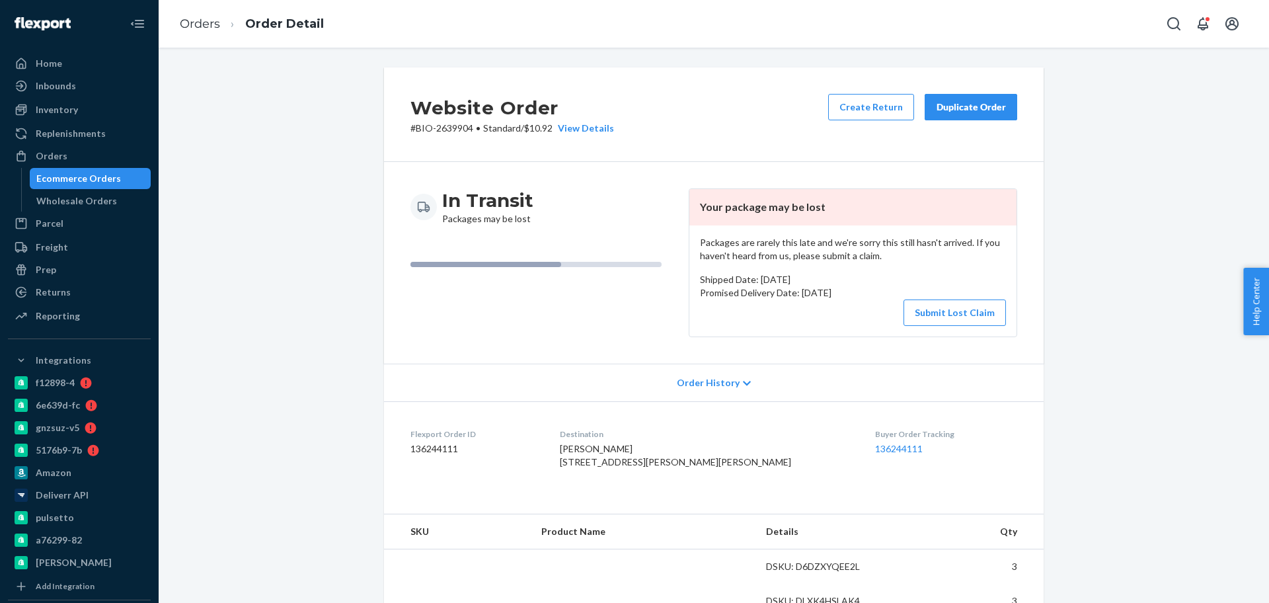
click at [1035, 425] on dl "Flexport Order ID 136244111 Destination [PERSON_NAME] [STREET_ADDRESS][PERSON_N…" at bounding box center [714, 450] width 660 height 99
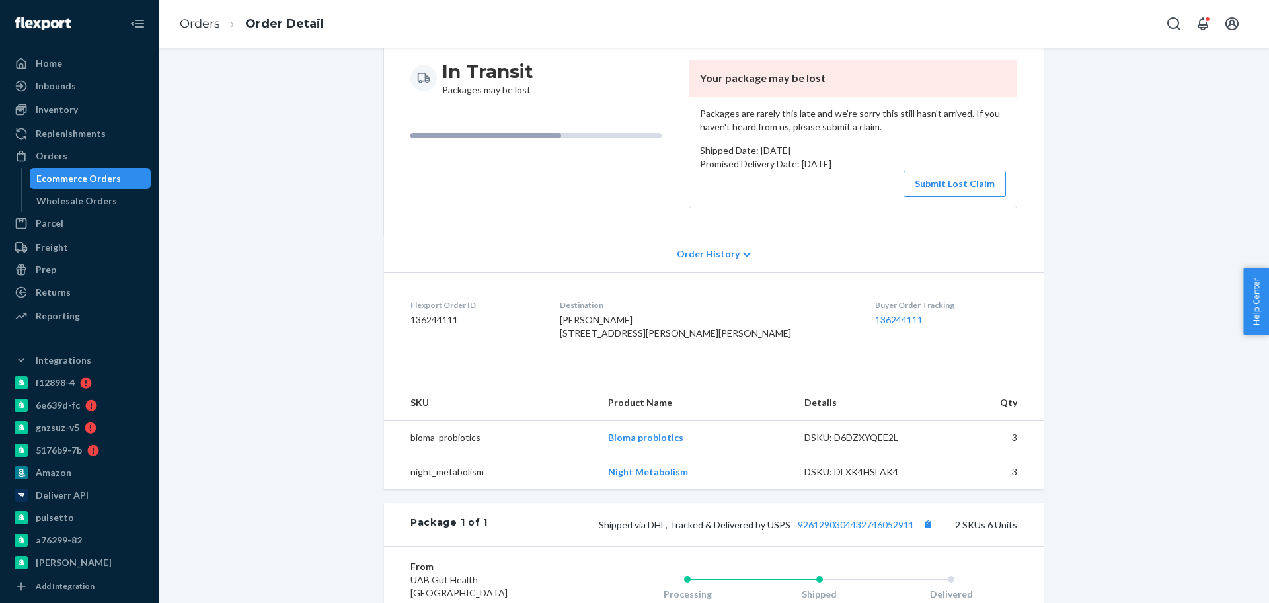
scroll to position [248, 0]
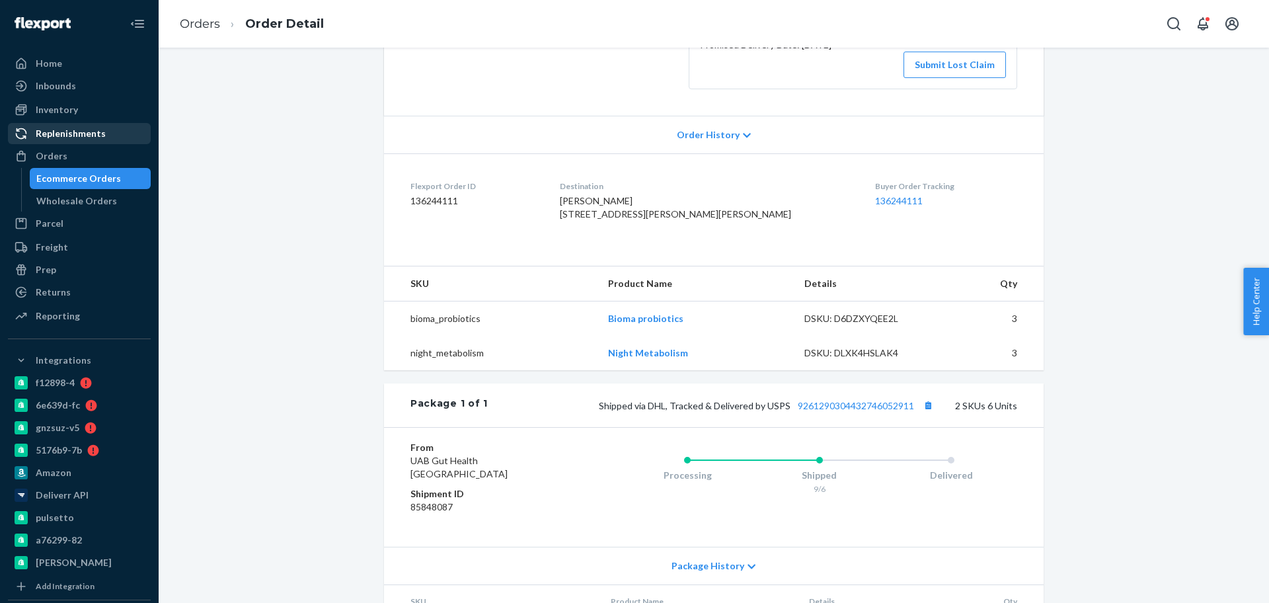
drag, startPoint x: 54, startPoint y: 157, endPoint x: 77, endPoint y: 126, distance: 38.3
click at [54, 157] on div "Orders" at bounding box center [52, 155] width 32 height 13
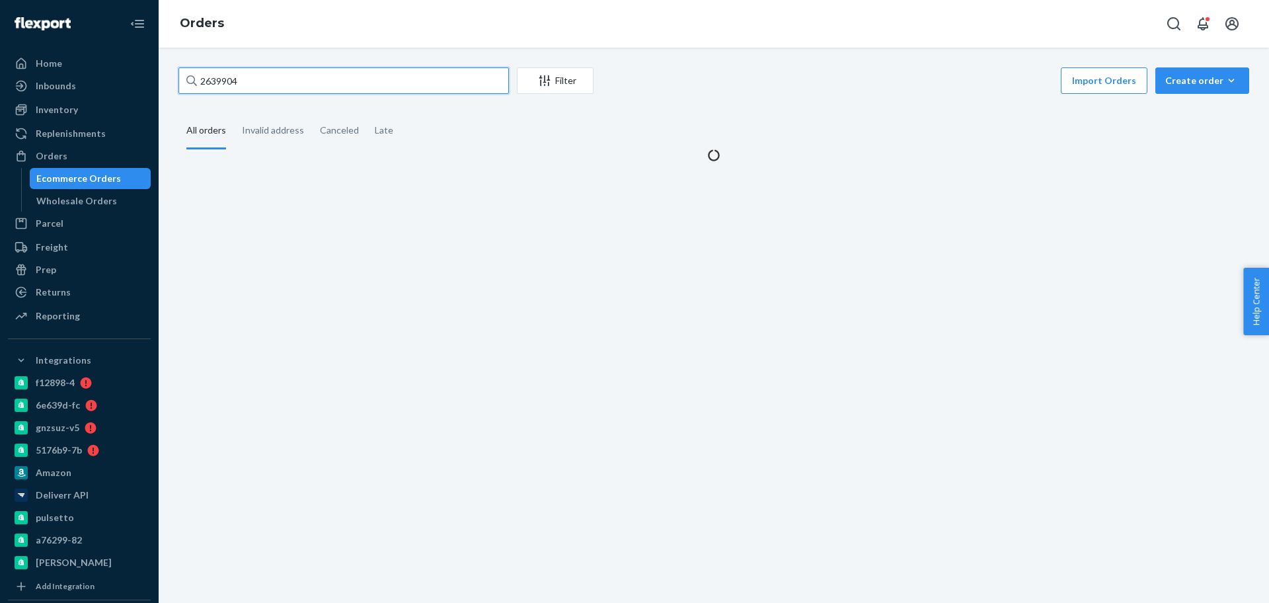
click at [241, 86] on input "2639904" at bounding box center [343, 80] width 331 height 26
paste input "62808"
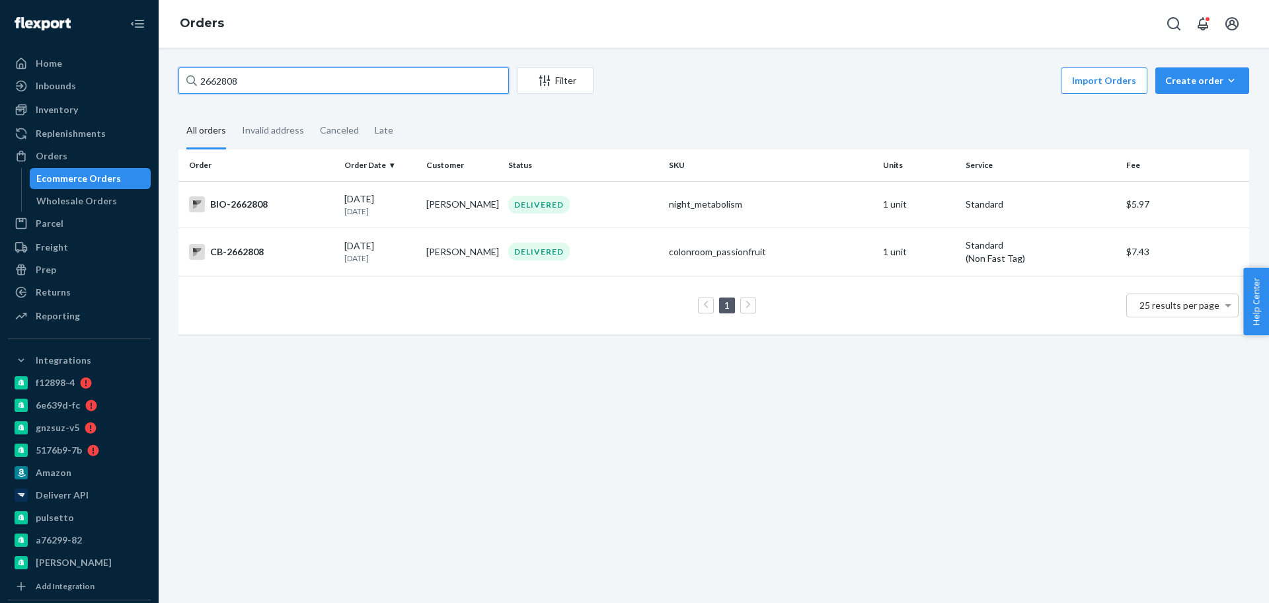
type input "2662808"
click at [299, 207] on div "BIO-2662808" at bounding box center [261, 204] width 145 height 16
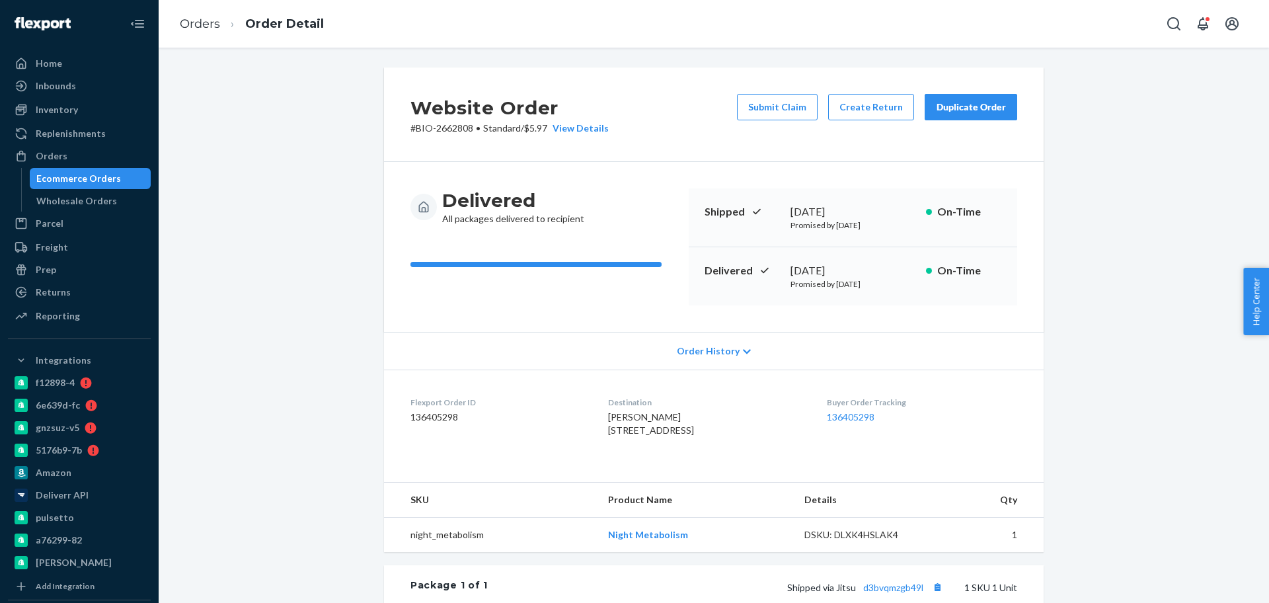
click at [879, 315] on div "Delivered All packages delivered to recipient Shipped [DATE] Promised by [DATE]…" at bounding box center [714, 247] width 660 height 170
click at [185, 24] on link "Orders" at bounding box center [200, 24] width 40 height 15
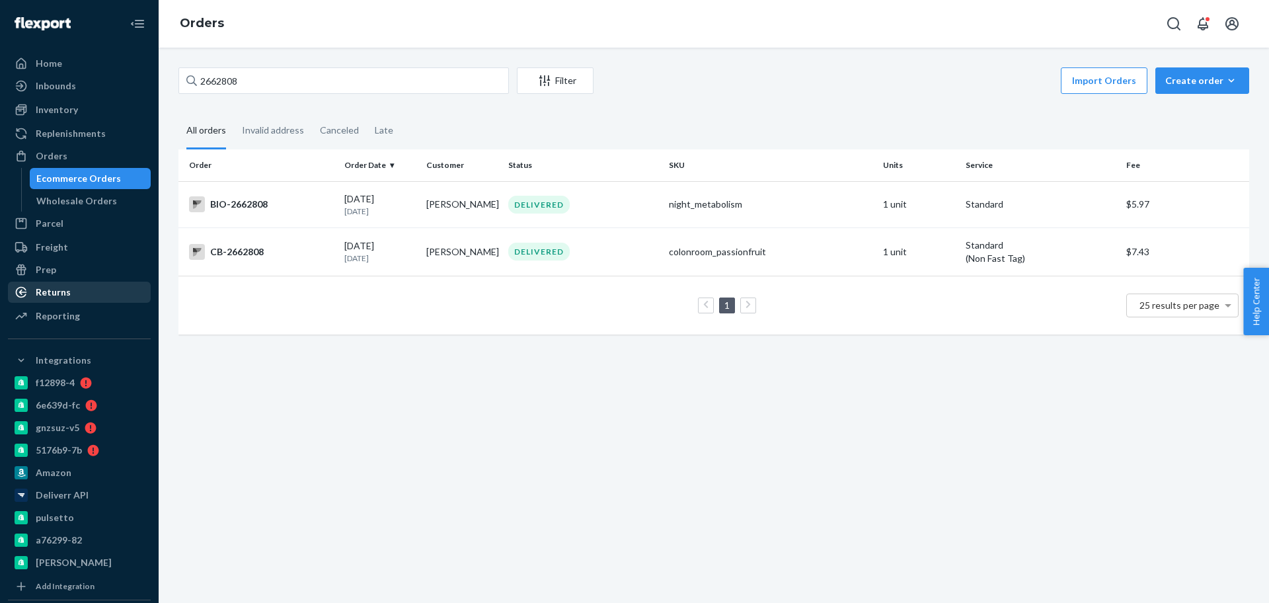
click at [70, 282] on link "Returns" at bounding box center [79, 292] width 143 height 21
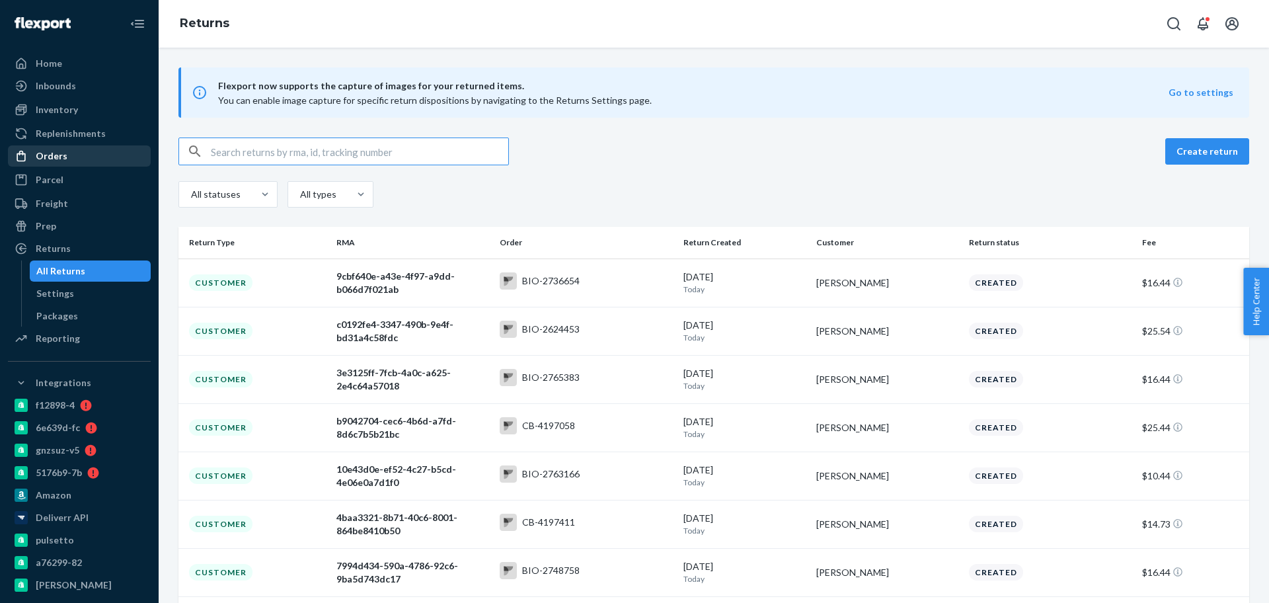
click at [65, 159] on div "Orders" at bounding box center [79, 156] width 140 height 19
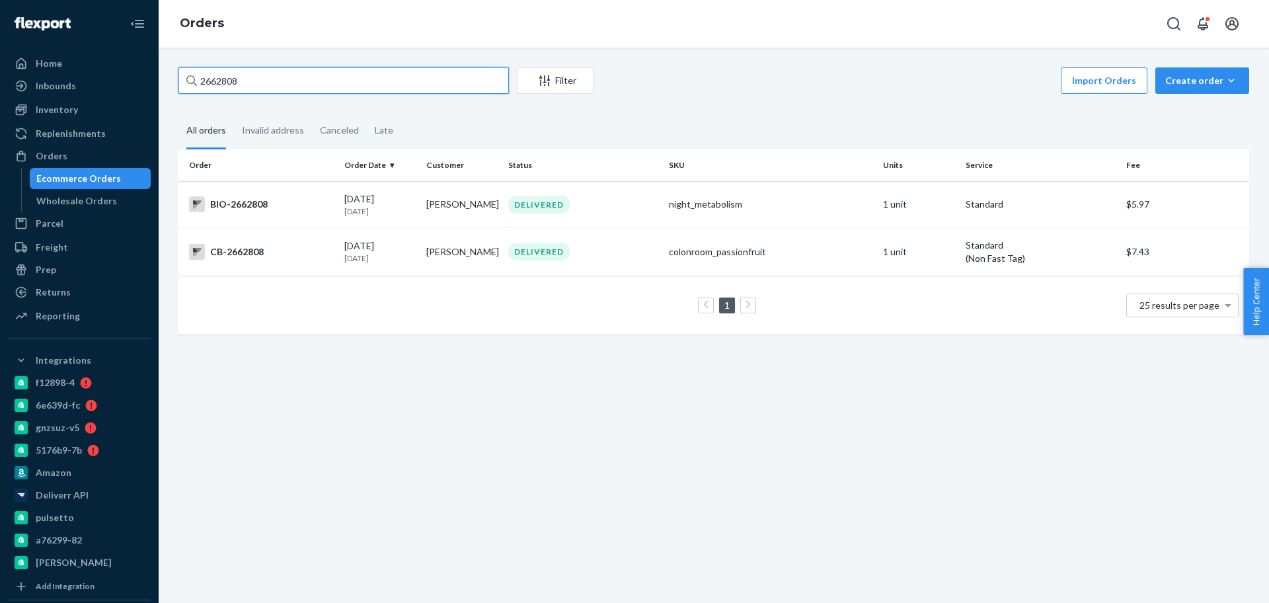
click at [306, 82] on input "2662808" at bounding box center [343, 80] width 331 height 26
paste input "2708341"
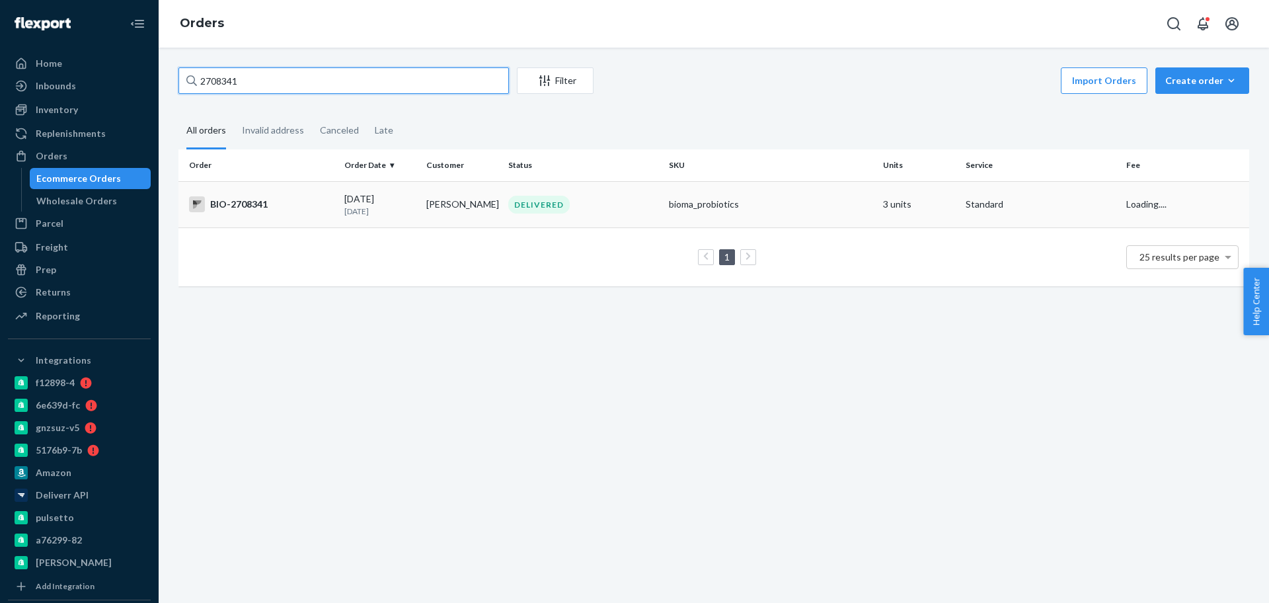
type input "2708341"
click at [339, 201] on td "[DATE] [DATE]" at bounding box center [380, 204] width 82 height 46
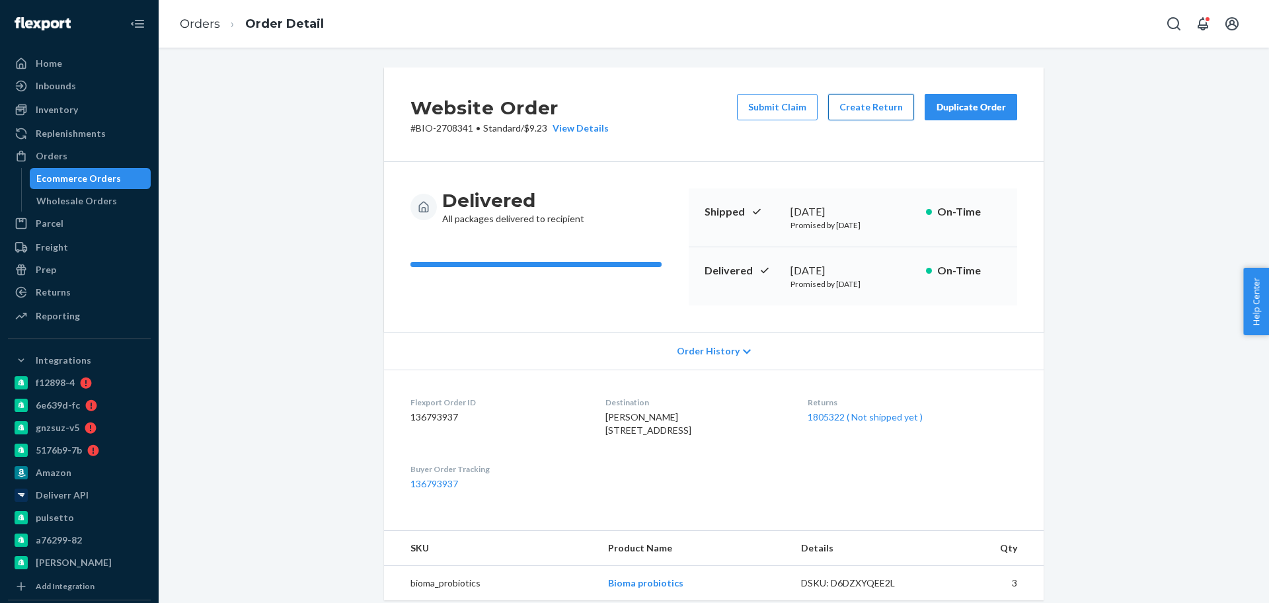
click at [864, 117] on button "Create Return" at bounding box center [871, 107] width 86 height 26
click at [842, 413] on link "1805322 ( Not shipped yet )" at bounding box center [865, 416] width 115 height 11
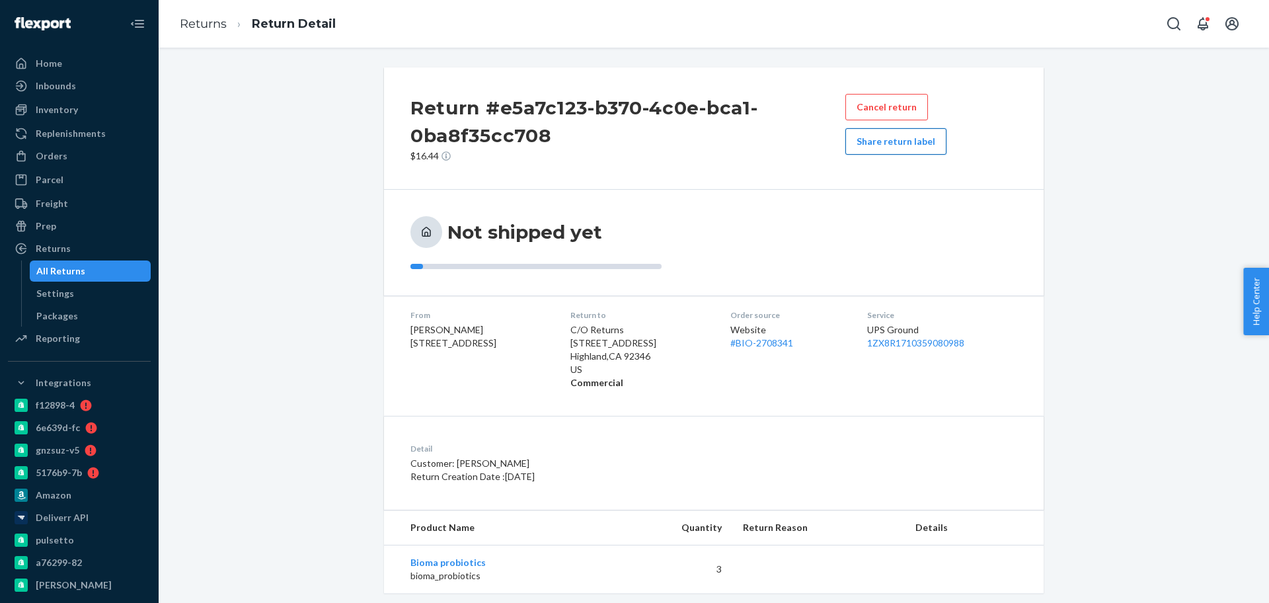
click at [916, 139] on button "Share return label" at bounding box center [895, 141] width 101 height 26
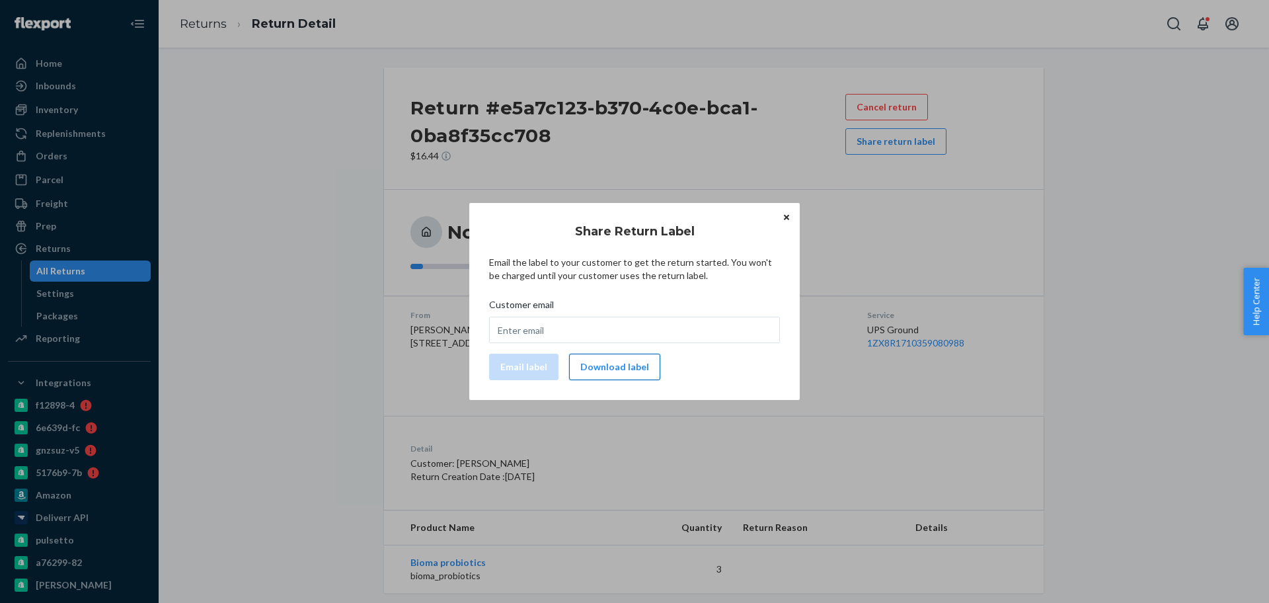
click at [632, 362] on button "Download label" at bounding box center [614, 367] width 91 height 26
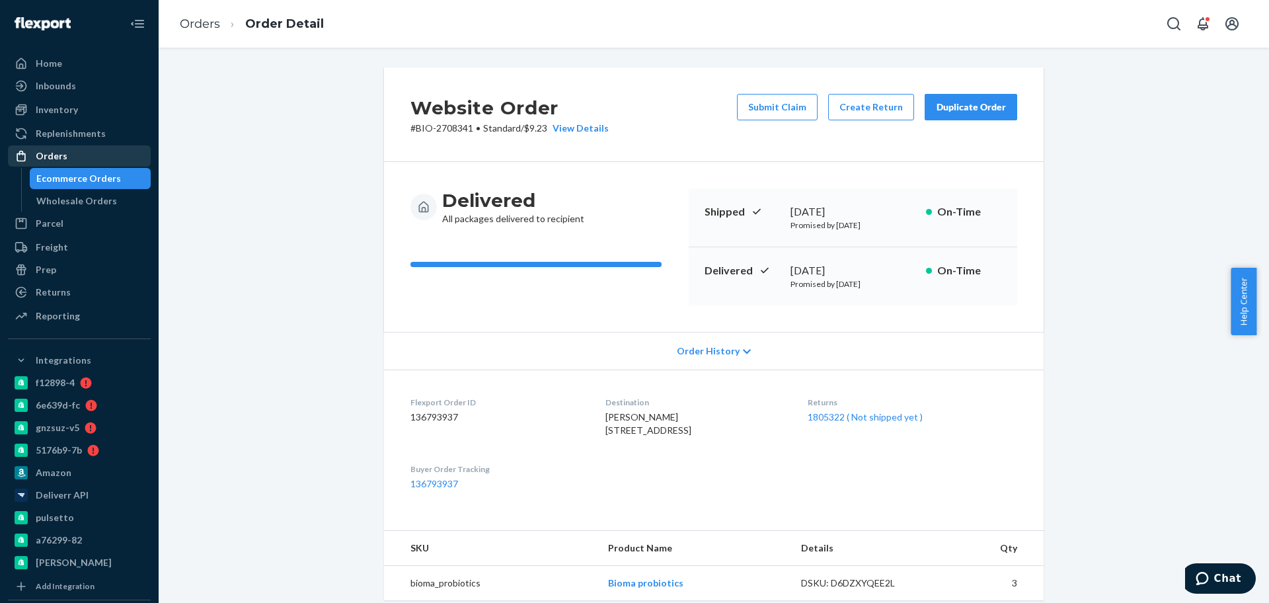
click at [91, 152] on div "Orders" at bounding box center [79, 156] width 140 height 19
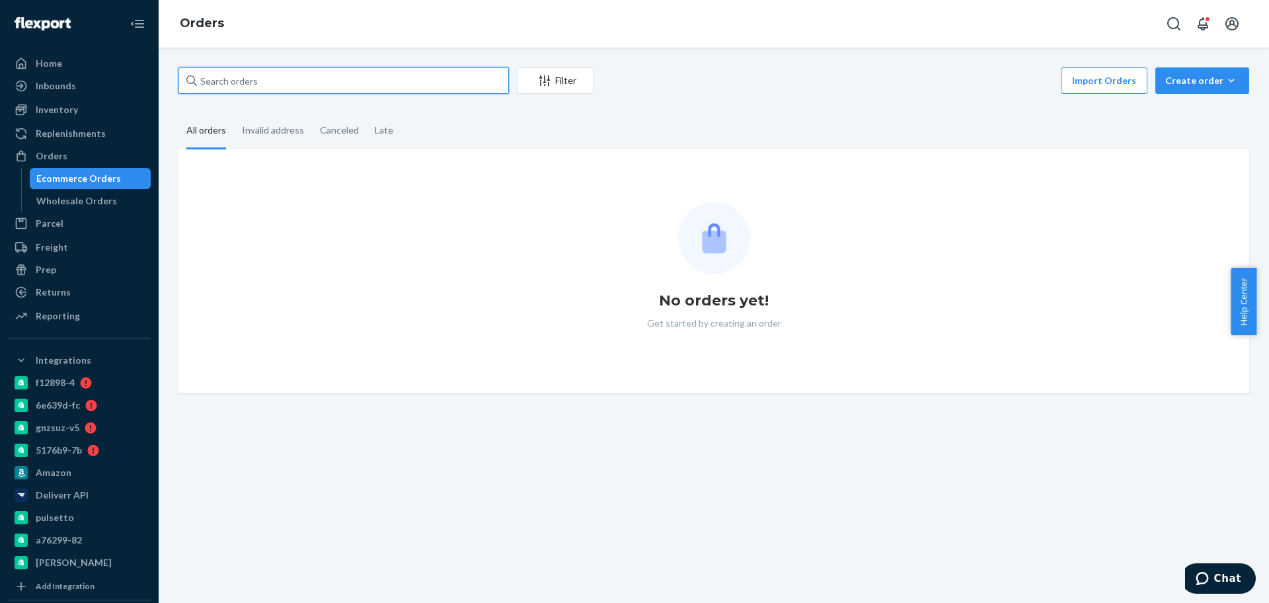
click at [229, 76] on input "text" at bounding box center [343, 80] width 331 height 26
paste input "2639485"
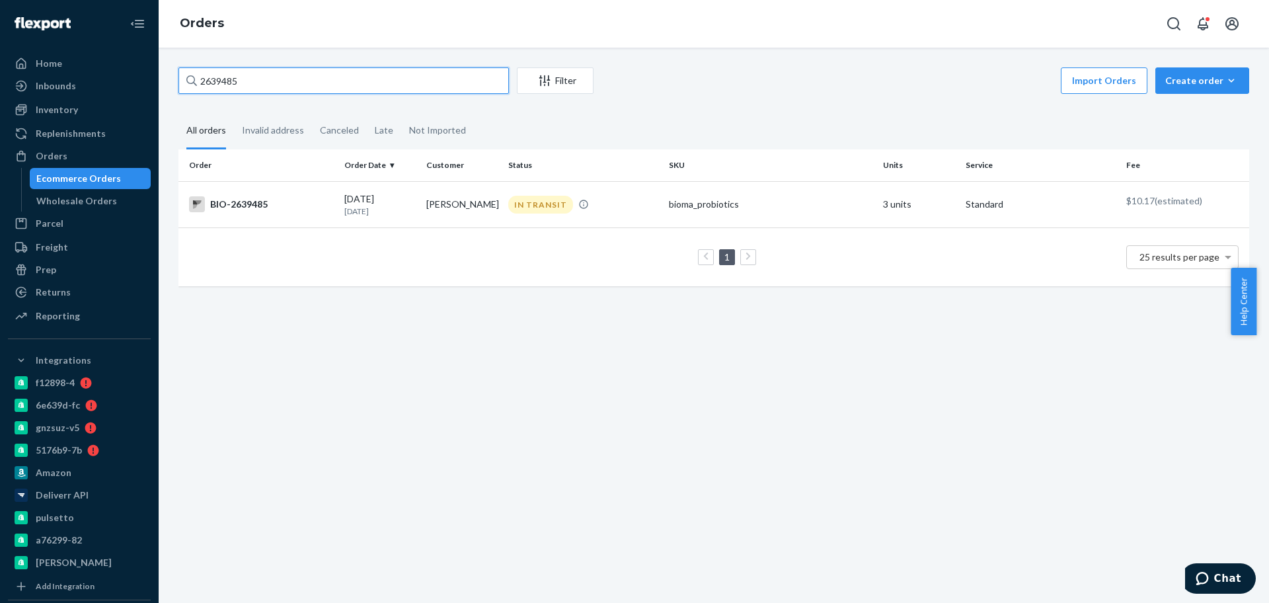
type input "2639485"
click at [1204, 407] on div "2639485 Filter Import Orders Create order Ecommerce order Removal order All ord…" at bounding box center [714, 325] width 1111 height 555
click at [350, 206] on p "[DATE]" at bounding box center [379, 211] width 71 height 11
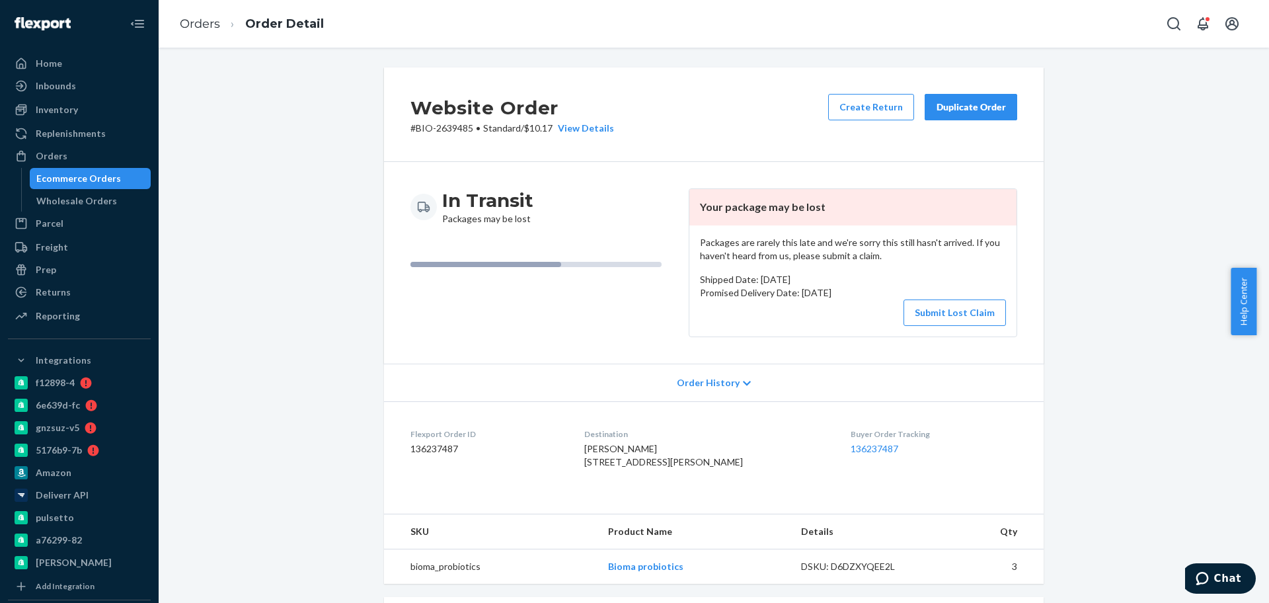
click at [1195, 436] on div "Website Order # BIO-2639485 • Standard / $10.17 View Details Create Return Dupl…" at bounding box center [714, 487] width 1091 height 841
drag, startPoint x: 1226, startPoint y: 492, endPoint x: 1146, endPoint y: 480, distance: 80.9
click at [1226, 492] on div "Website Order # BIO-2639485 • Standard / $10.17 View Details Create Return Dupl…" at bounding box center [714, 487] width 1091 height 841
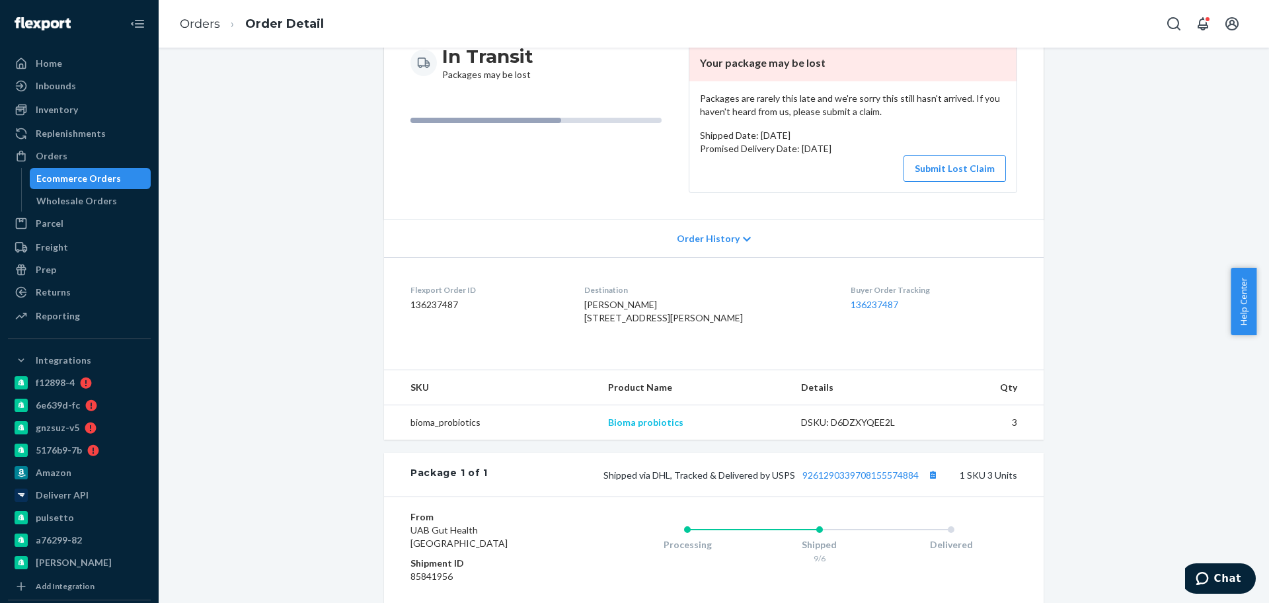
scroll to position [332, 0]
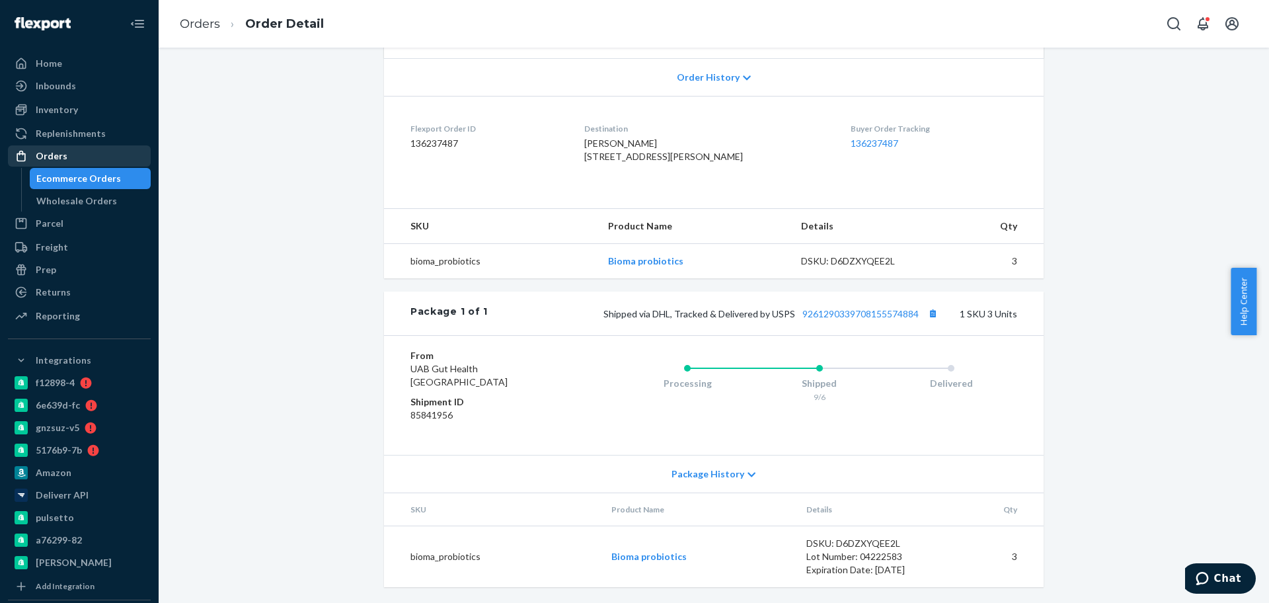
click at [101, 157] on div "Orders" at bounding box center [79, 156] width 140 height 19
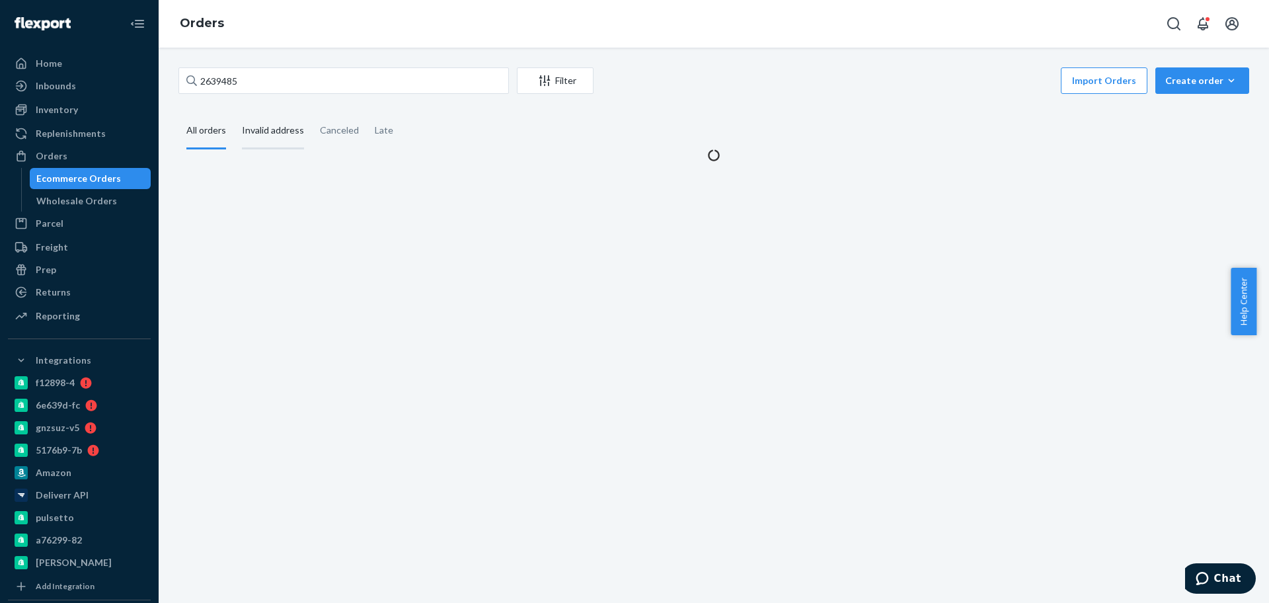
click at [268, 147] on div "Invalid address" at bounding box center [273, 131] width 62 height 36
click at [234, 113] on input "Invalid address" at bounding box center [234, 113] width 0 height 0
click at [273, 136] on div "Invalid address" at bounding box center [273, 131] width 62 height 36
click at [234, 113] on input "Invalid address" at bounding box center [234, 113] width 0 height 0
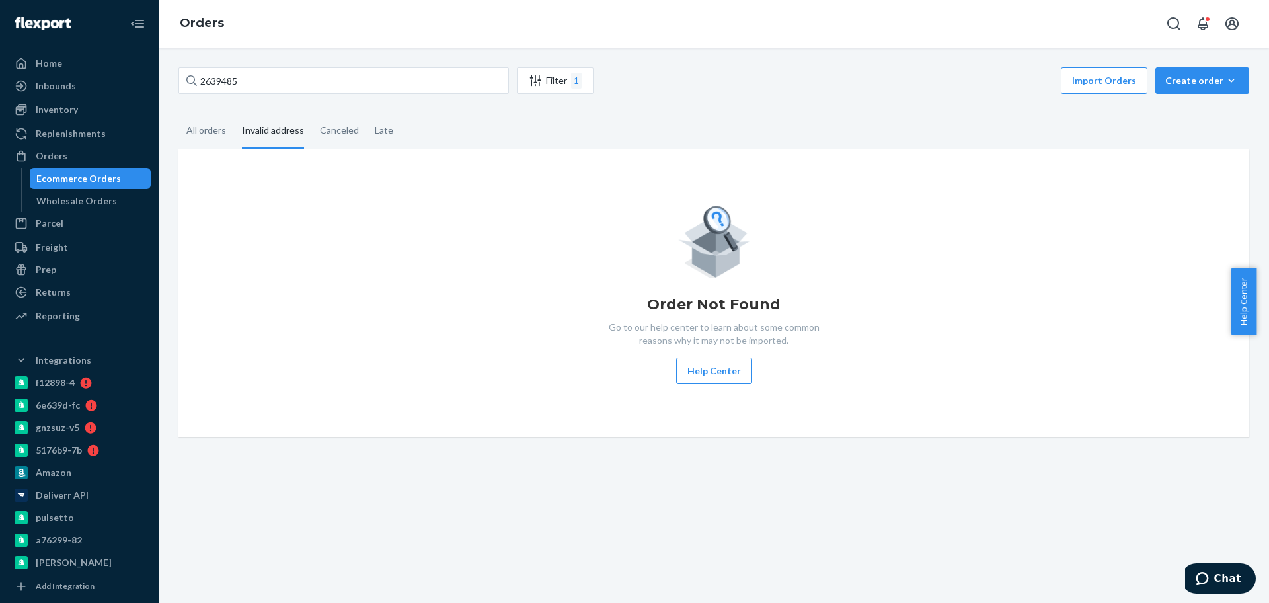
click at [285, 136] on div "Invalid address" at bounding box center [273, 131] width 62 height 36
click at [234, 113] on input "Invalid address" at bounding box center [234, 113] width 0 height 0
click at [281, 83] on input "2639485" at bounding box center [343, 80] width 331 height 26
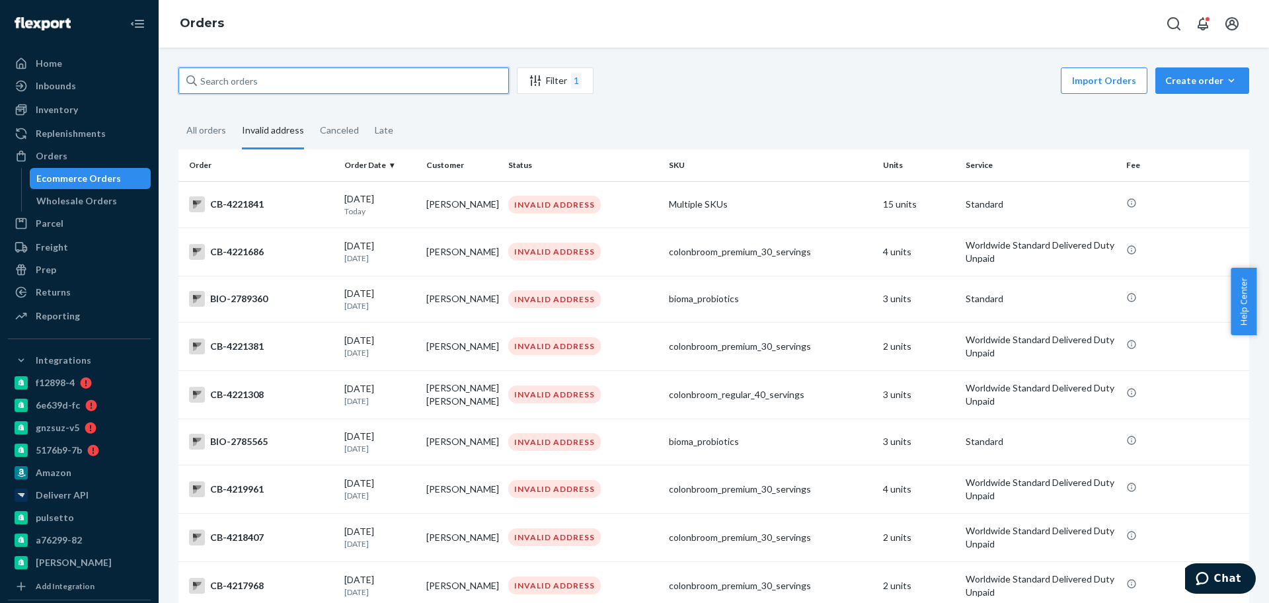
paste input "2580021"
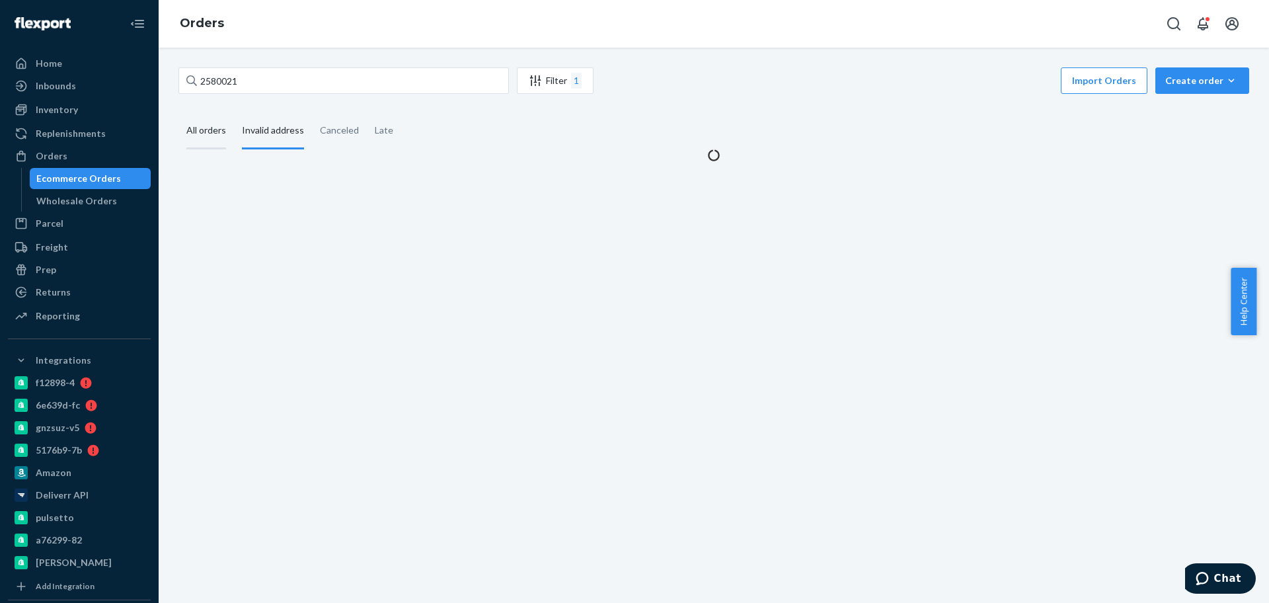
click at [217, 130] on div "All orders" at bounding box center [206, 131] width 40 height 36
click at [178, 113] on input "All orders" at bounding box center [178, 113] width 0 height 0
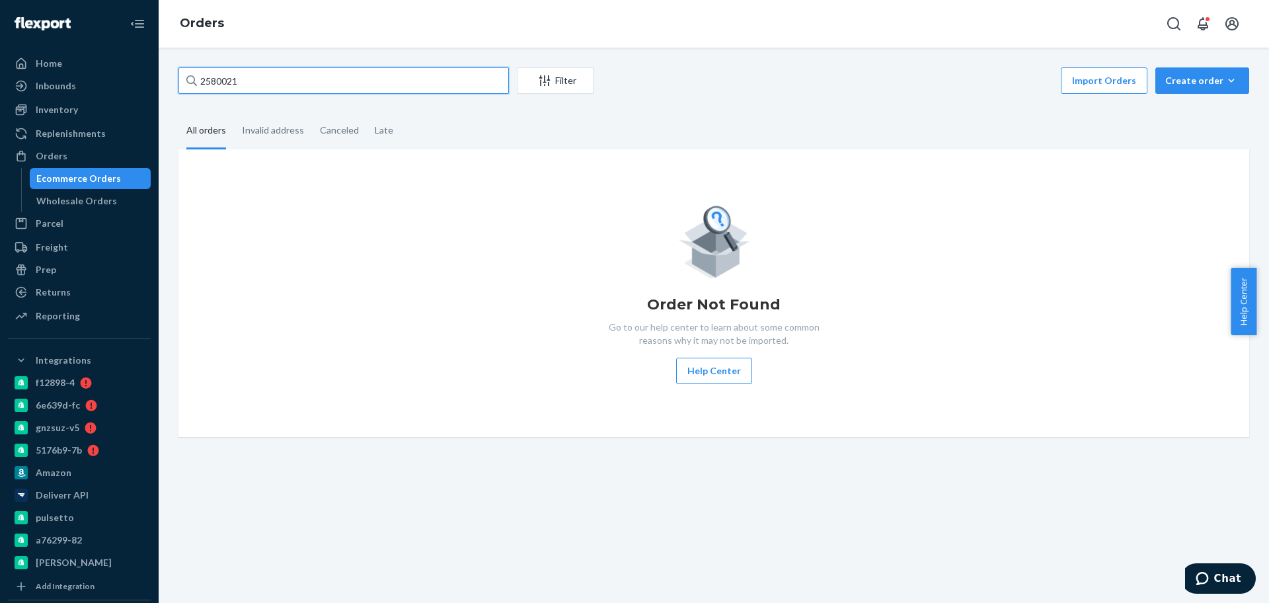
click at [281, 89] on input "2580021" at bounding box center [343, 80] width 331 height 26
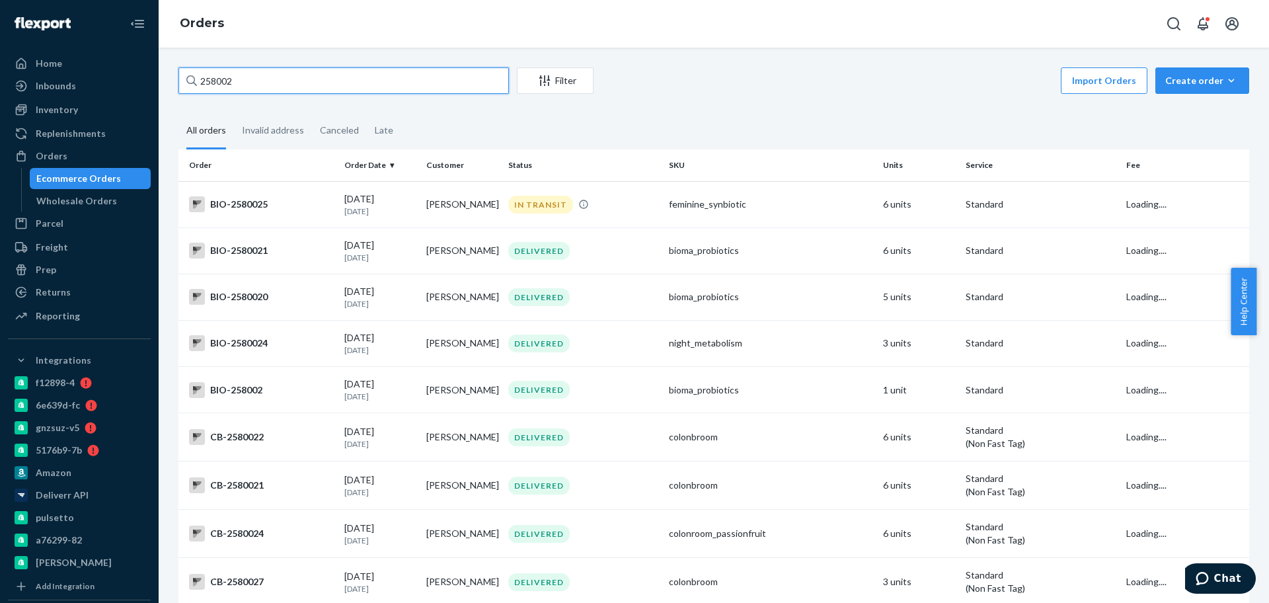
type input "2580021"
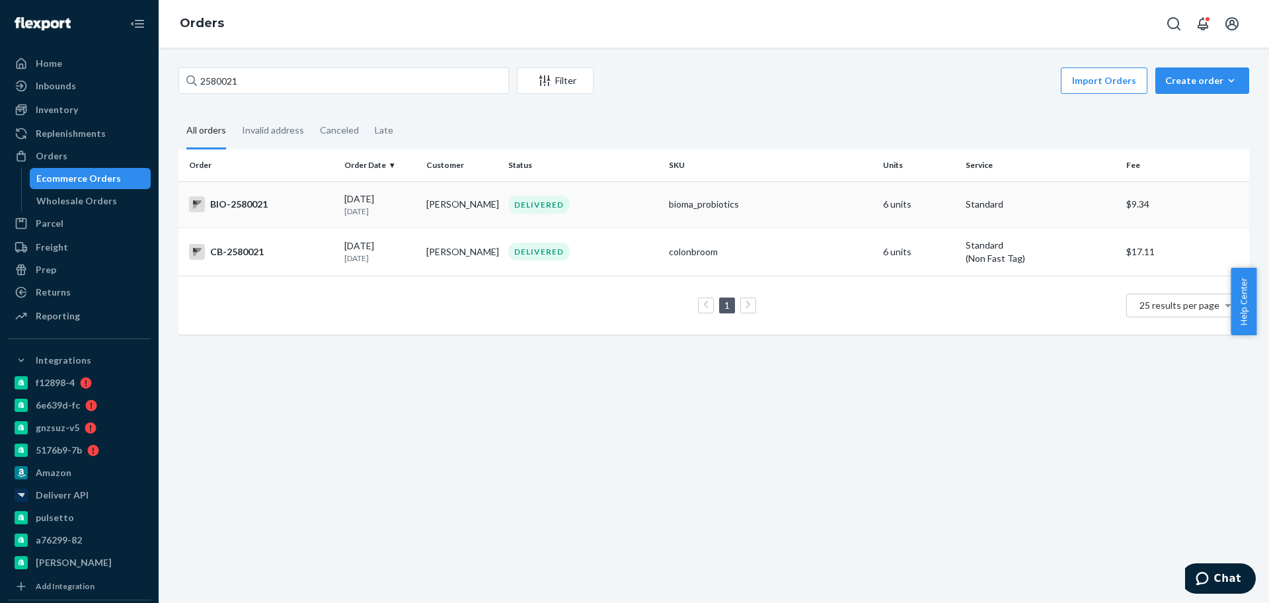
click at [290, 199] on div "BIO-2580021" at bounding box center [261, 204] width 145 height 16
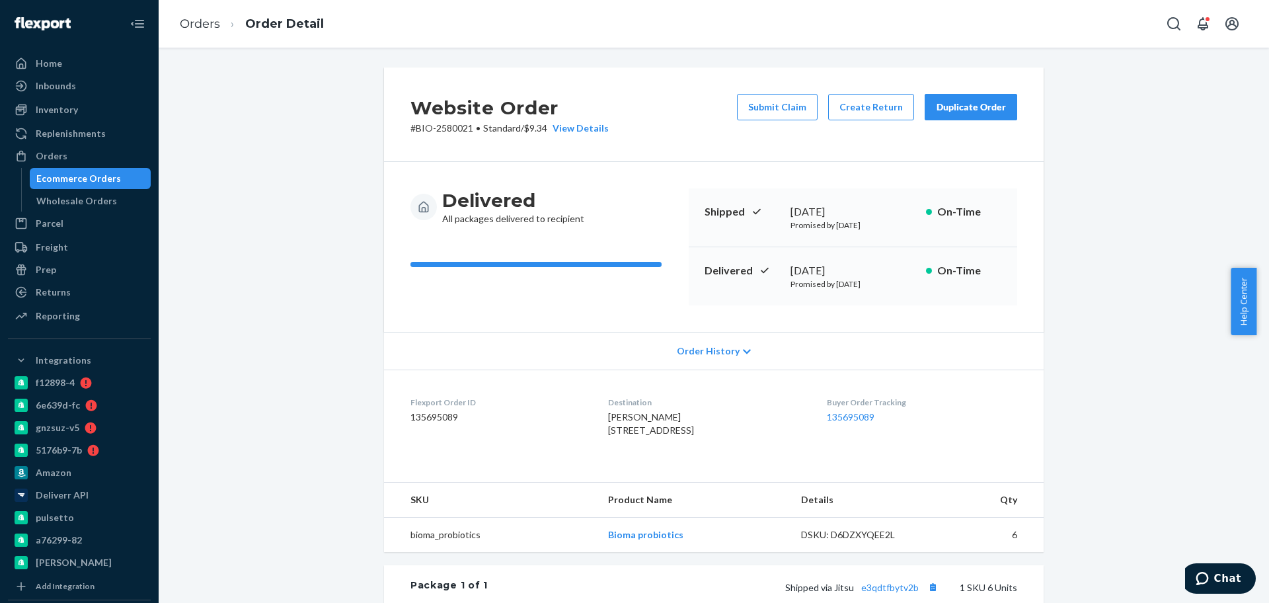
click at [432, 347] on div "Order History" at bounding box center [714, 351] width 660 height 38
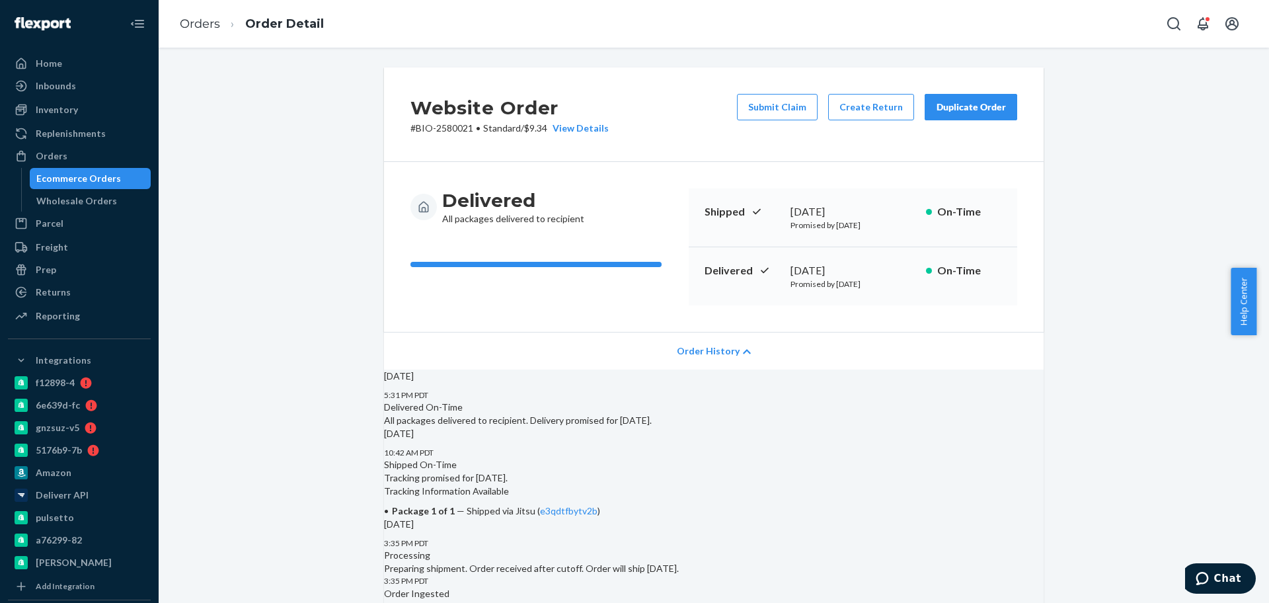
click at [528, 383] on p "Tue, Sep 2" at bounding box center [714, 376] width 660 height 13
drag, startPoint x: 446, startPoint y: 348, endPoint x: 434, endPoint y: 341, distance: 14.5
click at [446, 348] on div "Order History" at bounding box center [714, 351] width 660 height 38
